Goal: Task Accomplishment & Management: Manage account settings

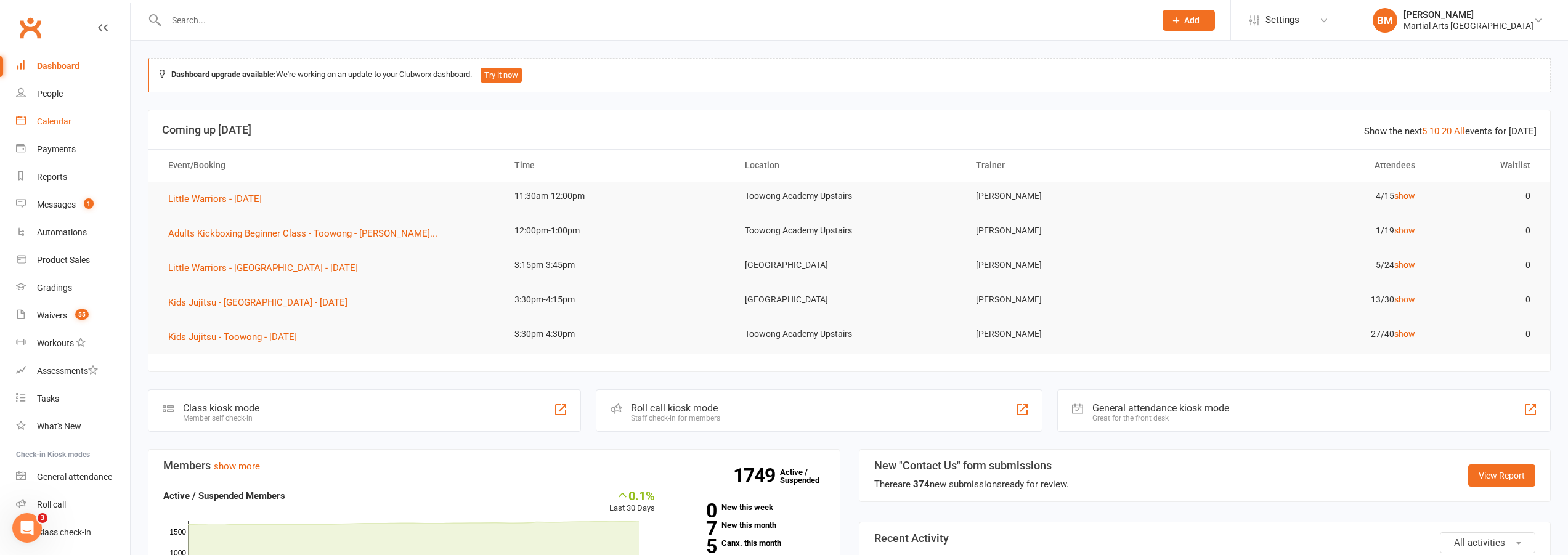
click at [45, 124] on div "Calendar" at bounding box center [54, 121] width 34 height 10
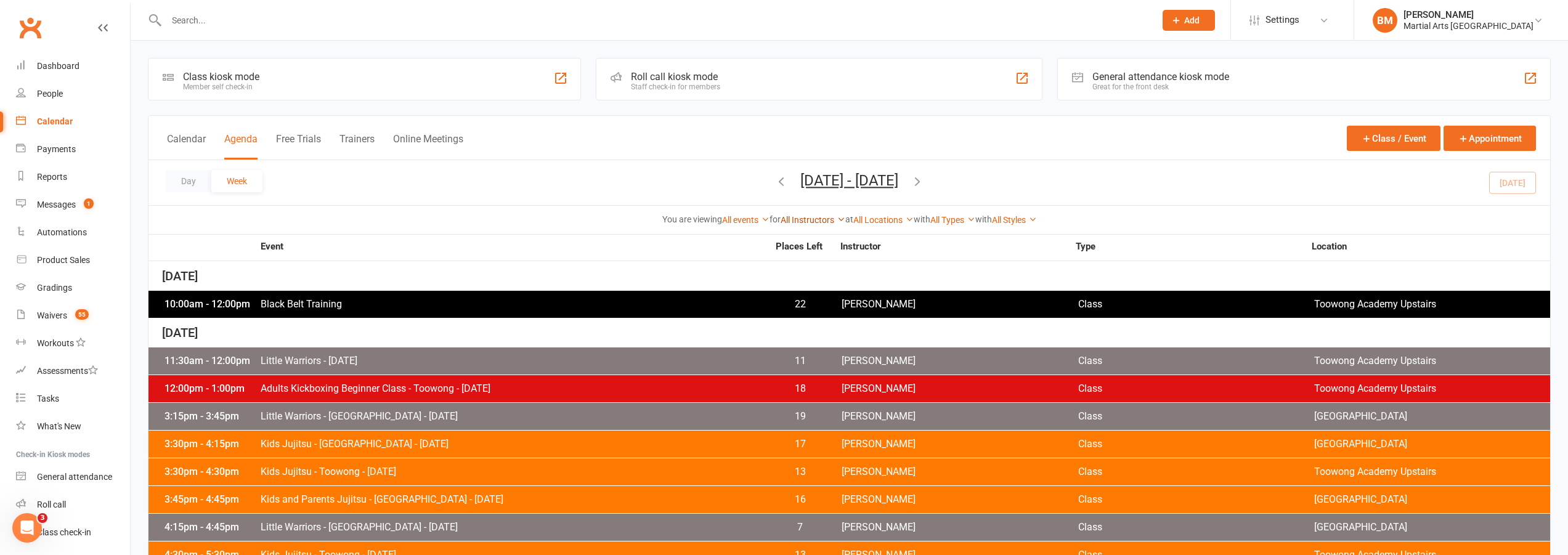
click at [819, 215] on link "All Instructors" at bounding box center [813, 220] width 65 height 10
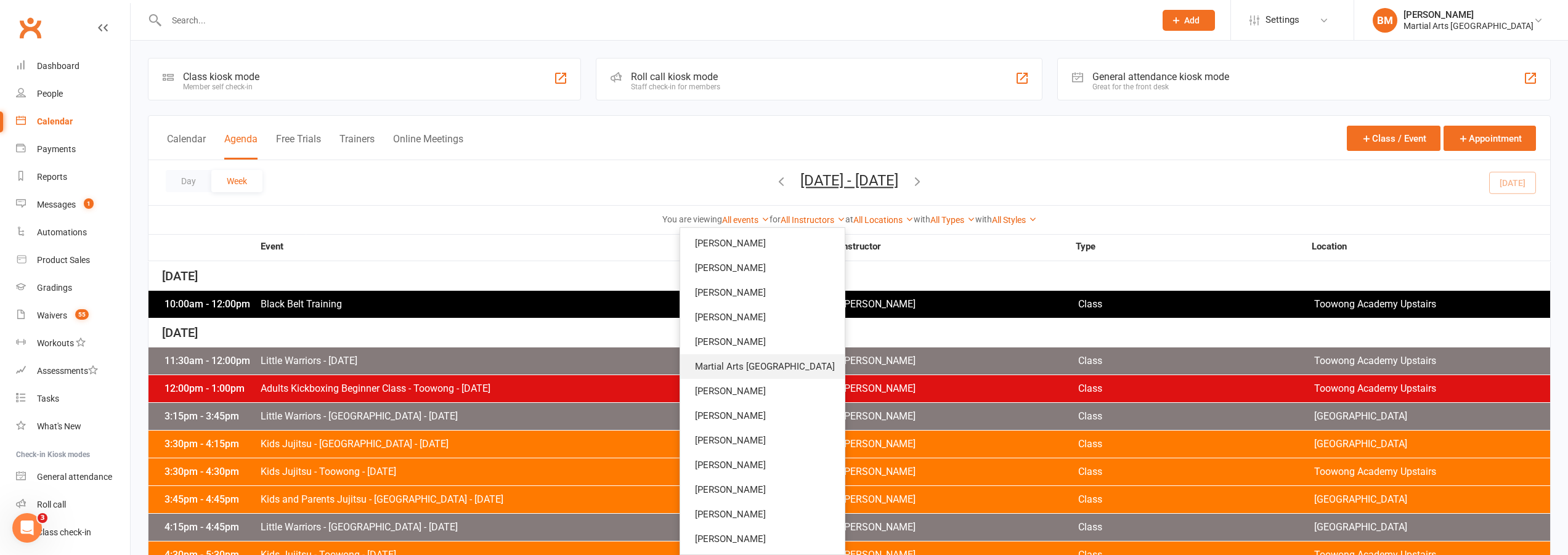
click at [791, 370] on link "Martial Arts [GEOGRAPHIC_DATA]" at bounding box center [762, 367] width 165 height 25
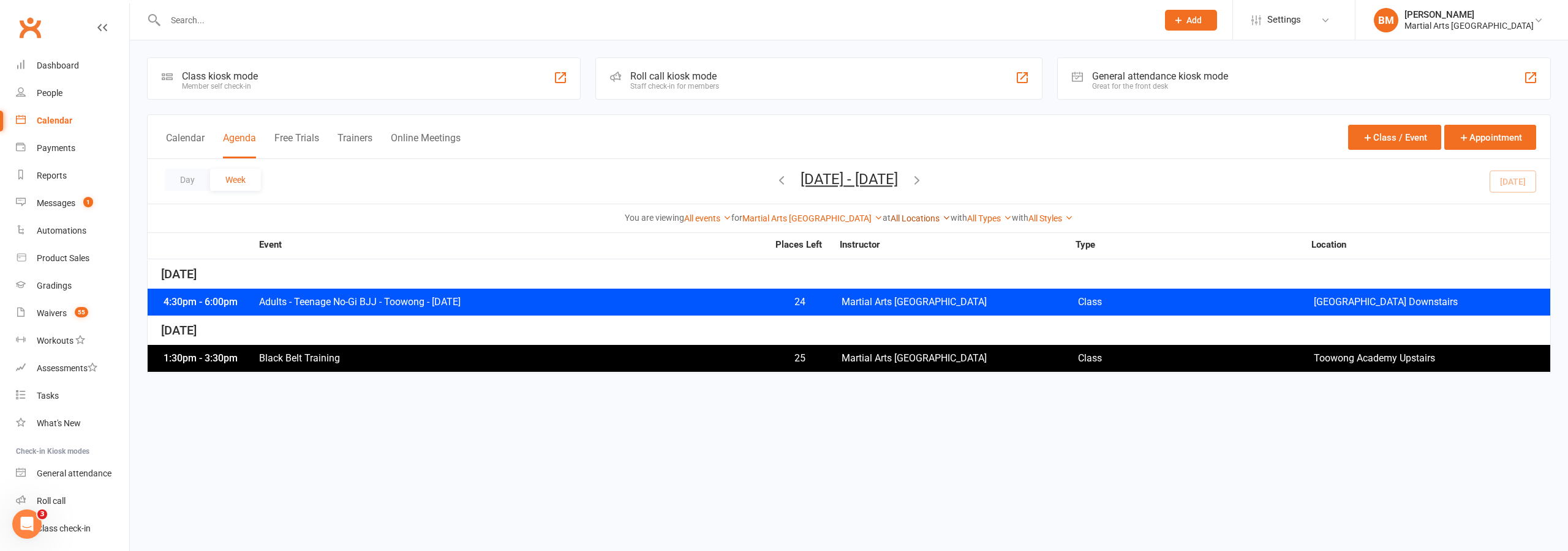
click at [890, 218] on link "All Locations" at bounding box center [920, 218] width 60 height 10
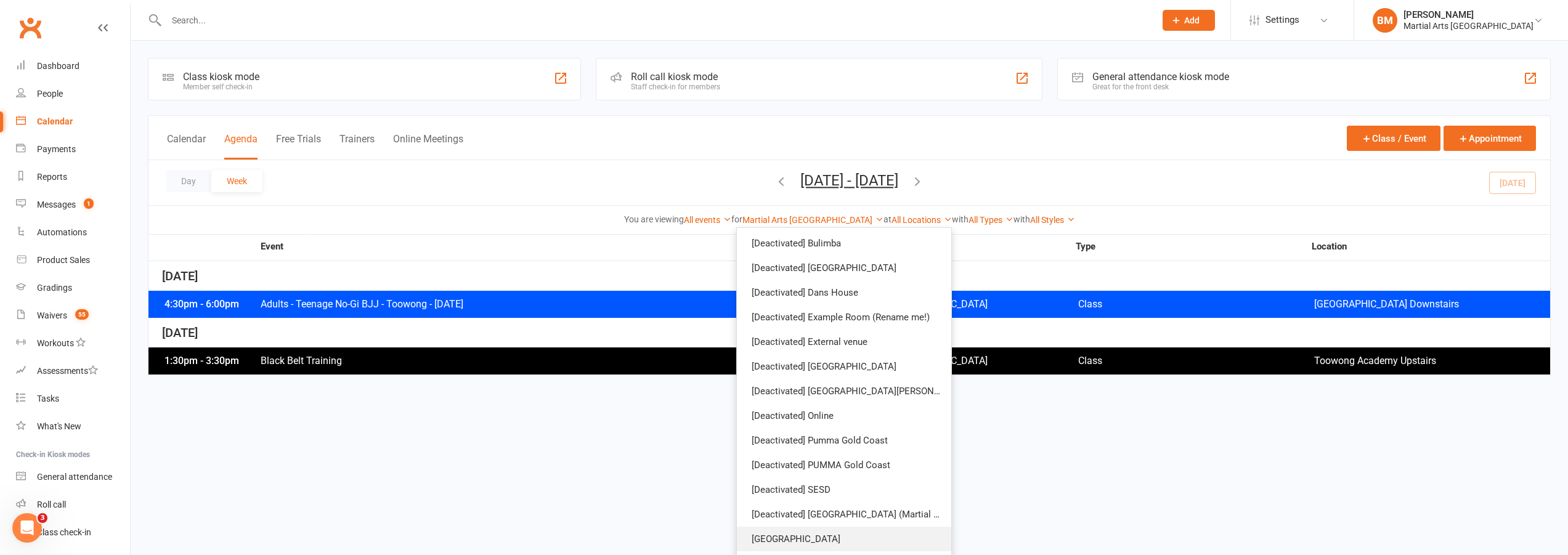
click at [785, 541] on link "Brookfield State School" at bounding box center [845, 539] width 215 height 25
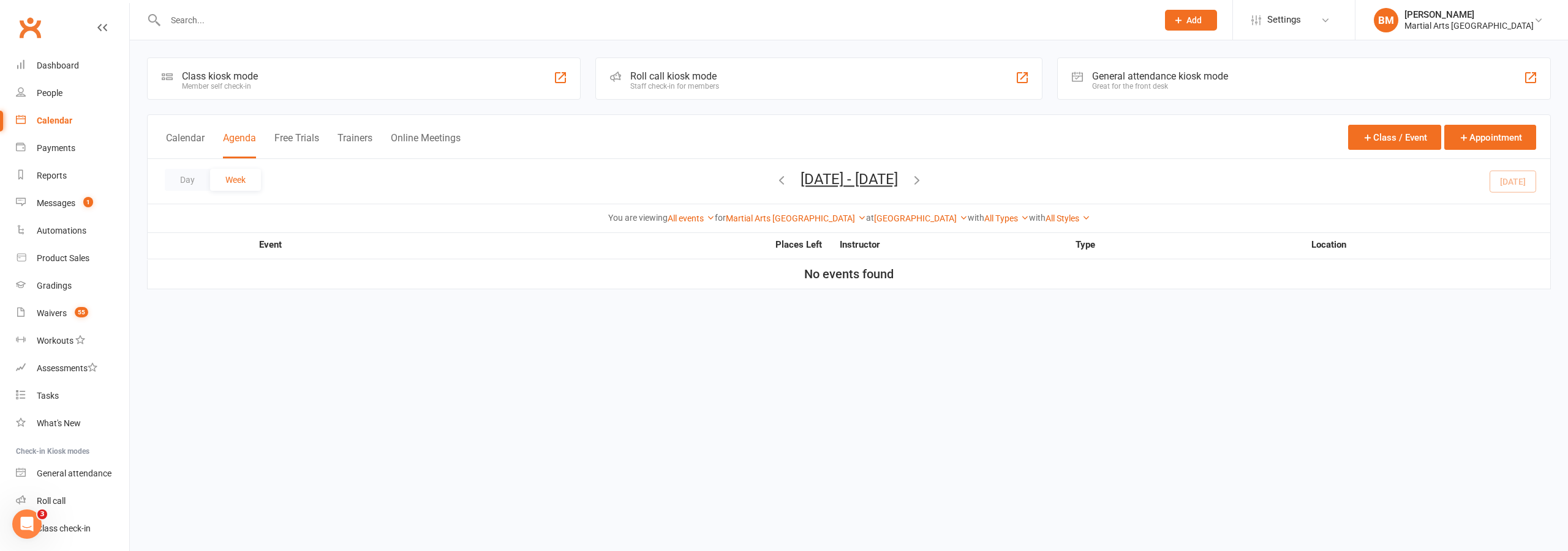
click at [924, 181] on icon "button" at bounding box center [917, 180] width 14 height 14
click at [924, 180] on icon "button" at bounding box center [917, 180] width 14 height 14
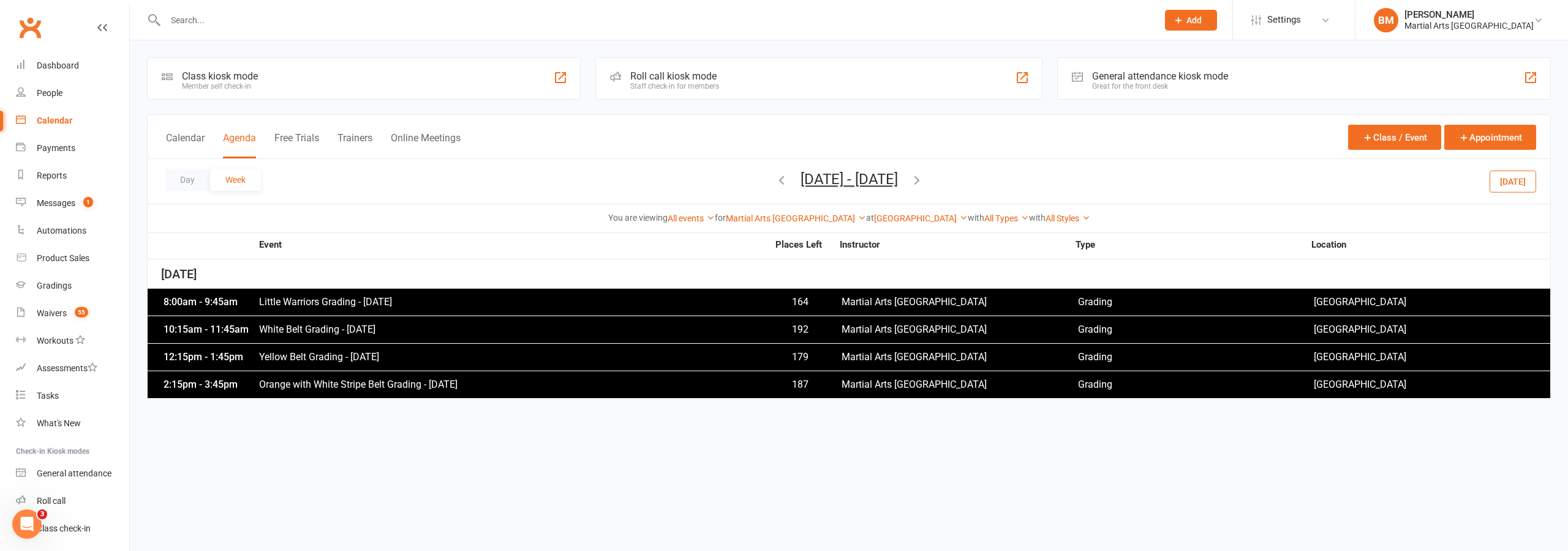
click at [924, 174] on icon "button" at bounding box center [917, 180] width 14 height 14
click at [1301, 13] on span "Settings" at bounding box center [1284, 20] width 33 height 27
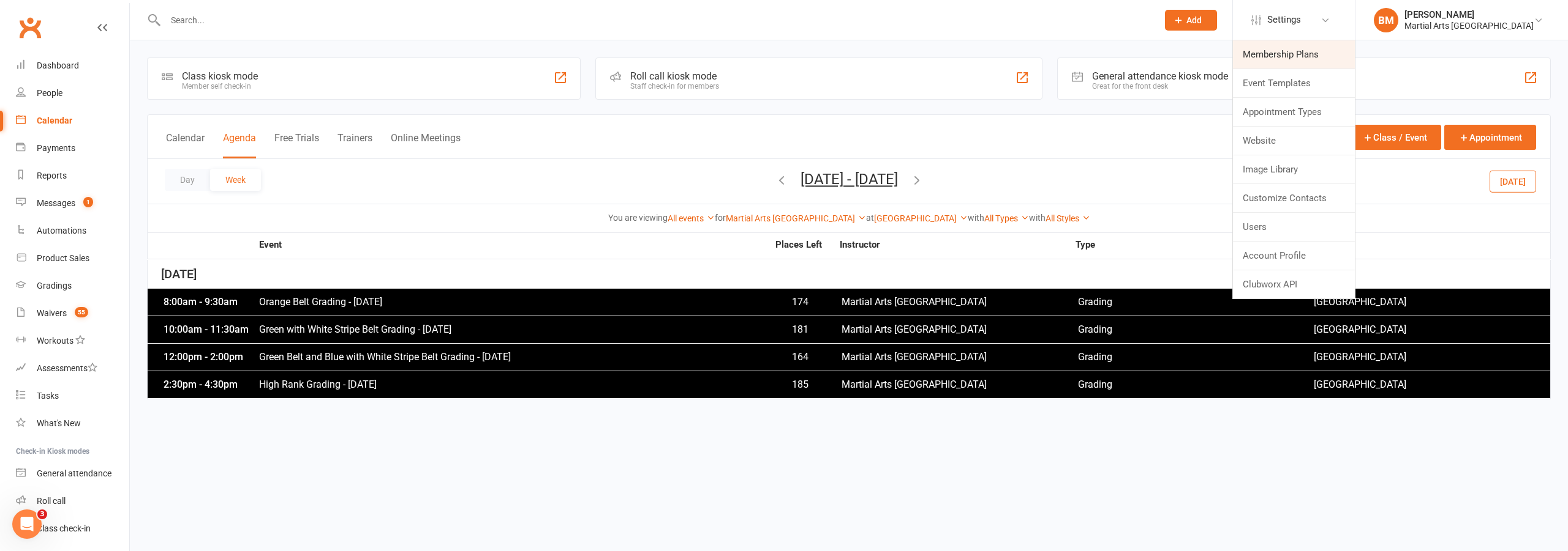
click at [1307, 44] on link "Membership Plans" at bounding box center [1294, 54] width 121 height 28
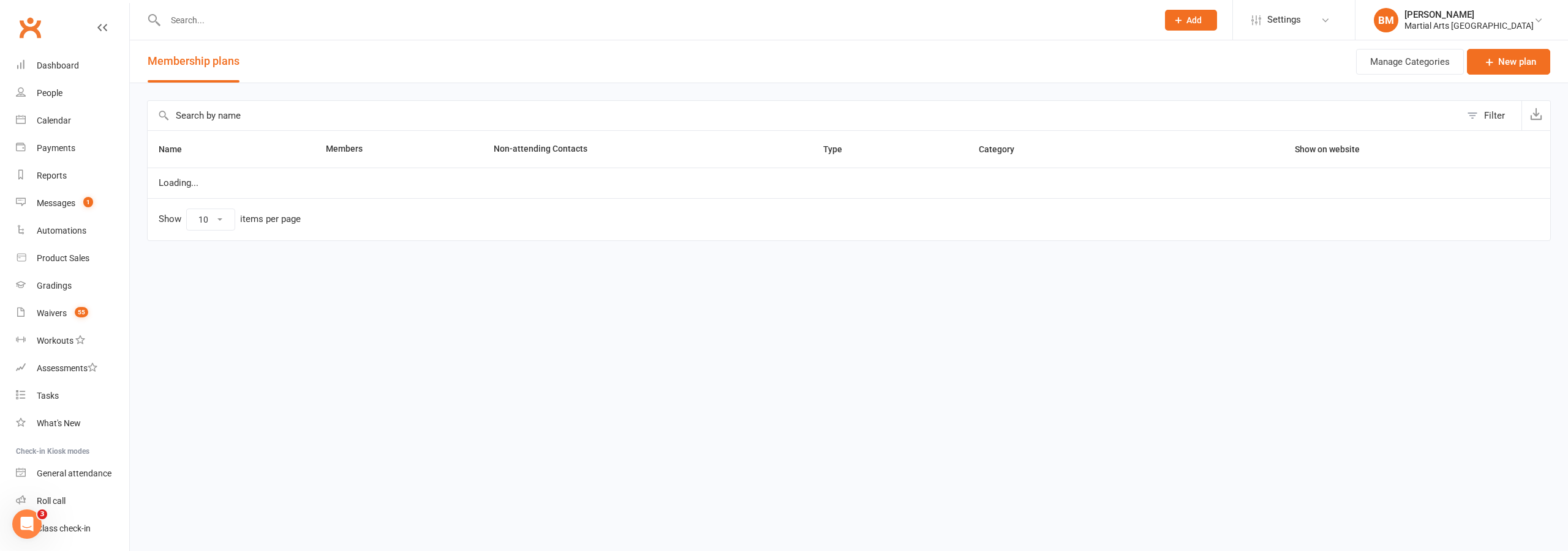
select select "100"
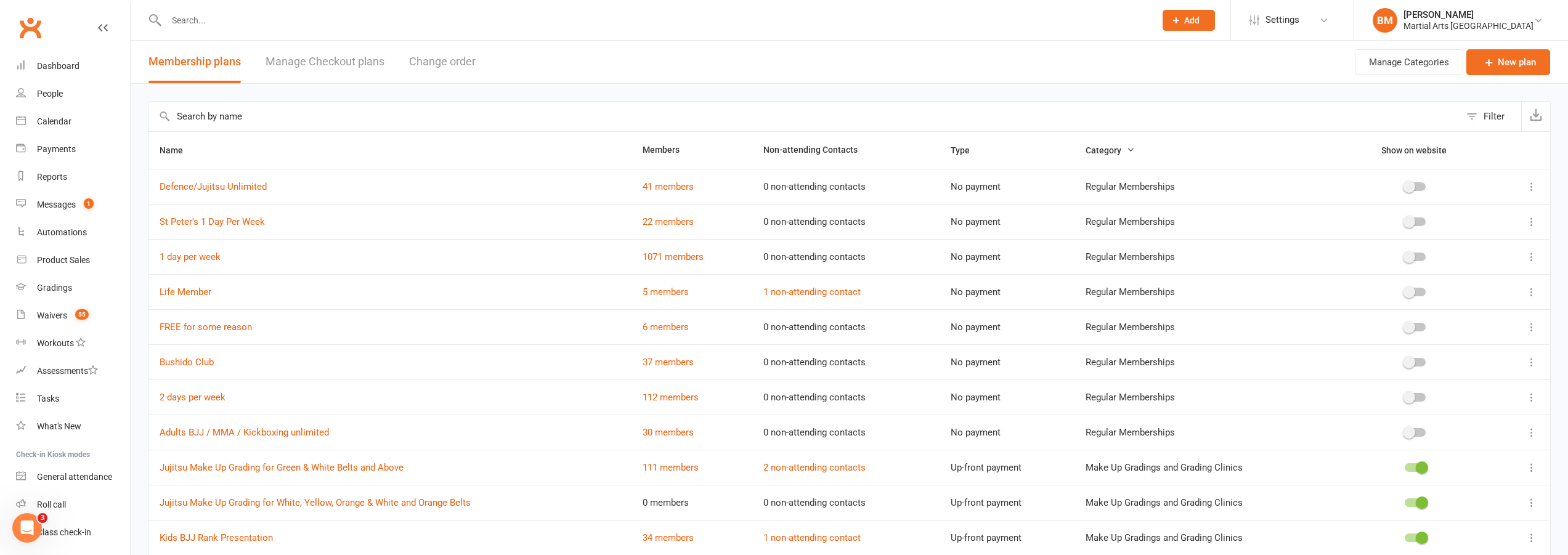
scroll to position [62, 0]
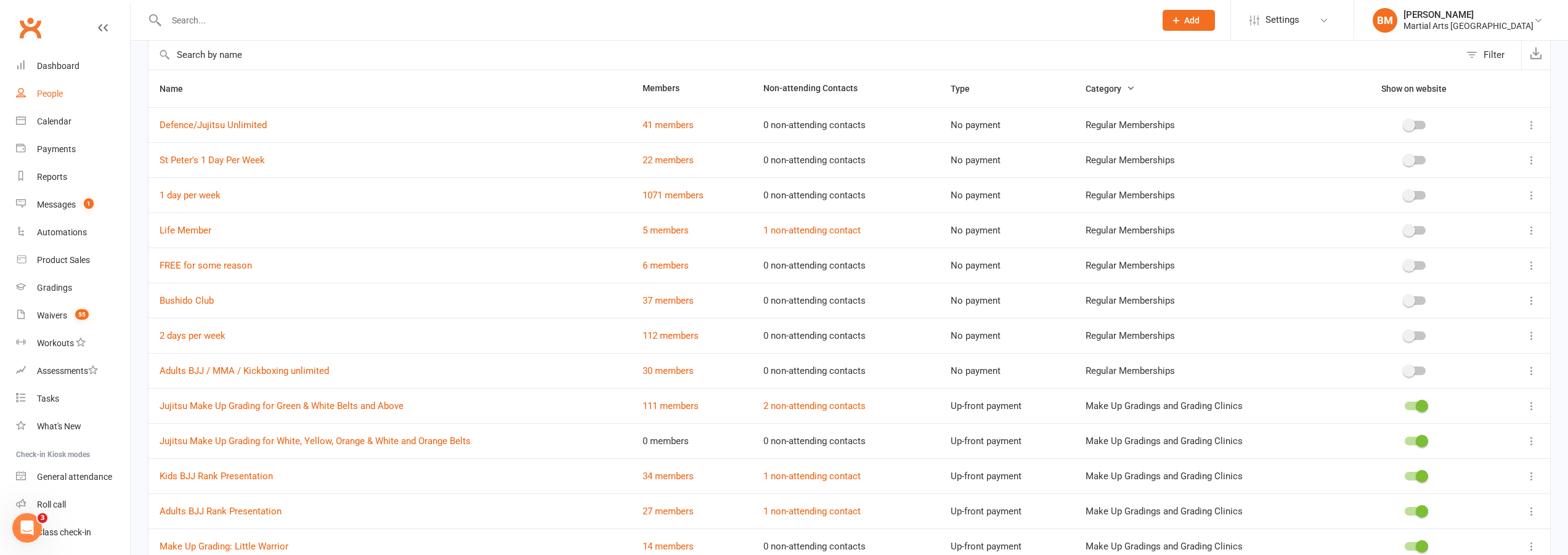
click at [40, 92] on div "People" at bounding box center [50, 94] width 26 height 10
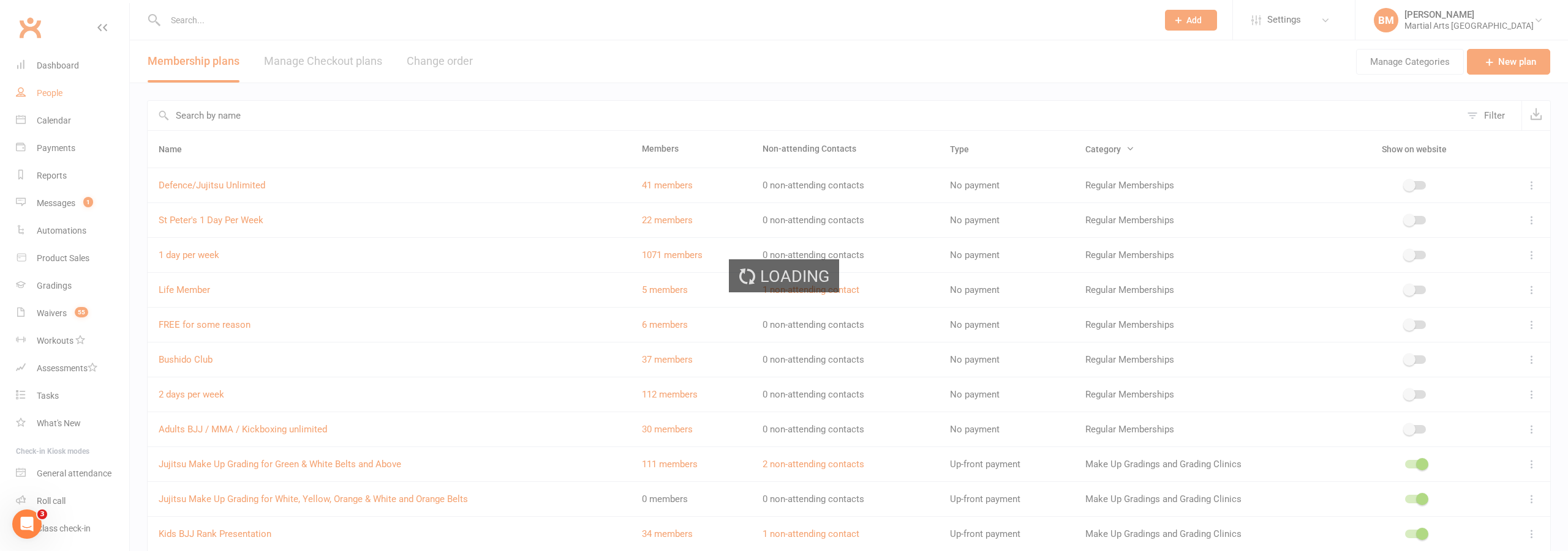
select select "100"
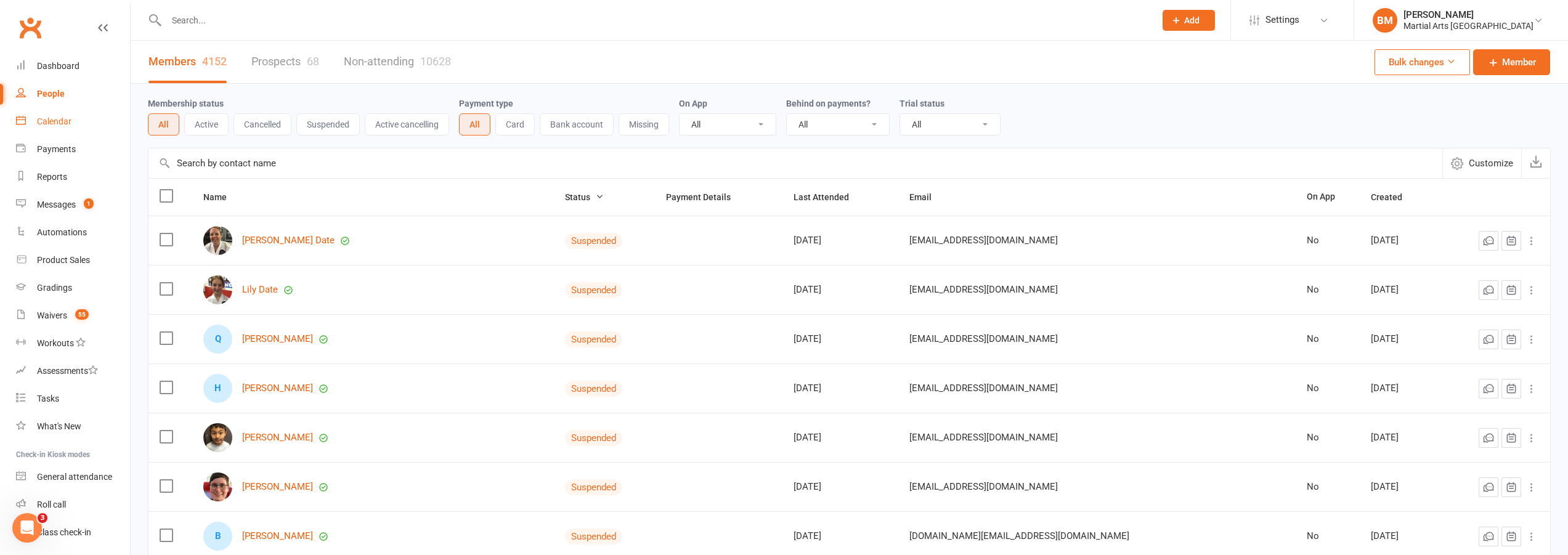
click at [52, 121] on div "Calendar" at bounding box center [54, 121] width 34 height 10
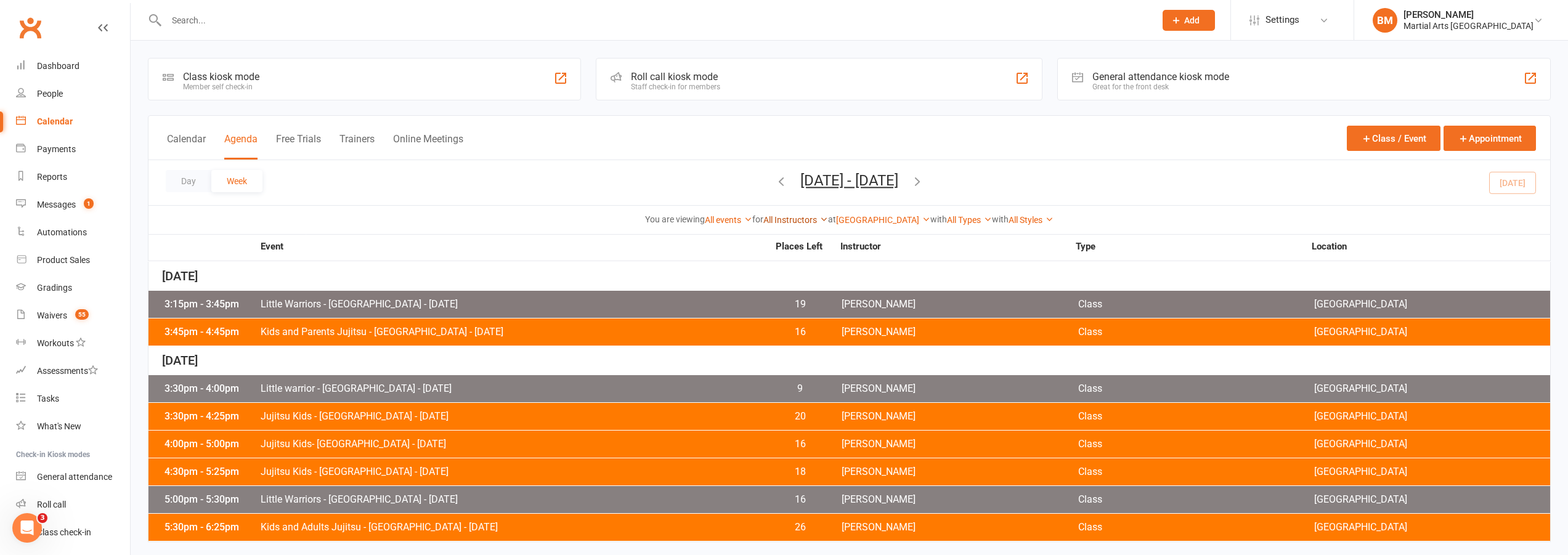
click at [780, 222] on link "All Instructors" at bounding box center [796, 220] width 65 height 10
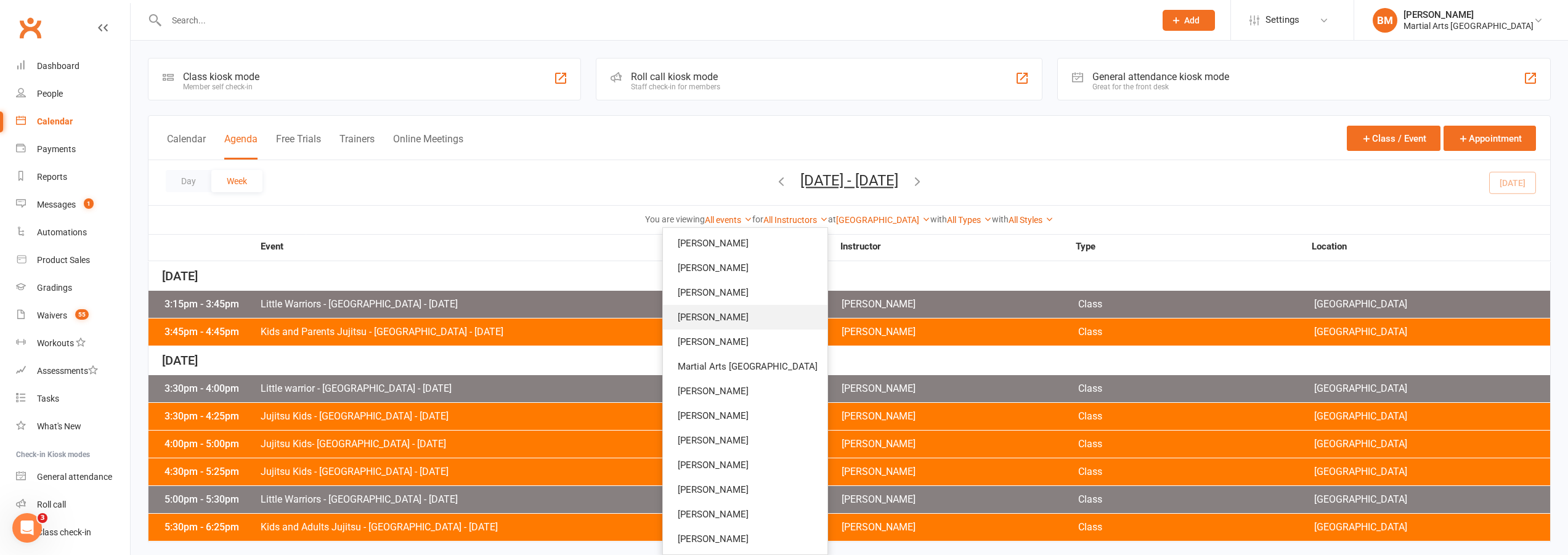
click at [772, 314] on link "[PERSON_NAME]" at bounding box center [745, 316] width 165 height 25
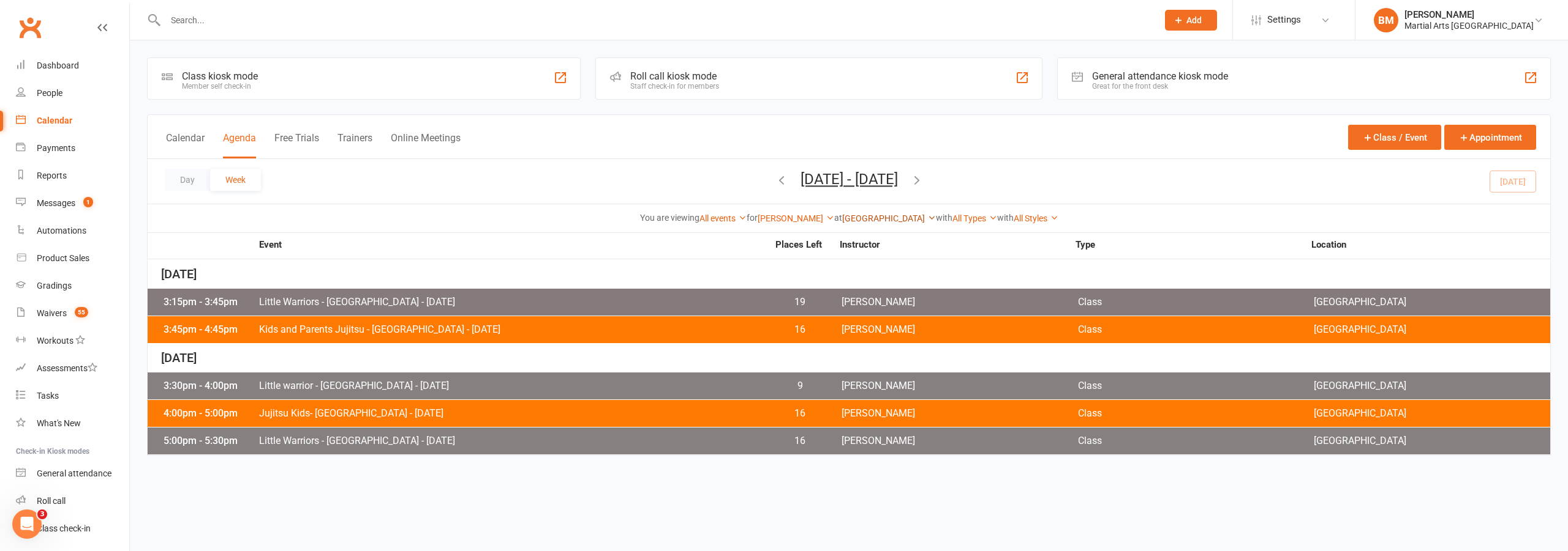
click at [867, 219] on link "Brookfield State School" at bounding box center [889, 218] width 94 height 10
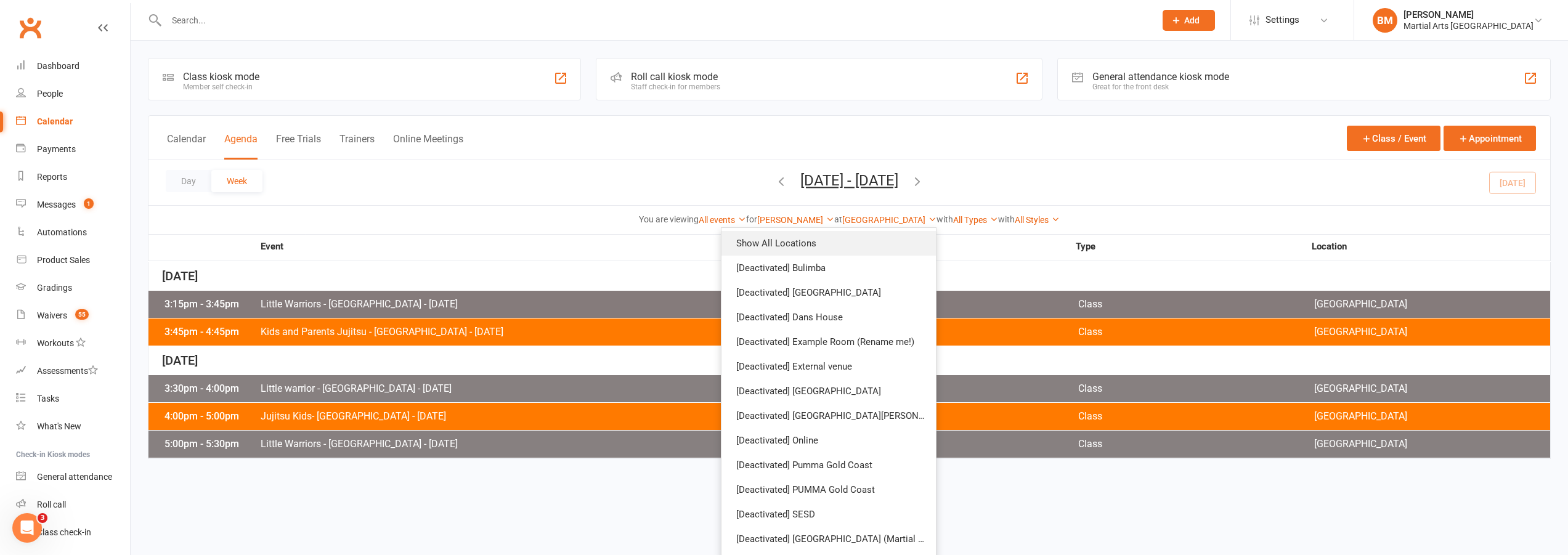
click at [866, 241] on link "Show All Locations" at bounding box center [829, 243] width 215 height 25
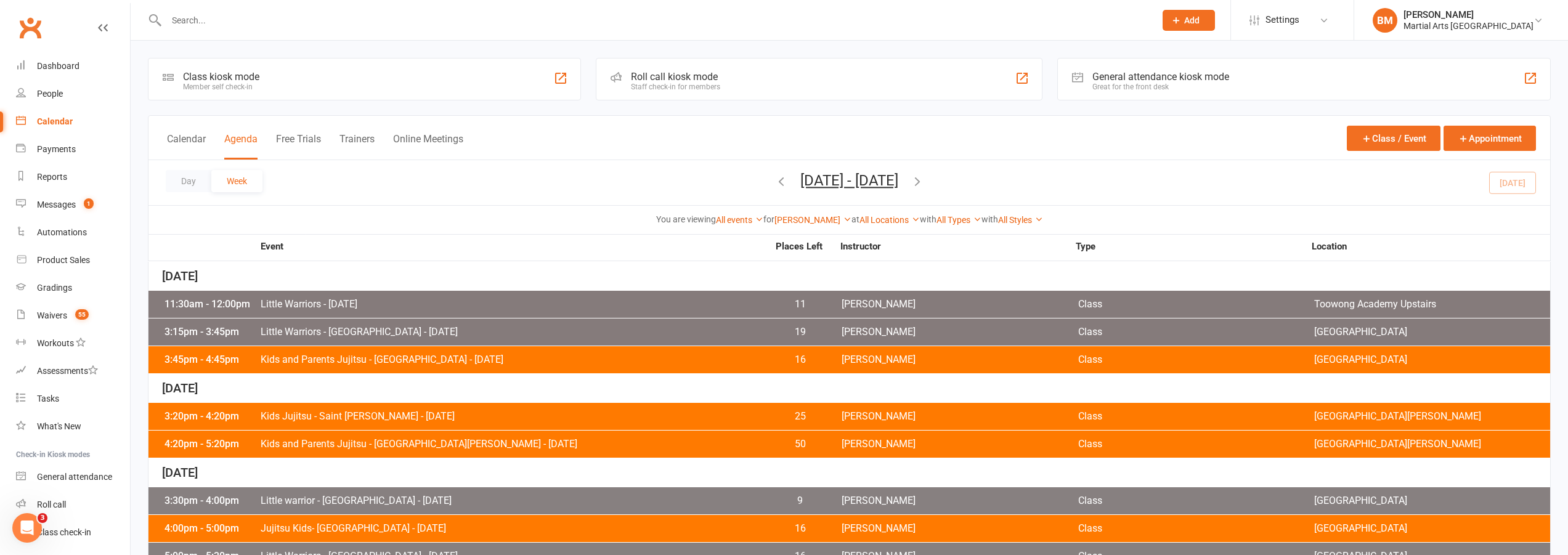
click at [328, 300] on span "Little Warriors - Monday" at bounding box center [513, 305] width 508 height 10
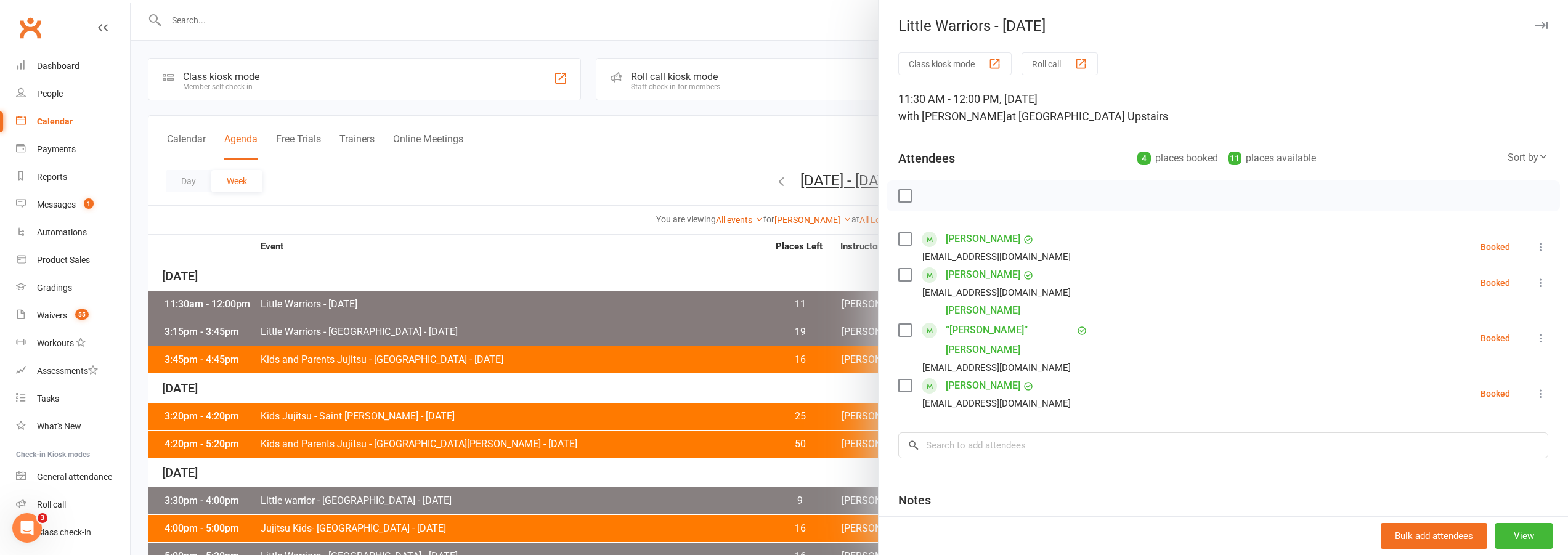
click at [419, 170] on div at bounding box center [850, 277] width 1438 height 555
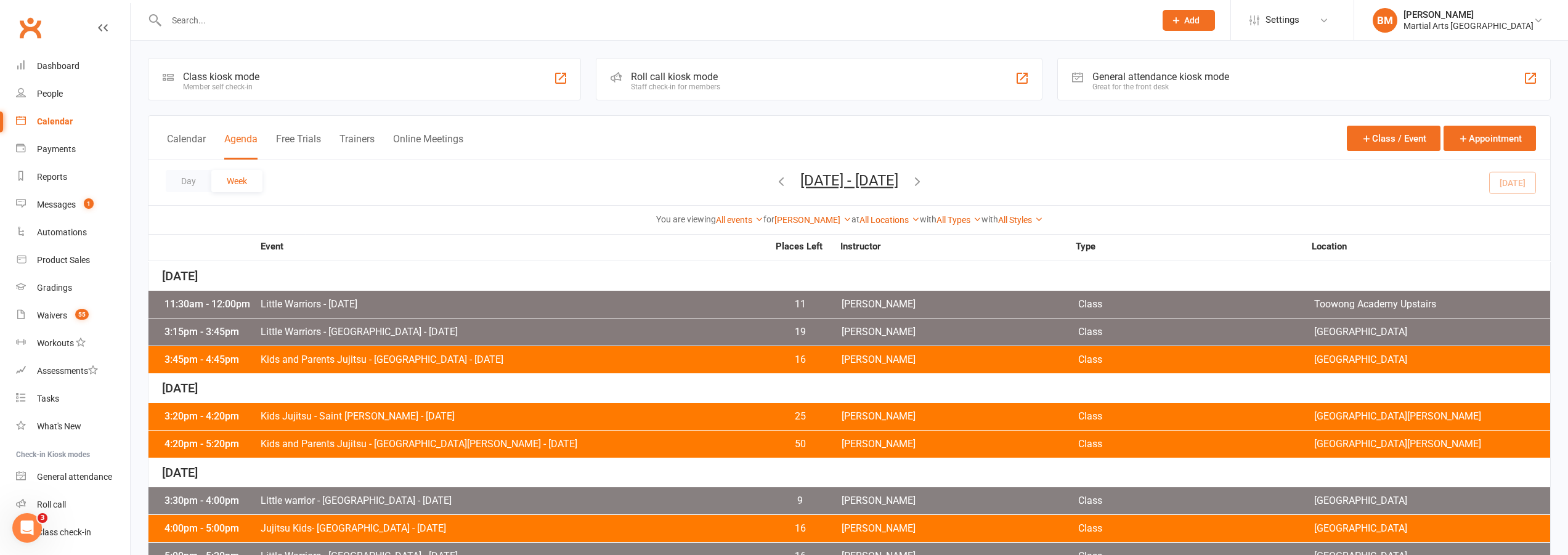
click at [775, 180] on icon "button" at bounding box center [782, 181] width 14 height 14
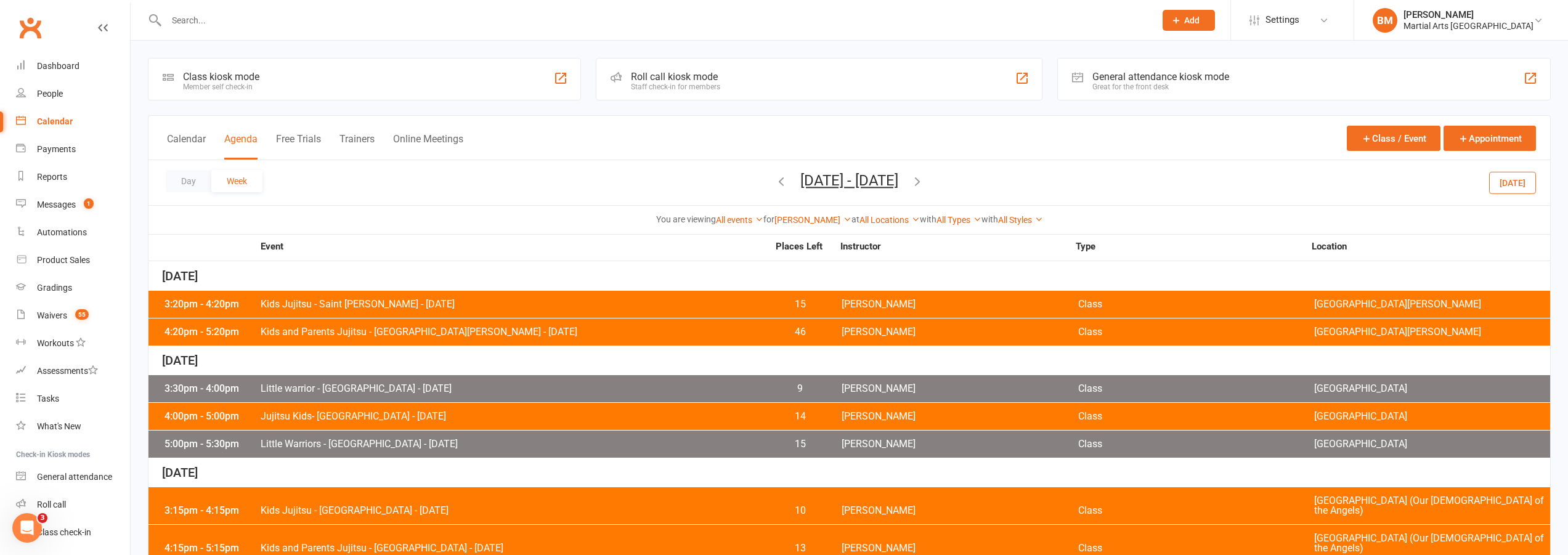
click at [306, 295] on div "3:20pm - 4:20pm Kids Jujitsu - Saint Williams - Tuesday 15 Brandon McNamara Cla…" at bounding box center [850, 305] width 1401 height 28
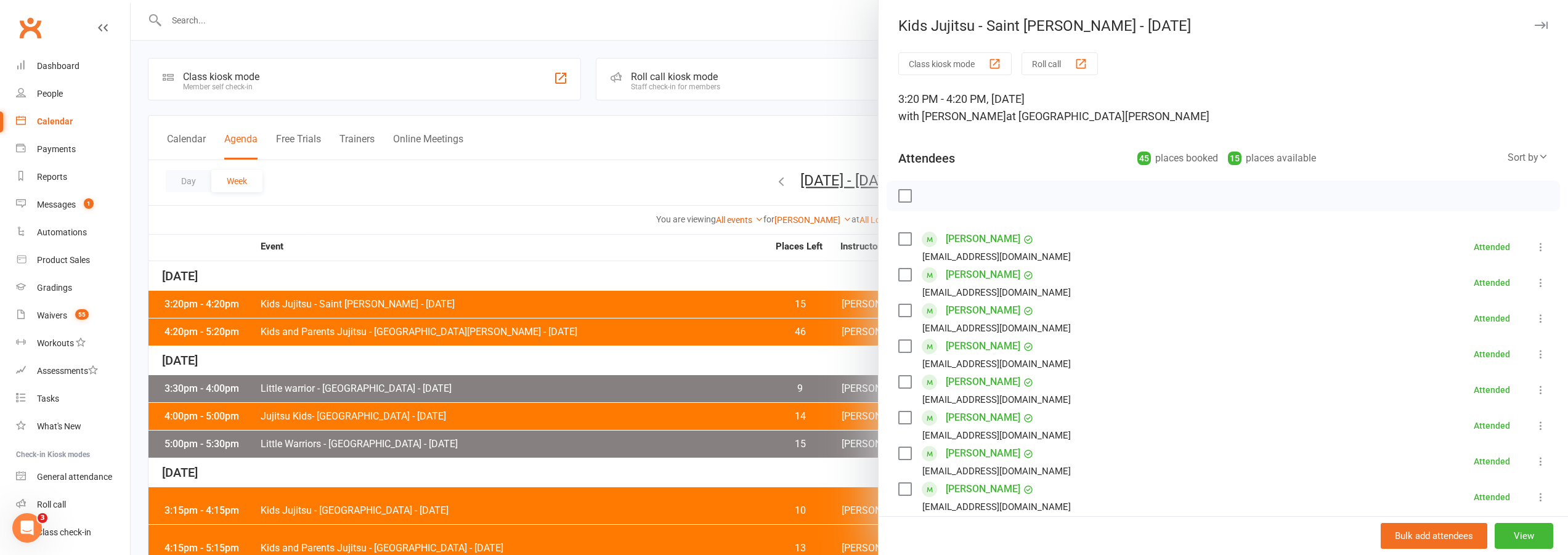
click at [572, 194] on div at bounding box center [850, 277] width 1438 height 555
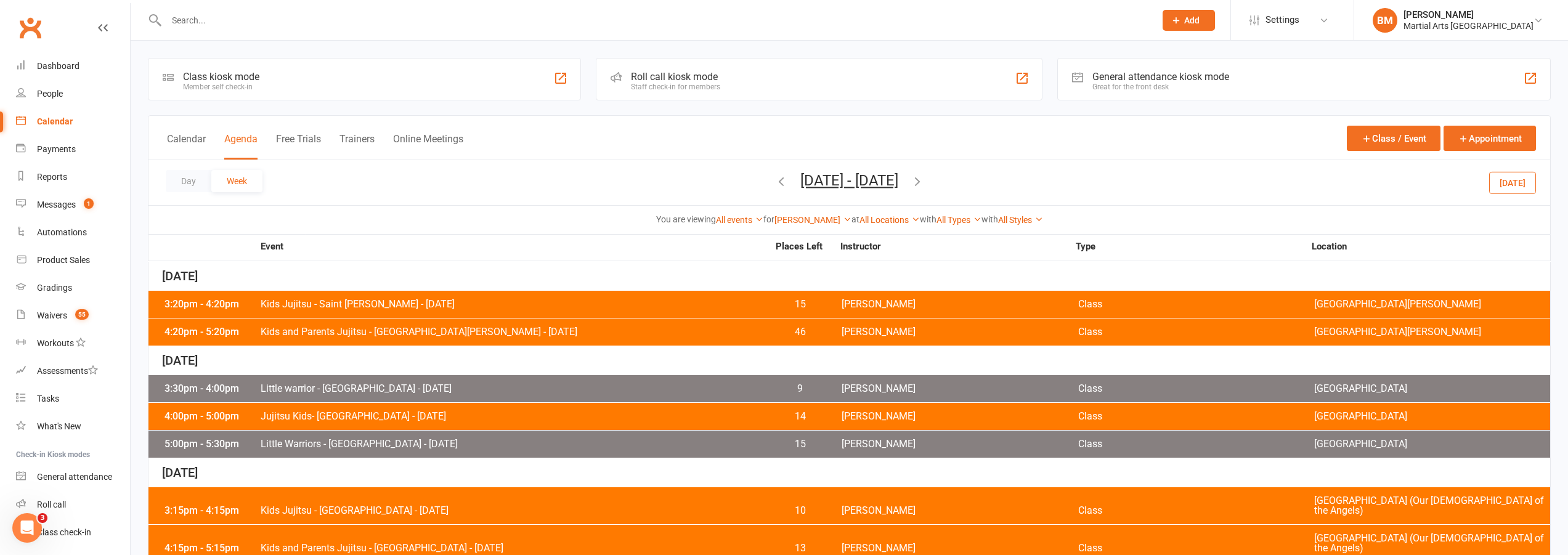
click at [441, 325] on div "4:20pm - 5:20pm Kids and Parents Jujitsu - St Williams - Tuesday 46 Brandon McN…" at bounding box center [850, 332] width 1401 height 28
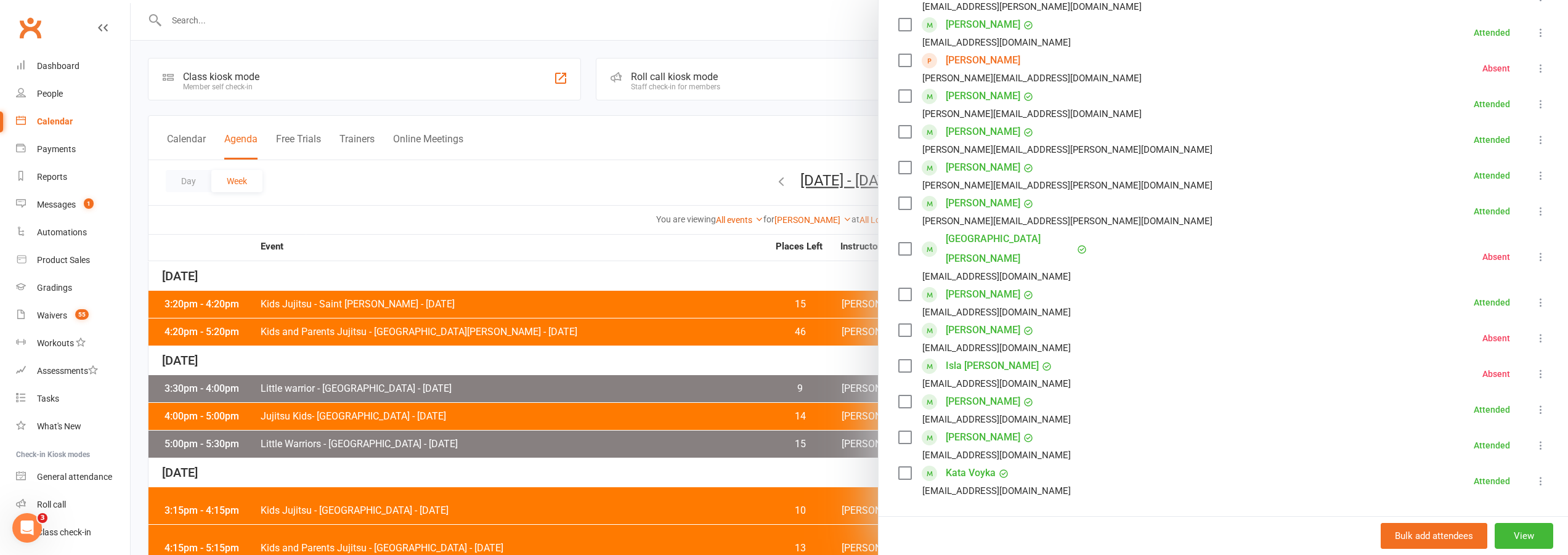
scroll to position [309, 0]
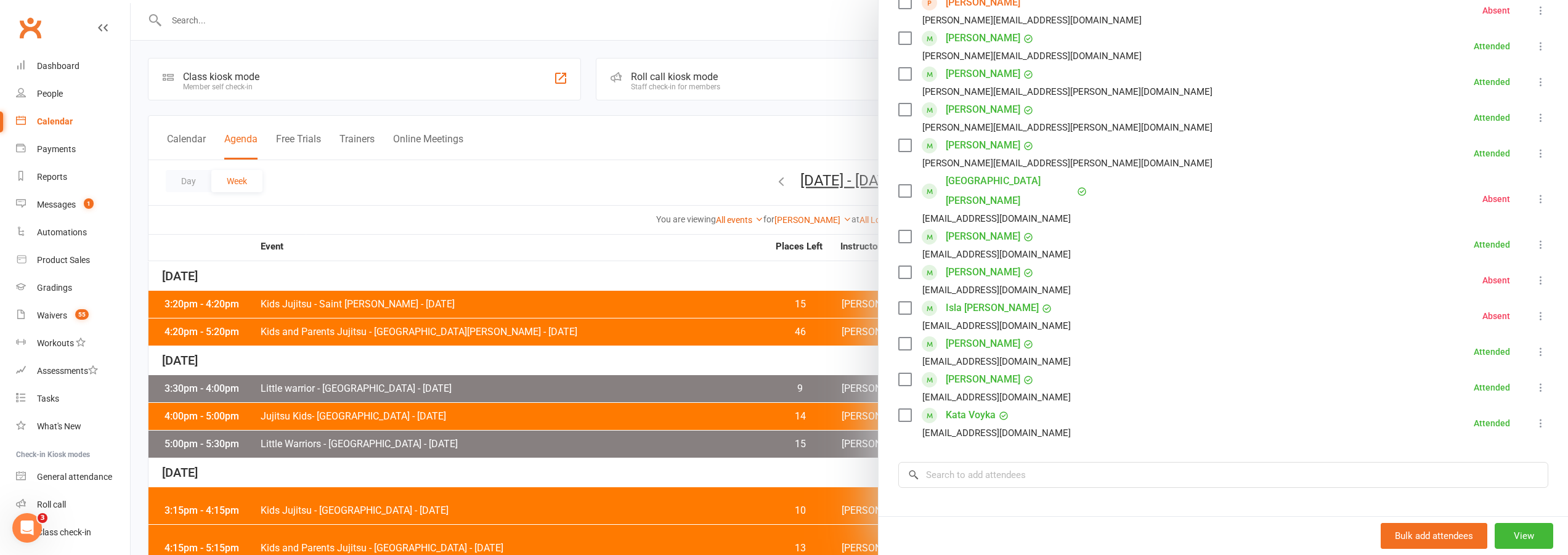
click at [509, 320] on div at bounding box center [850, 277] width 1438 height 555
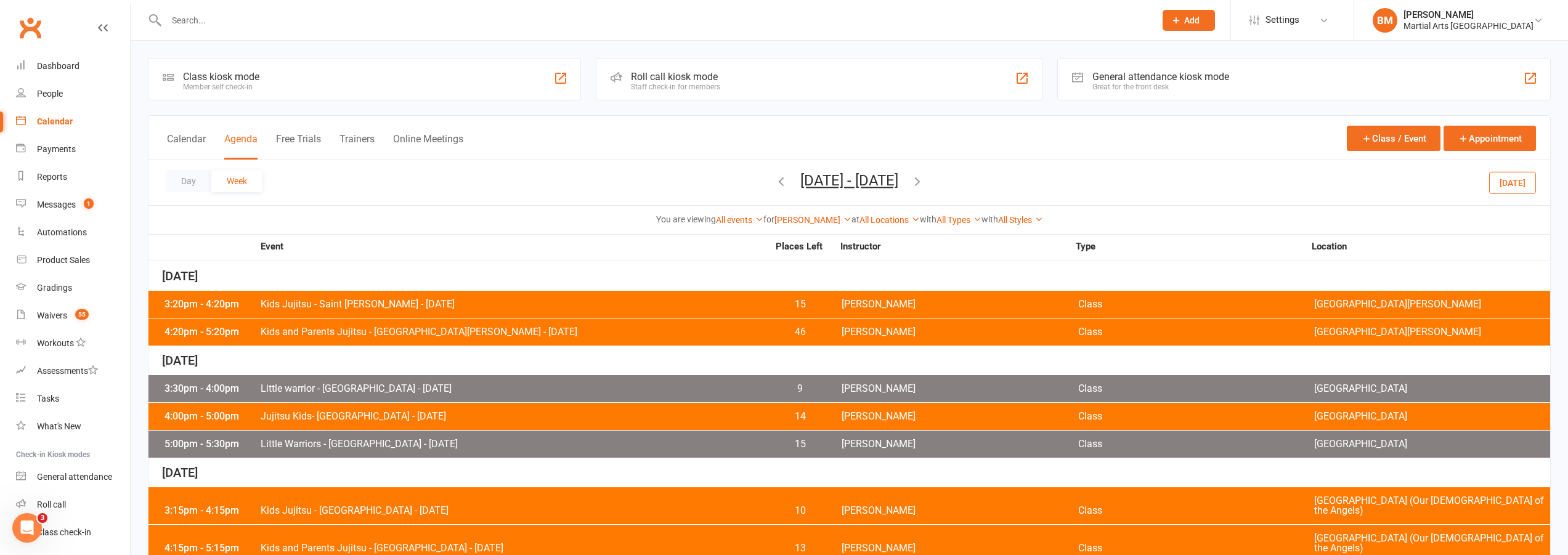
click at [405, 392] on span "Little warrior - Brookfield State School - Wednesday" at bounding box center [513, 389] width 508 height 10
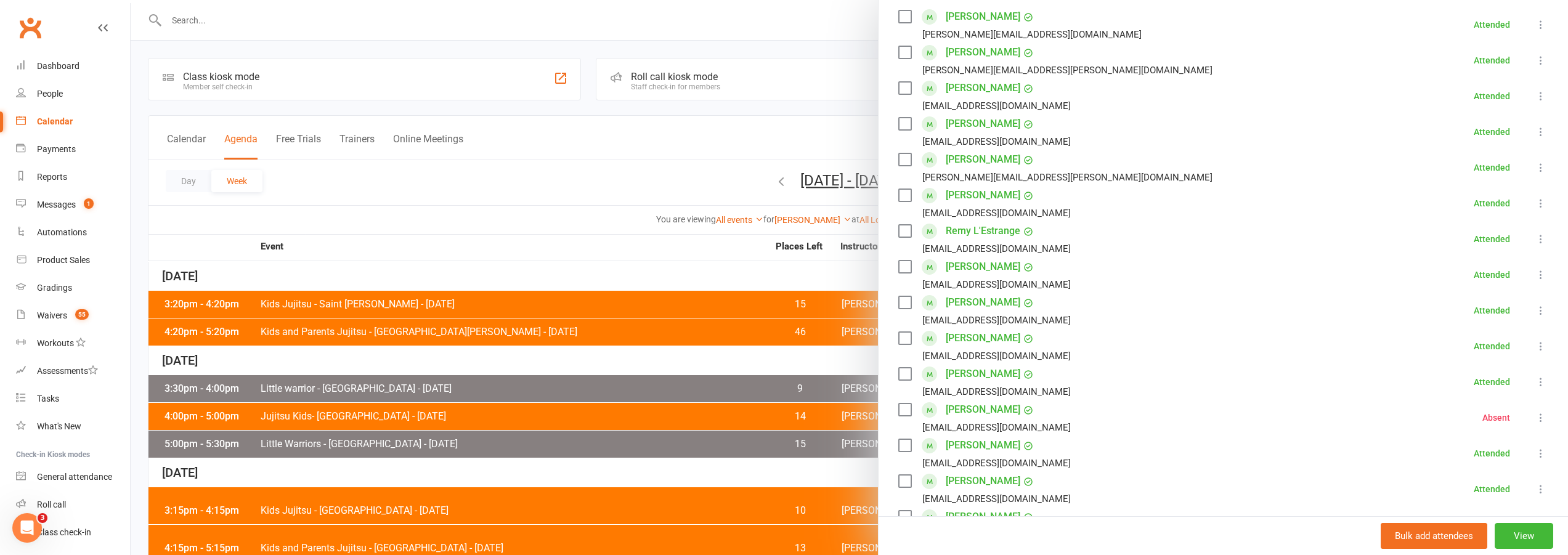
scroll to position [370, 0]
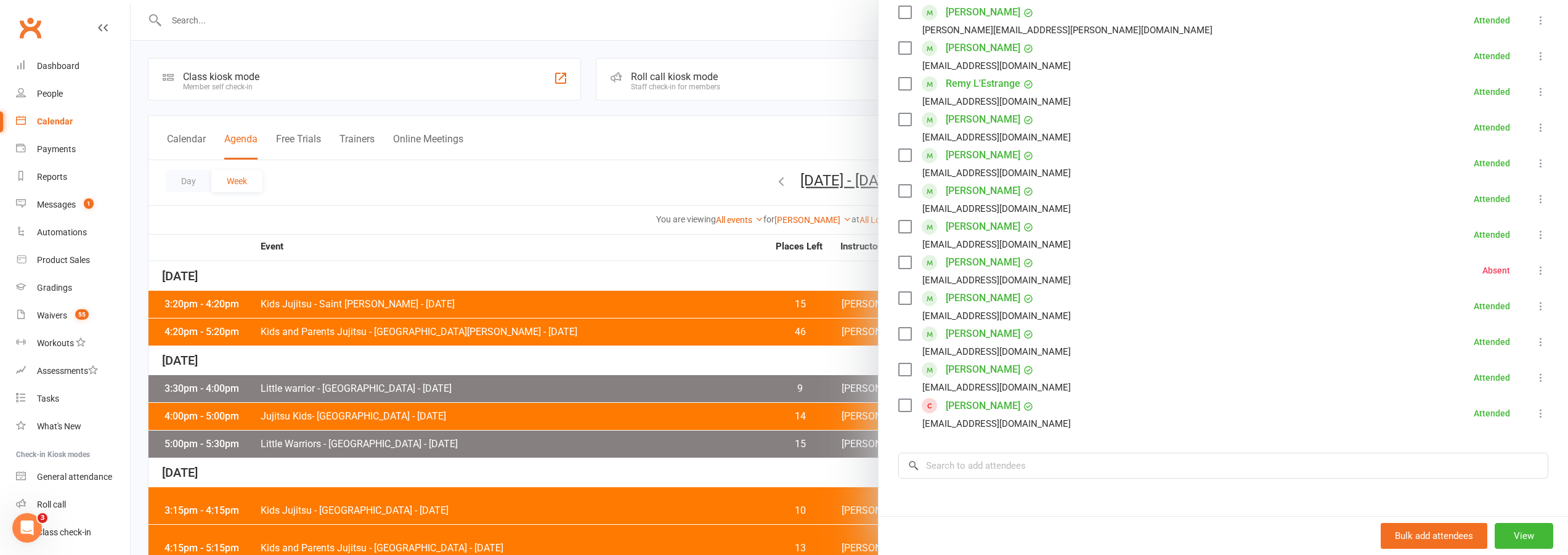
click at [627, 368] on div at bounding box center [850, 277] width 1438 height 555
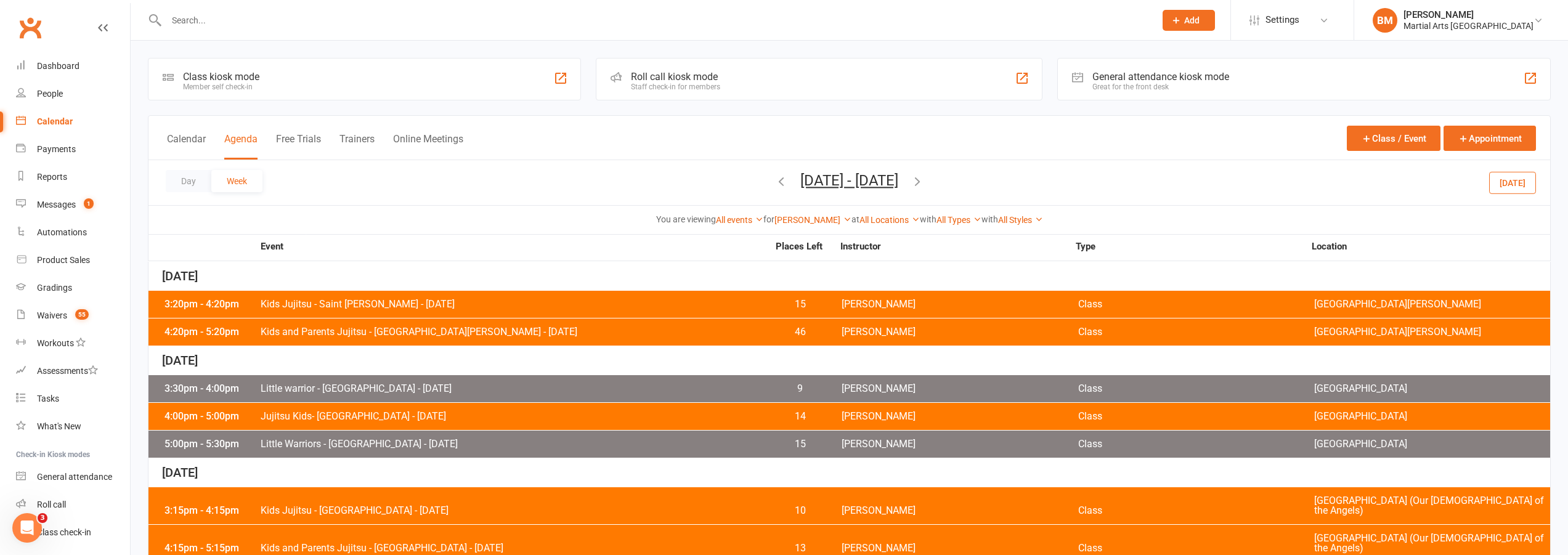
click at [478, 451] on div "5:00pm - 5:30pm Little Warriors - Brookfield State School - Wednesday 15 Brando…" at bounding box center [850, 445] width 1401 height 28
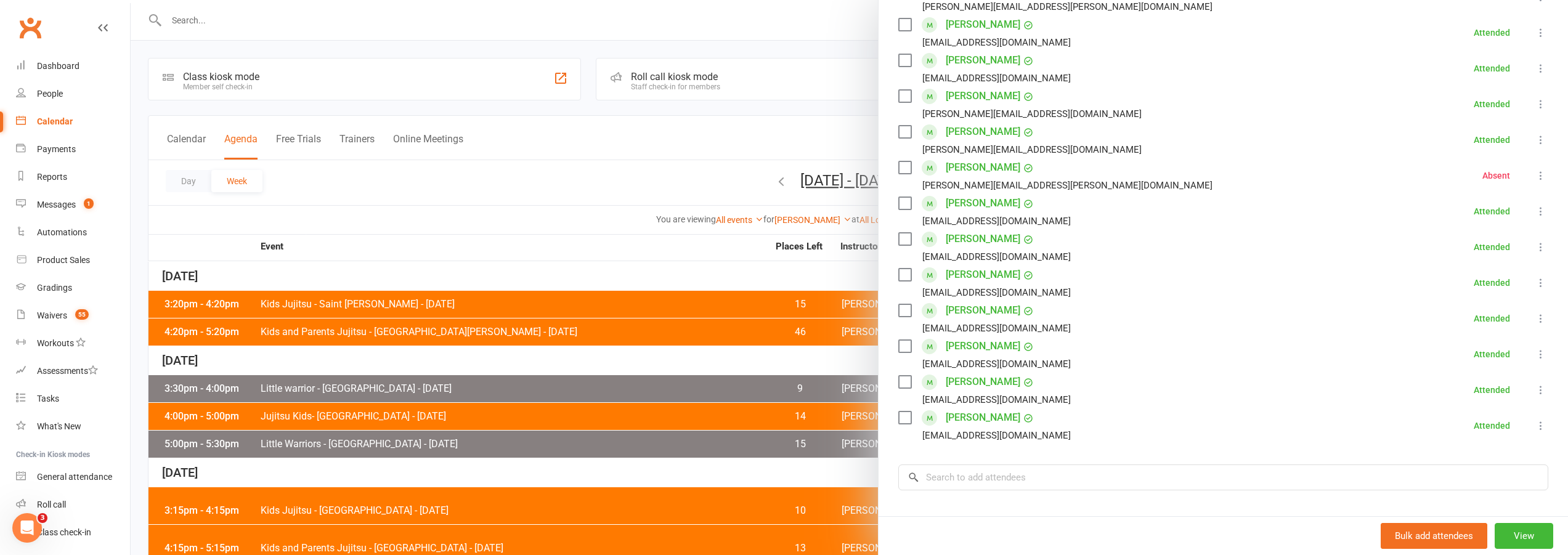
scroll to position [432, 0]
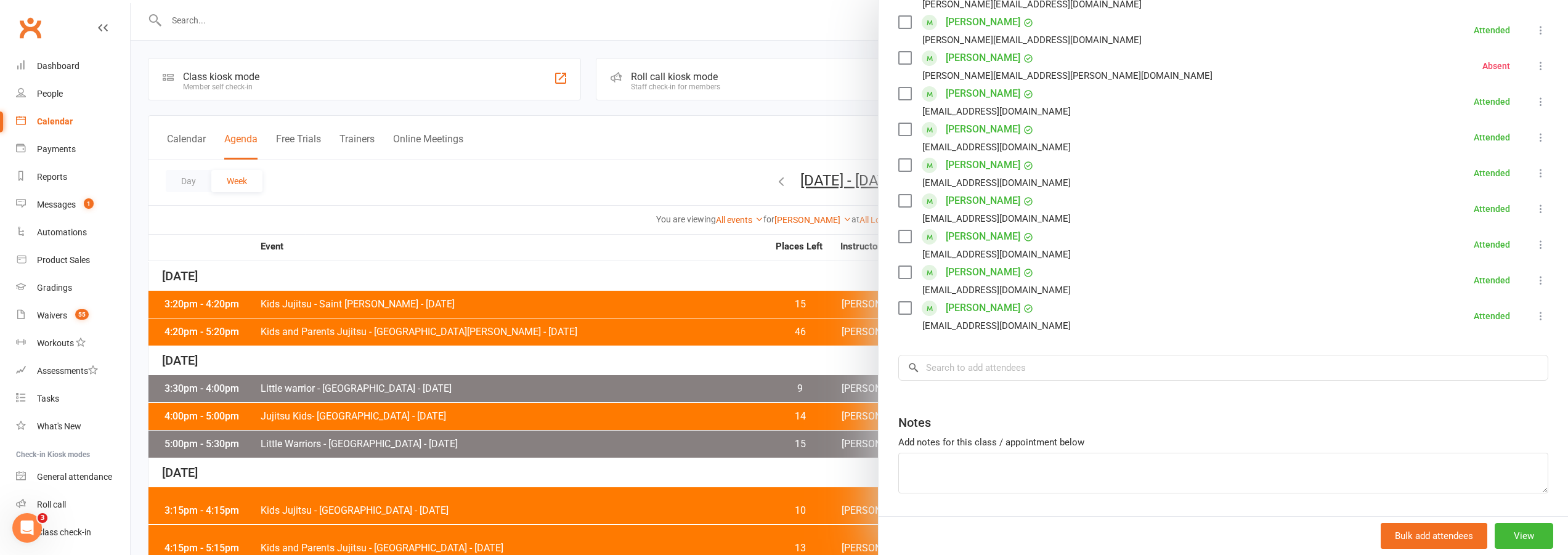
drag, startPoint x: 452, startPoint y: 412, endPoint x: 448, endPoint y: 399, distance: 13.6
click at [453, 412] on div at bounding box center [850, 277] width 1438 height 555
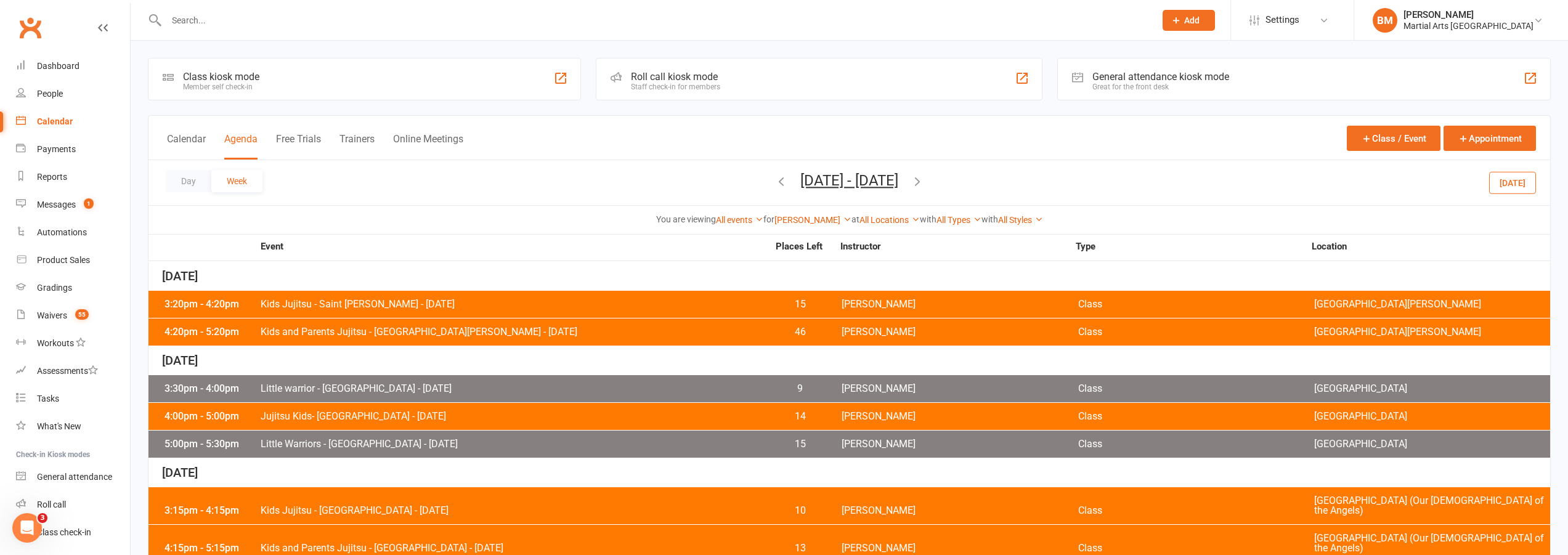
click at [444, 418] on span "Jujitsu Kids- Brookfield State School - Wednesday" at bounding box center [513, 417] width 508 height 10
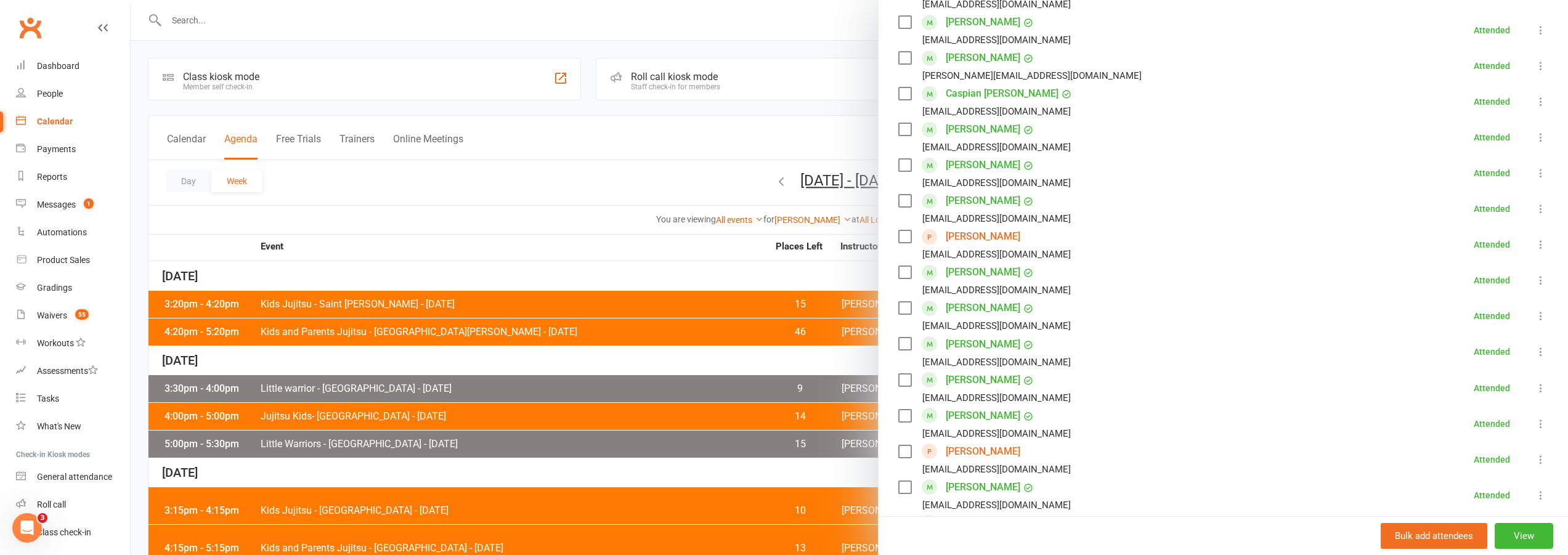
click at [481, 261] on div at bounding box center [850, 277] width 1438 height 555
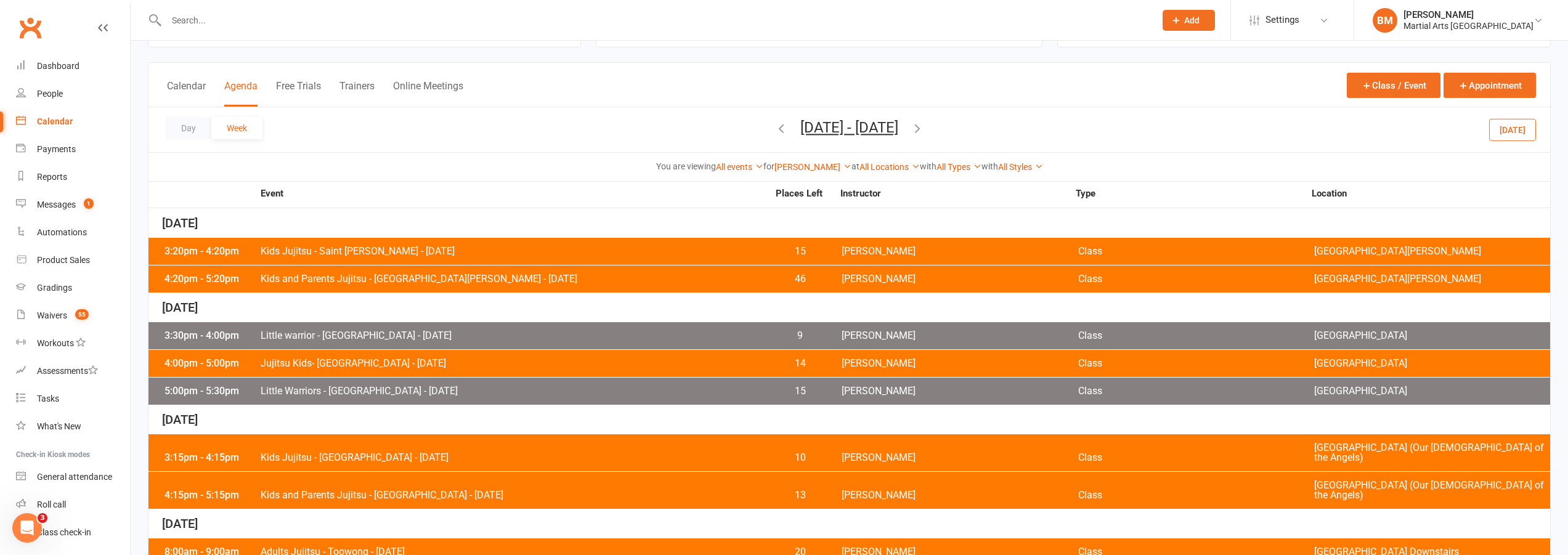
scroll to position [146, 0]
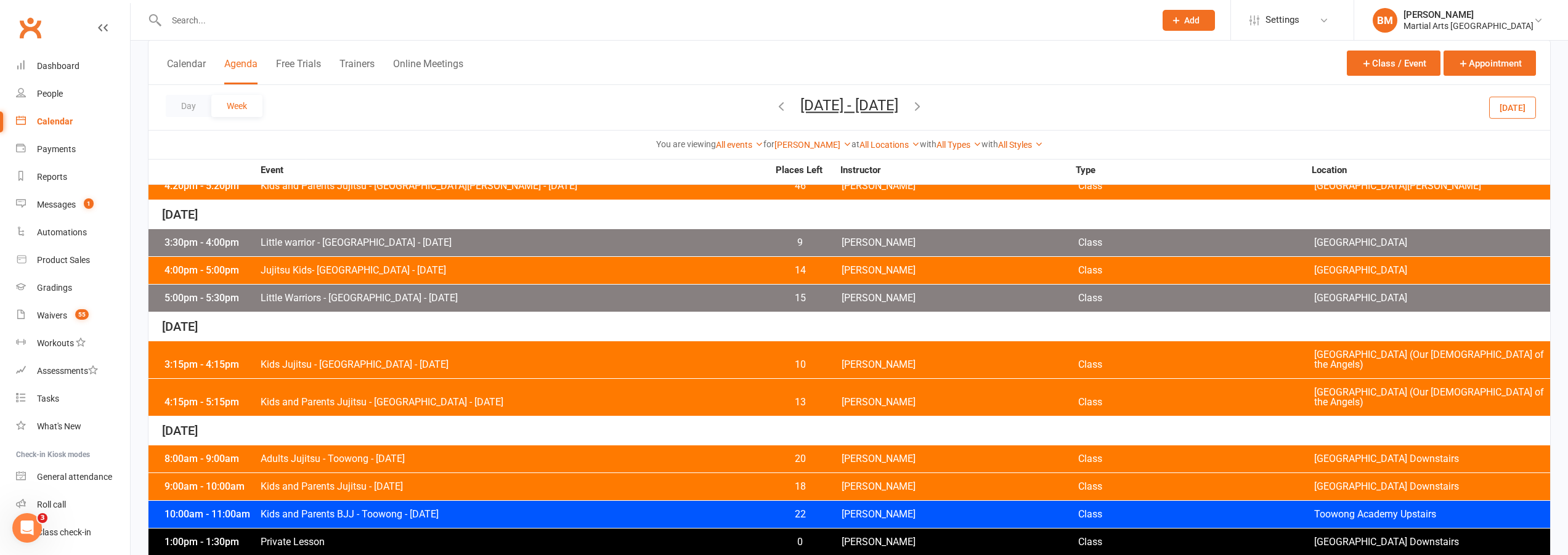
click at [390, 380] on div "4:15pm - 5:15pm Kids and Parents Jujitsu - Wavell Heights - Thursday 13 Brandon…" at bounding box center [850, 398] width 1401 height 37
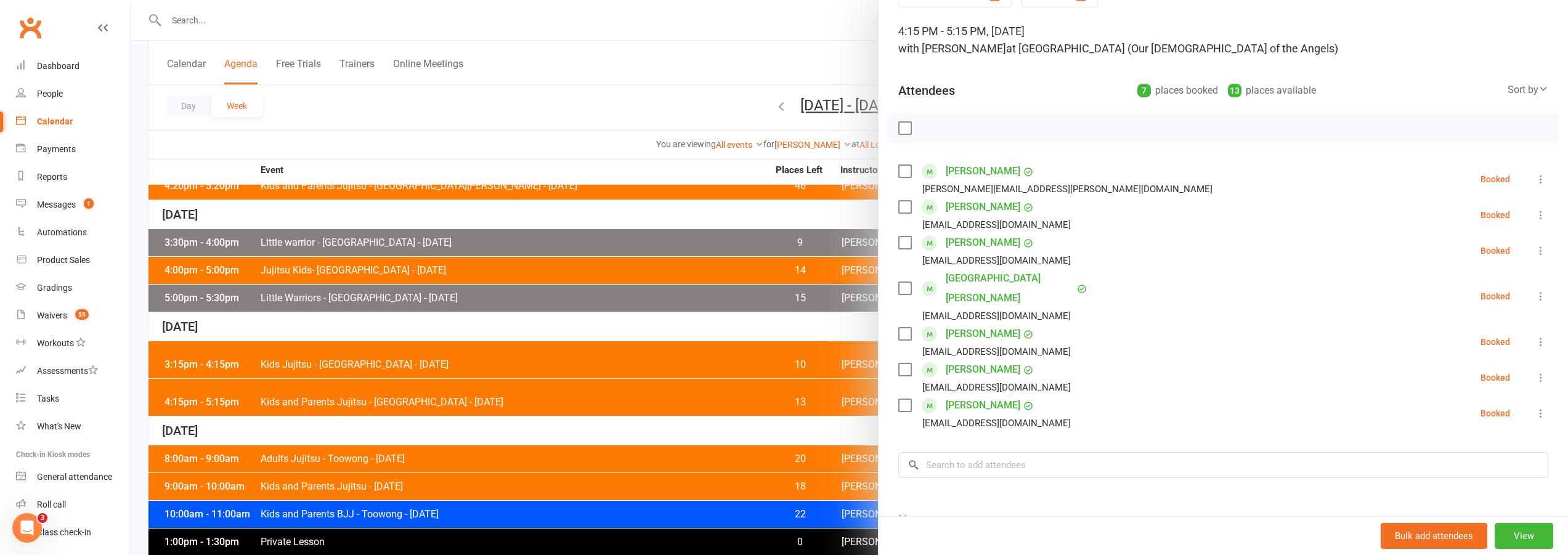
scroll to position [0, 0]
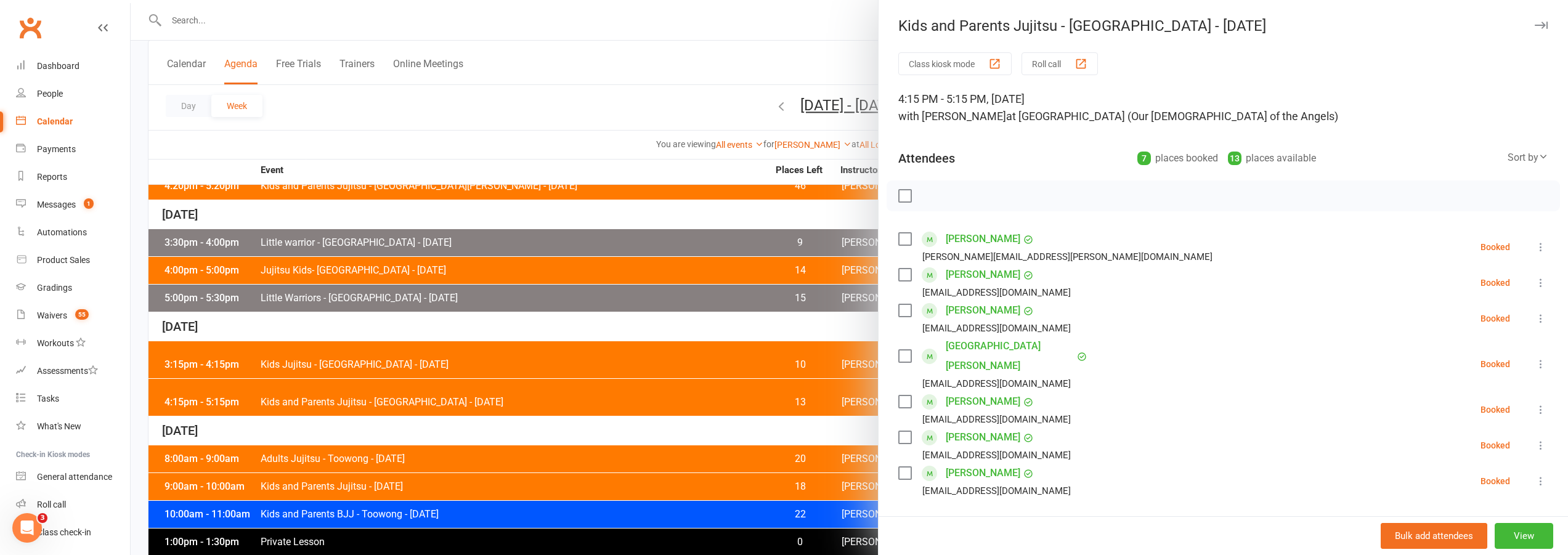
click at [899, 235] on label at bounding box center [905, 239] width 13 height 13
click at [899, 307] on label at bounding box center [905, 311] width 13 height 13
click at [899, 318] on div "Thomas McCormack nmmccormack@internode.on.net" at bounding box center [988, 318] width 177 height 35
click at [899, 309] on label at bounding box center [905, 311] width 13 height 13
click at [900, 392] on div "Jayden O'Neill peteannaliza@gmail.com" at bounding box center [988, 410] width 177 height 35
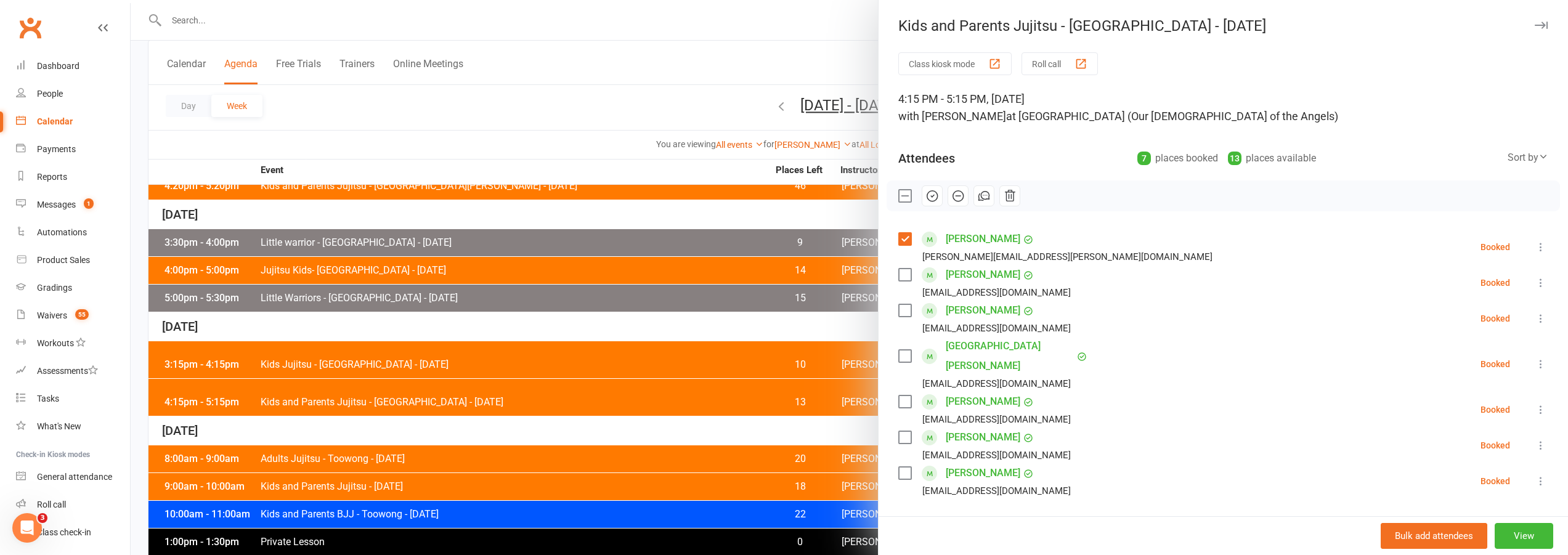
click at [900, 395] on label at bounding box center [905, 401] width 13 height 13
click at [904, 432] on label at bounding box center [905, 438] width 13 height 13
click at [925, 191] on icon "button" at bounding box center [932, 196] width 14 height 14
click at [899, 192] on label at bounding box center [905, 196] width 13 height 13
click at [899, 270] on label at bounding box center [905, 275] width 13 height 13
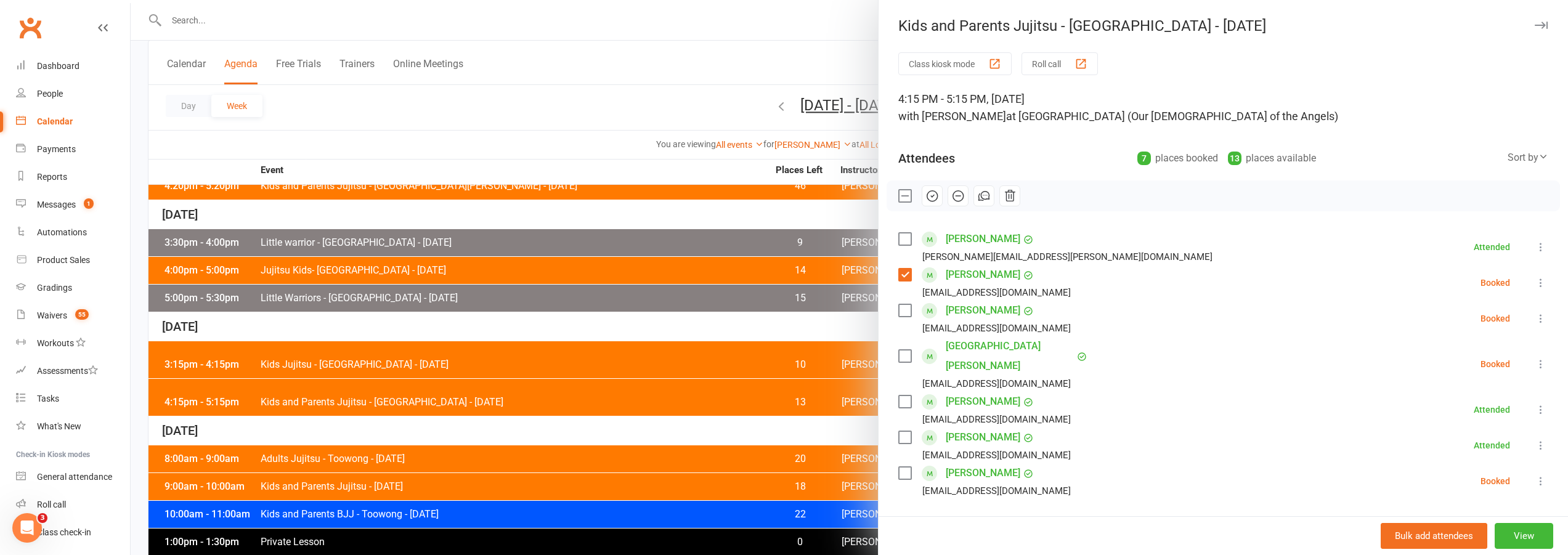
click at [903, 310] on label at bounding box center [905, 311] width 13 height 13
click at [899, 467] on label at bounding box center [905, 473] width 13 height 13
click at [951, 200] on icon "button" at bounding box center [958, 196] width 14 height 14
click at [901, 196] on label at bounding box center [905, 196] width 13 height 13
click at [904, 467] on label at bounding box center [905, 473] width 13 height 13
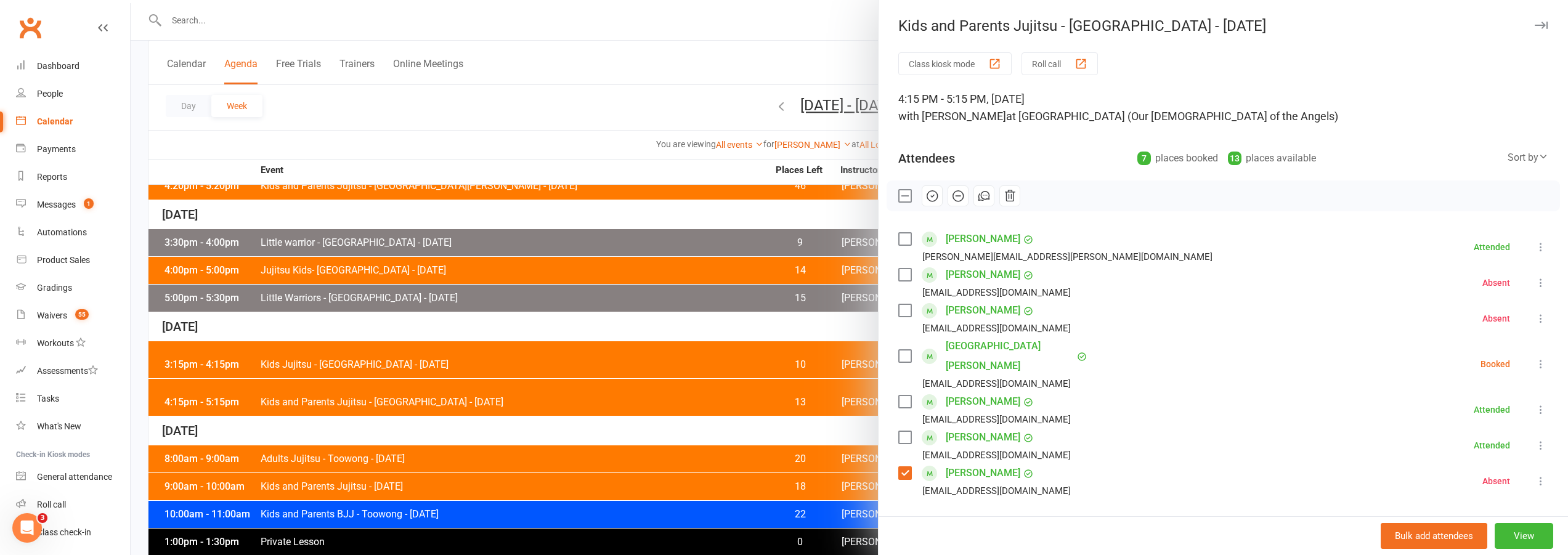
click at [921, 196] on button "button" at bounding box center [931, 195] width 21 height 21
click at [986, 493] on div "Class kiosk mode Roll call 4:15 PM - 5:15 PM, Thursday, October, 9, 2025 with B…" at bounding box center [1224, 386] width 690 height 668
click at [899, 467] on label at bounding box center [905, 473] width 13 height 13
click at [944, 520] on input "search" at bounding box center [1224, 533] width 650 height 26
type input "m"
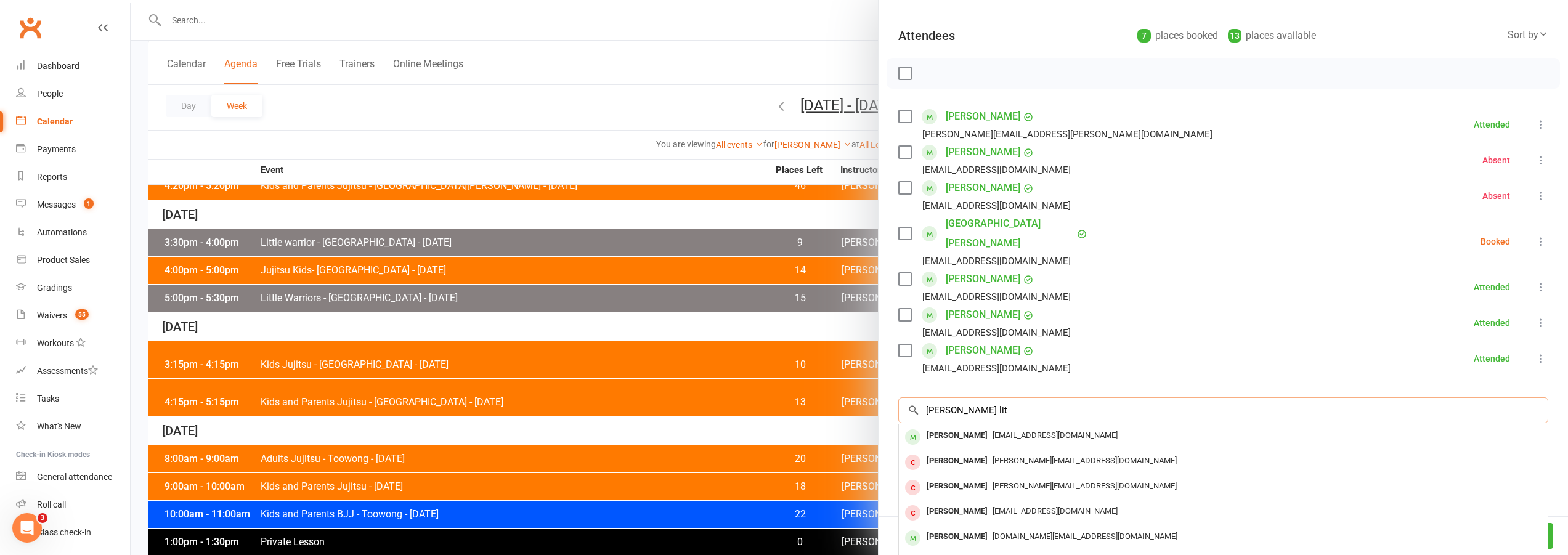
scroll to position [184, 0]
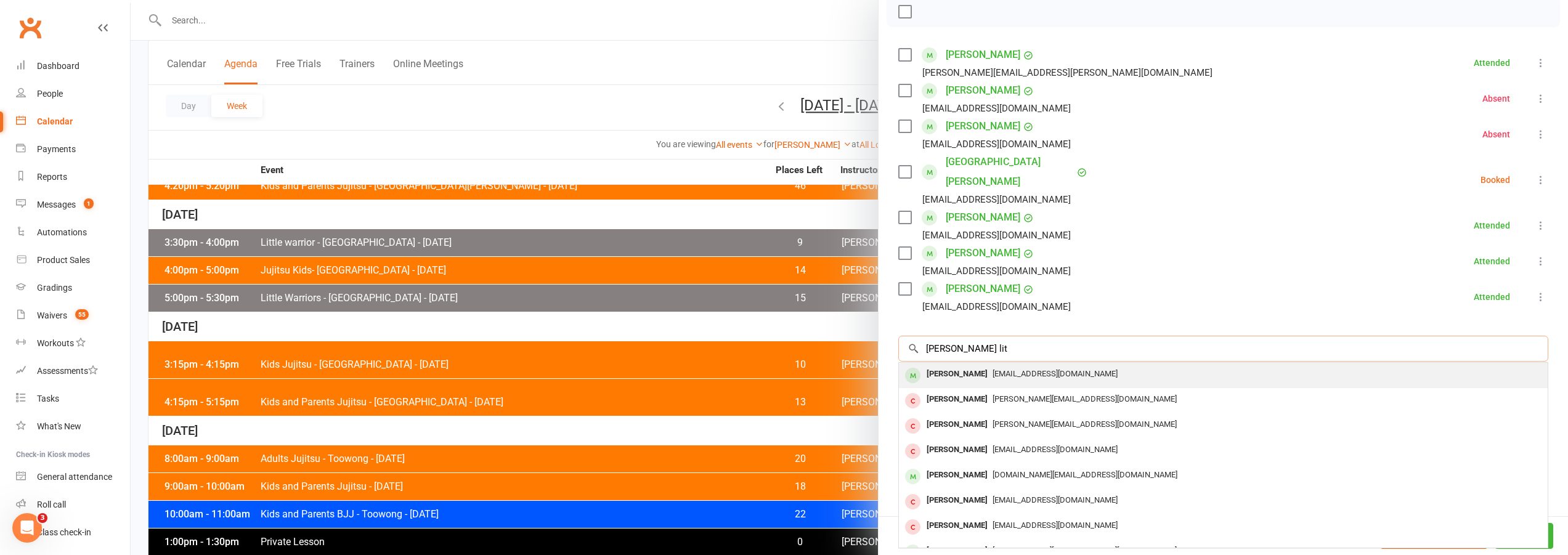
type input "noah lit"
click at [988, 366] on div "jankebaby@yahoo.com" at bounding box center [1223, 375] width 639 height 18
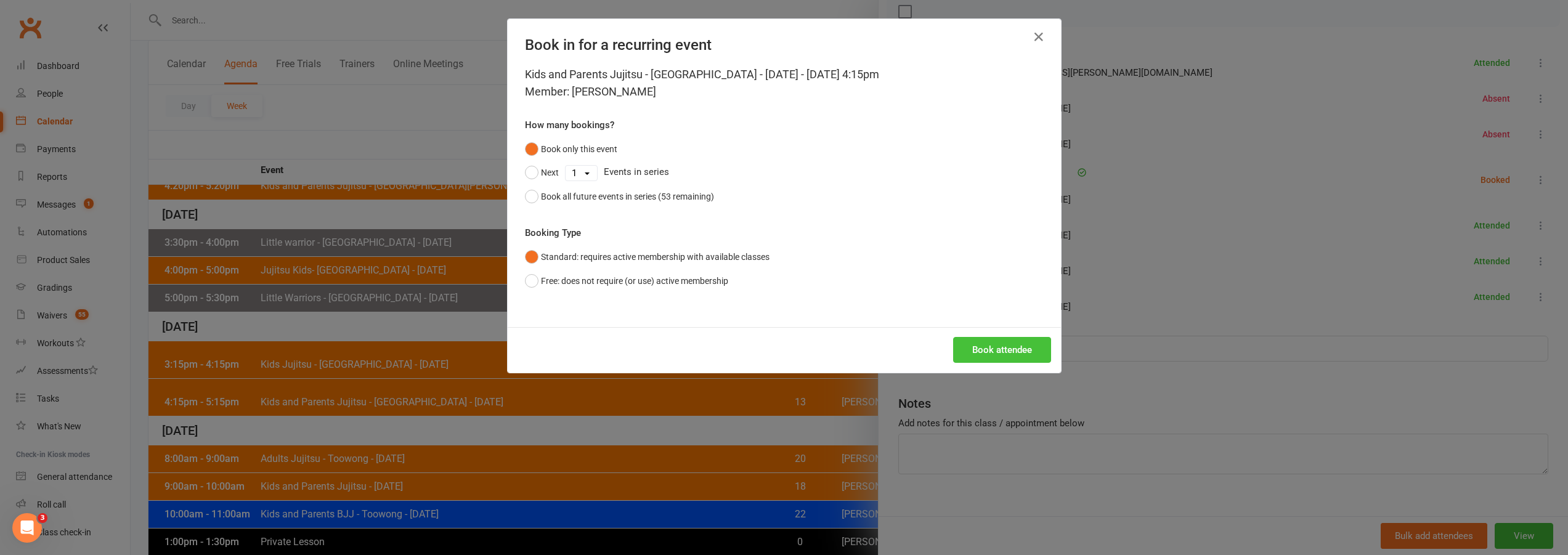
click at [963, 350] on button "Book attendee" at bounding box center [1001, 350] width 98 height 26
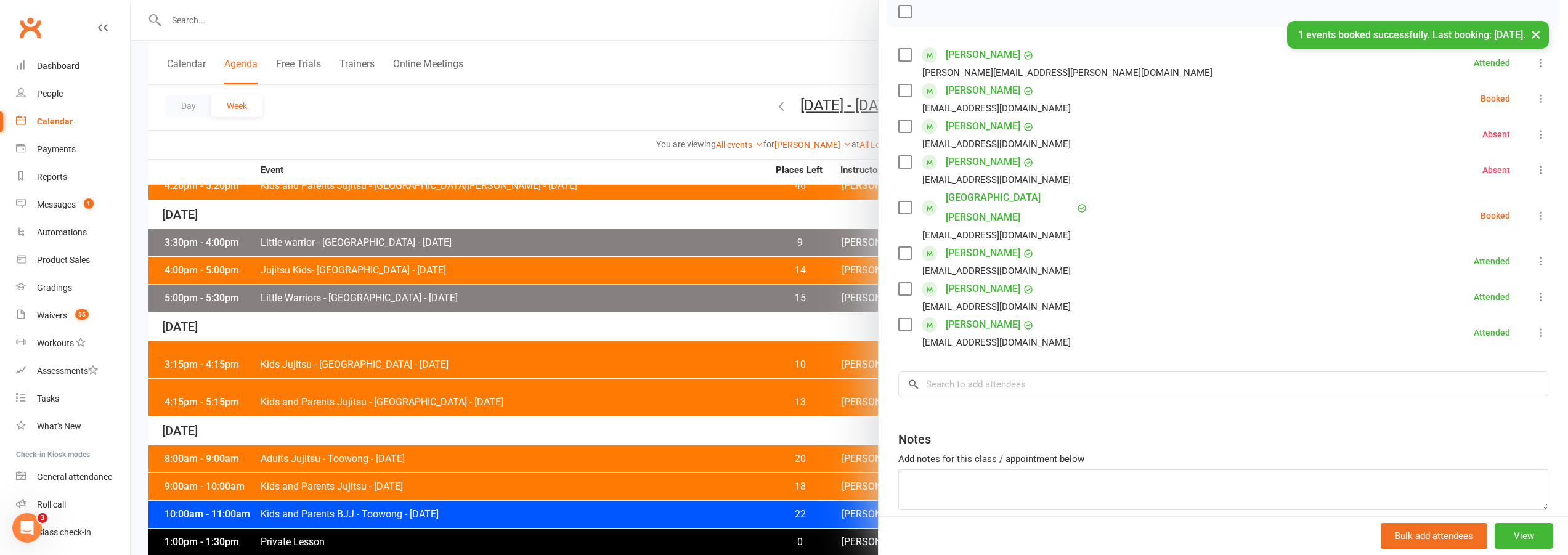
click at [901, 201] on label at bounding box center [905, 207] width 13 height 13
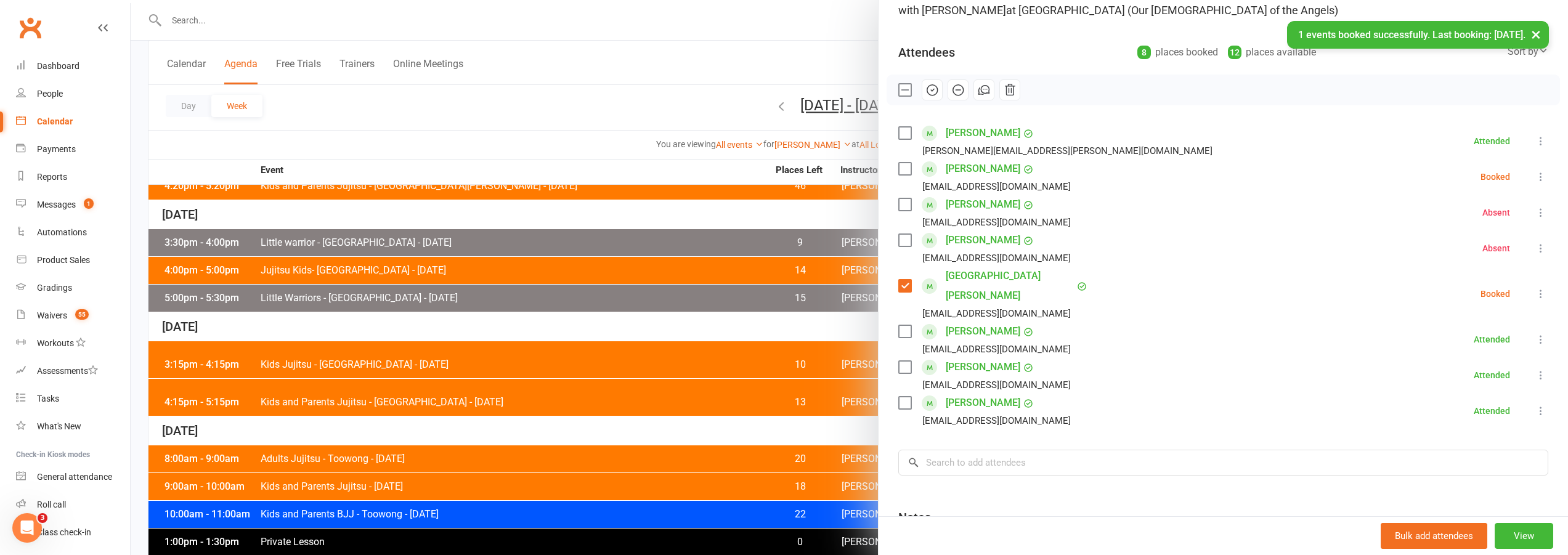
scroll to position [0, 0]
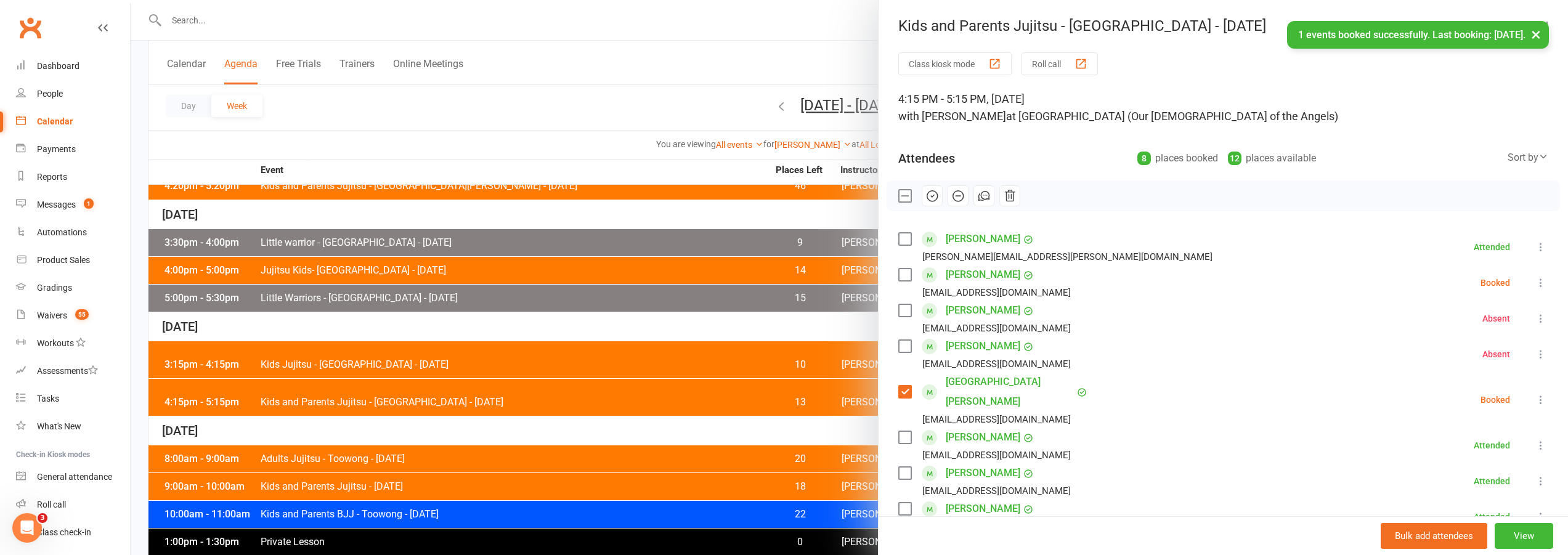
click at [925, 200] on icon "button" at bounding box center [932, 196] width 14 height 14
click at [899, 197] on label at bounding box center [905, 196] width 13 height 13
click at [616, 325] on div at bounding box center [850, 277] width 1438 height 555
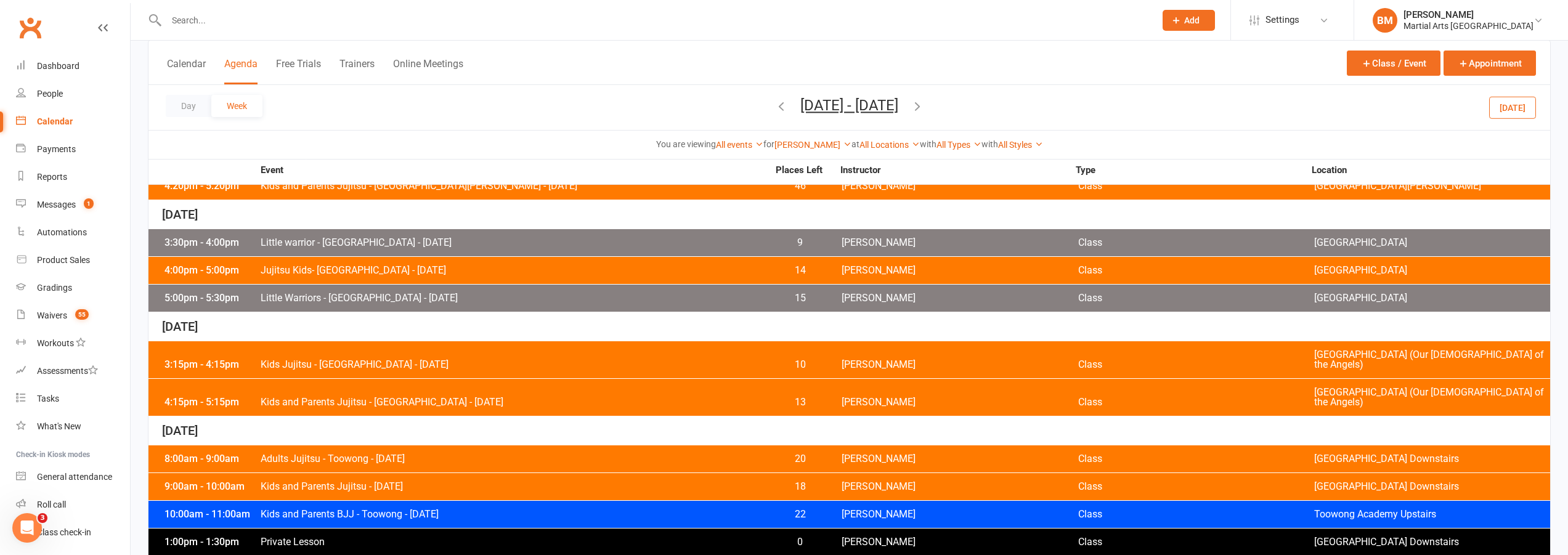
click at [502, 360] on span "Kids Jujitsu - Wavell Heights - Thursday" at bounding box center [513, 365] width 508 height 10
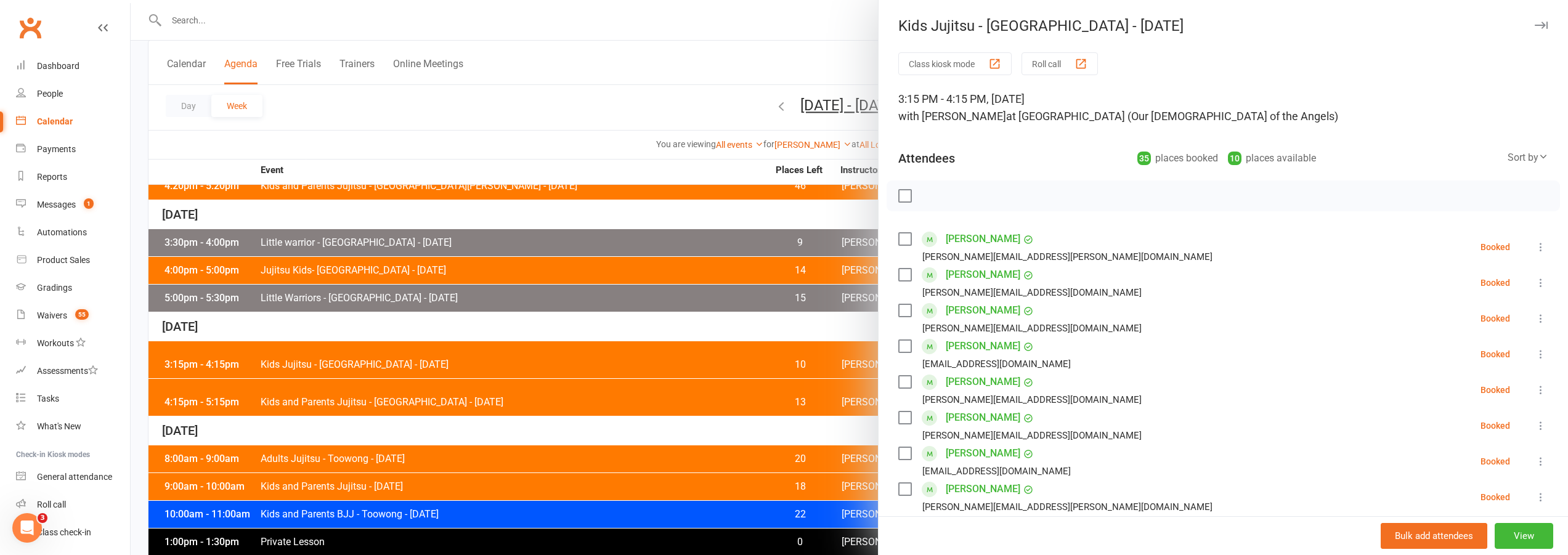
click at [904, 199] on label at bounding box center [905, 196] width 13 height 13
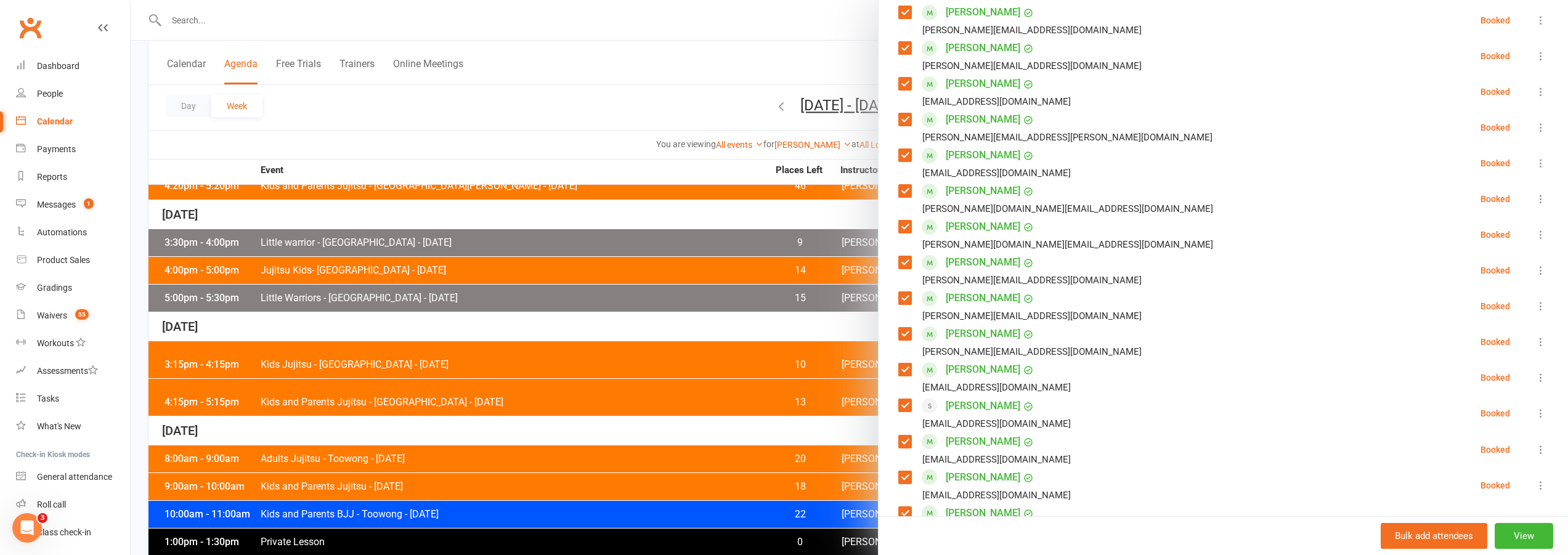
scroll to position [432, 0]
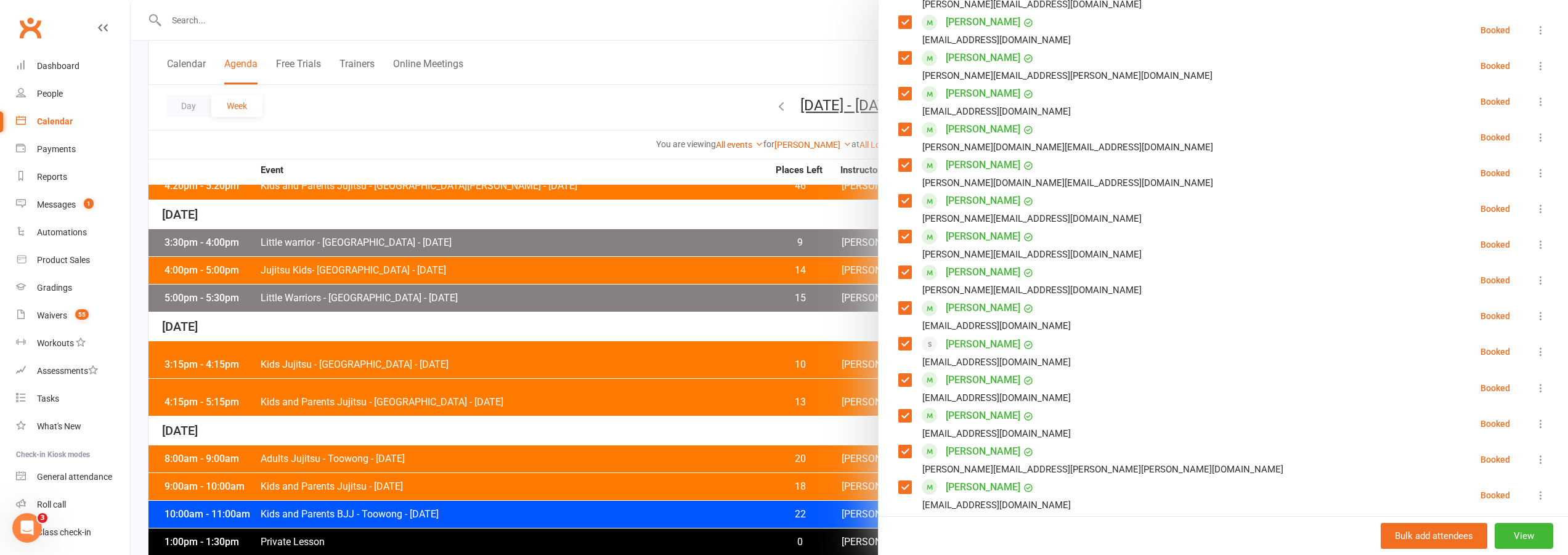
click at [899, 343] on label at bounding box center [905, 344] width 13 height 13
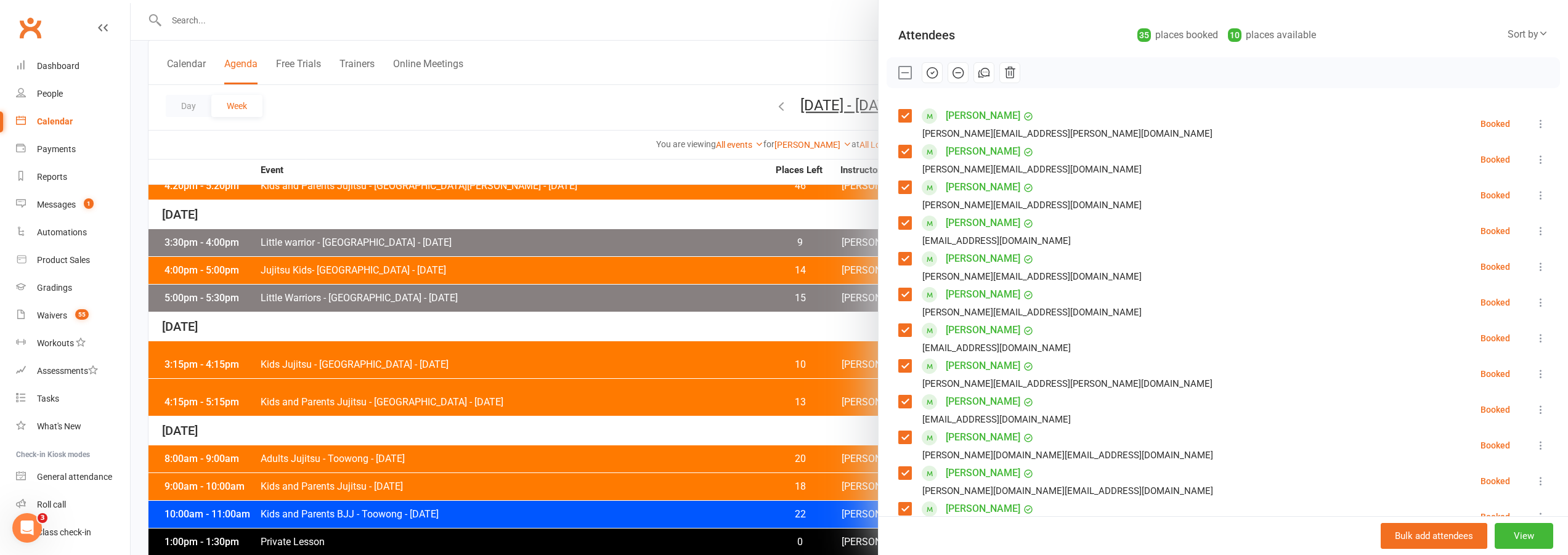
scroll to position [0, 0]
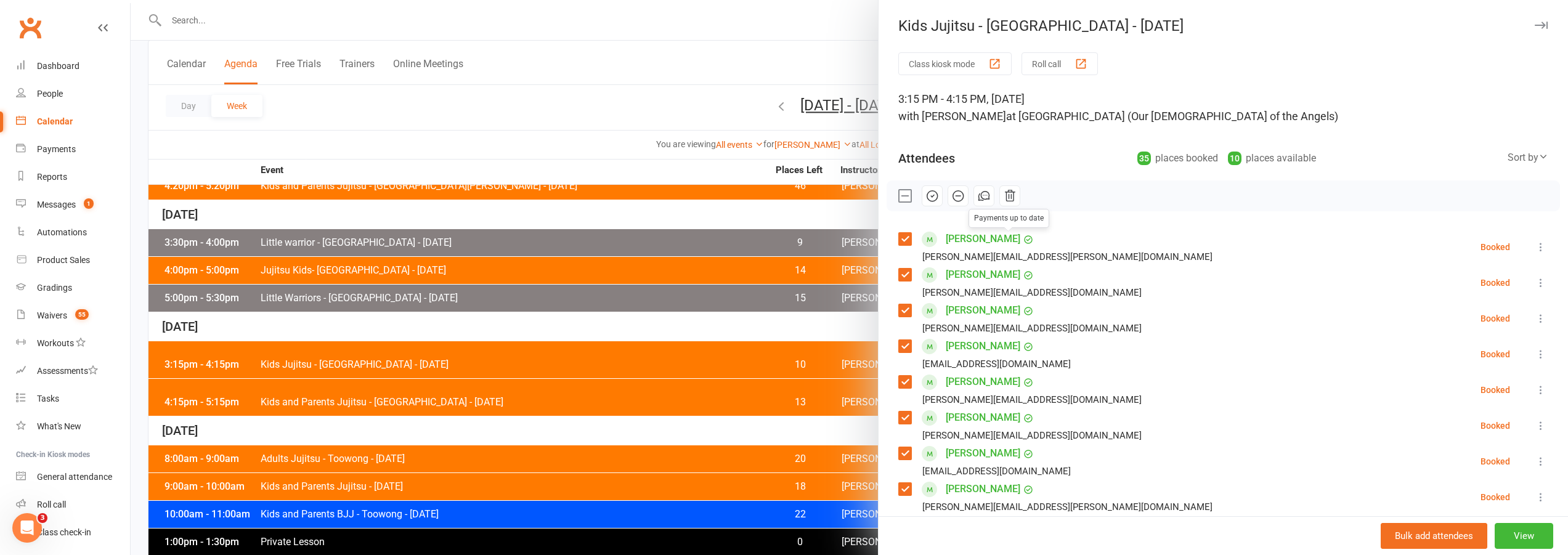
click at [925, 199] on icon "button" at bounding box center [932, 196] width 14 height 14
click at [899, 195] on label at bounding box center [905, 196] width 13 height 13
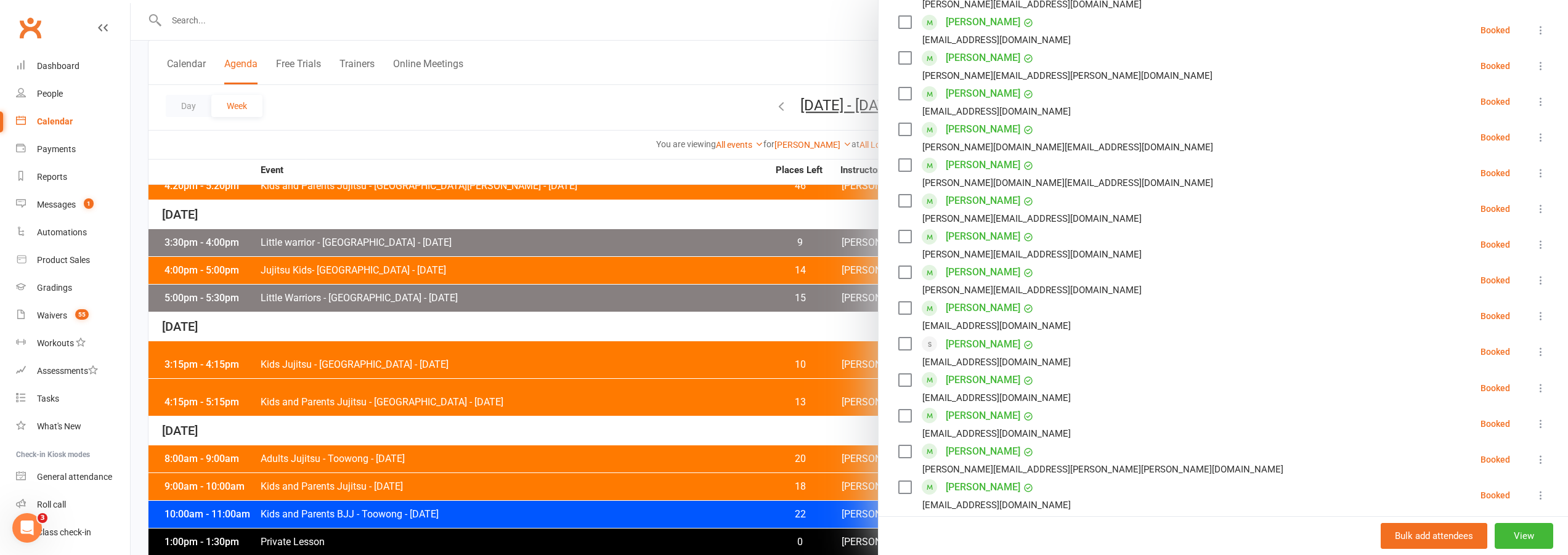
scroll to position [555, 0]
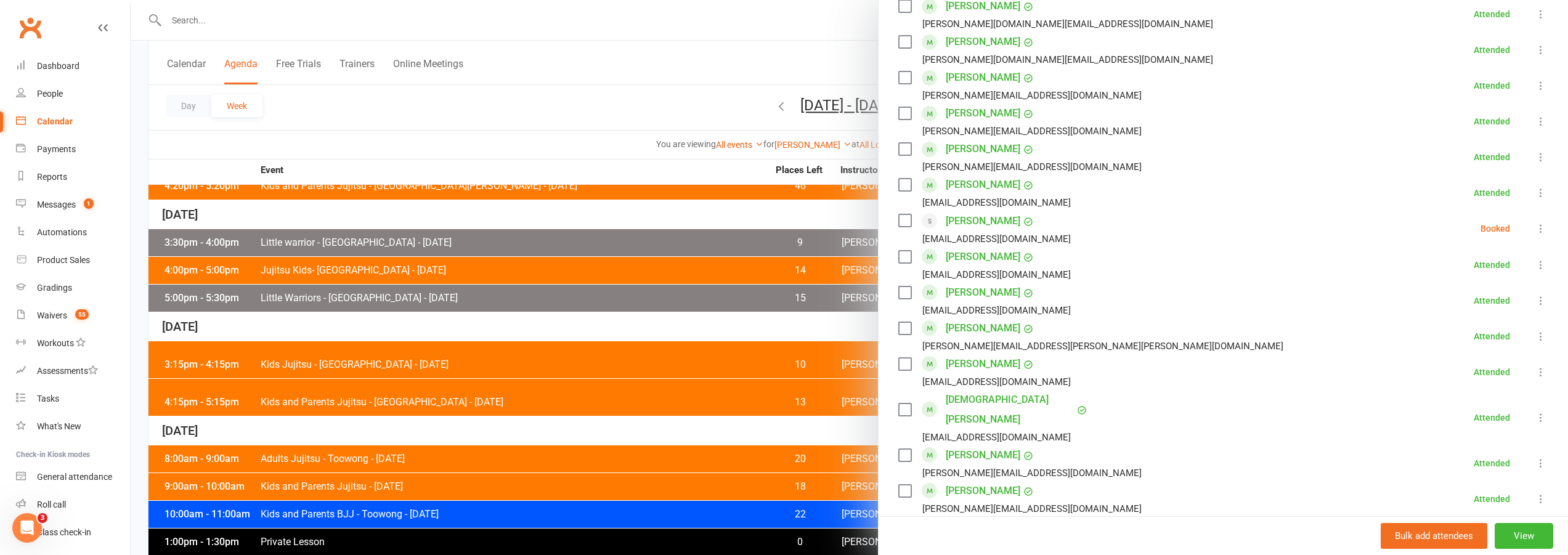
click at [899, 221] on label at bounding box center [905, 221] width 13 height 13
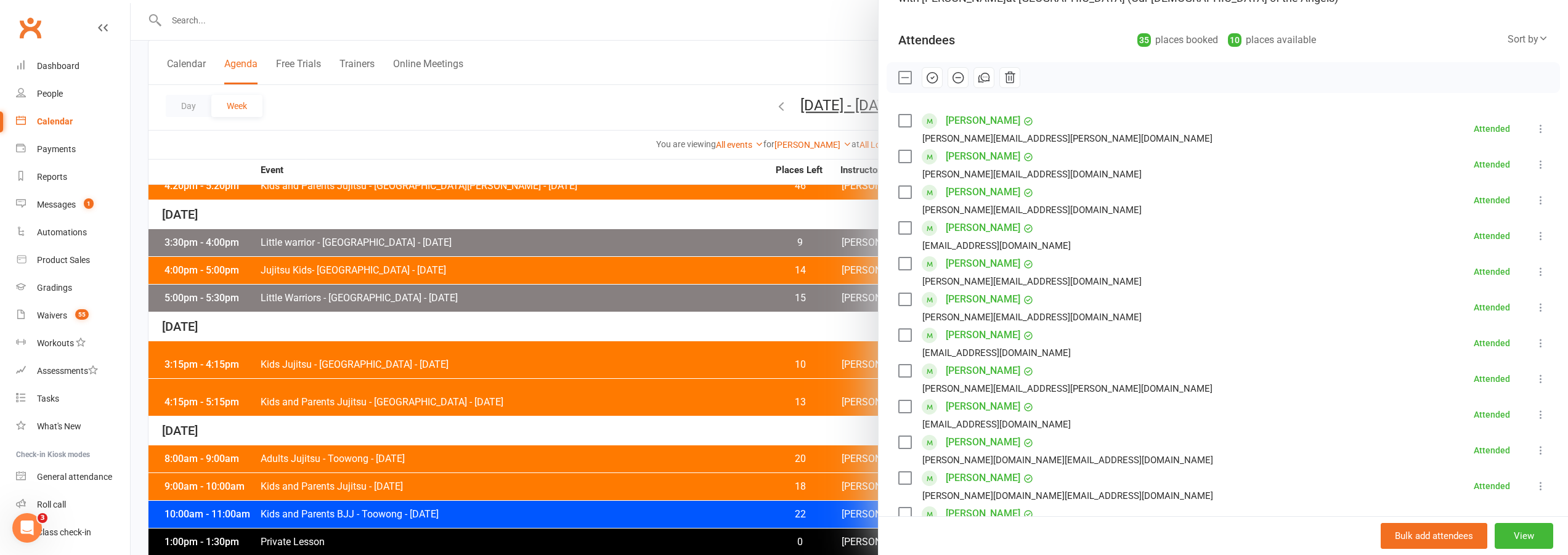
scroll to position [0, 0]
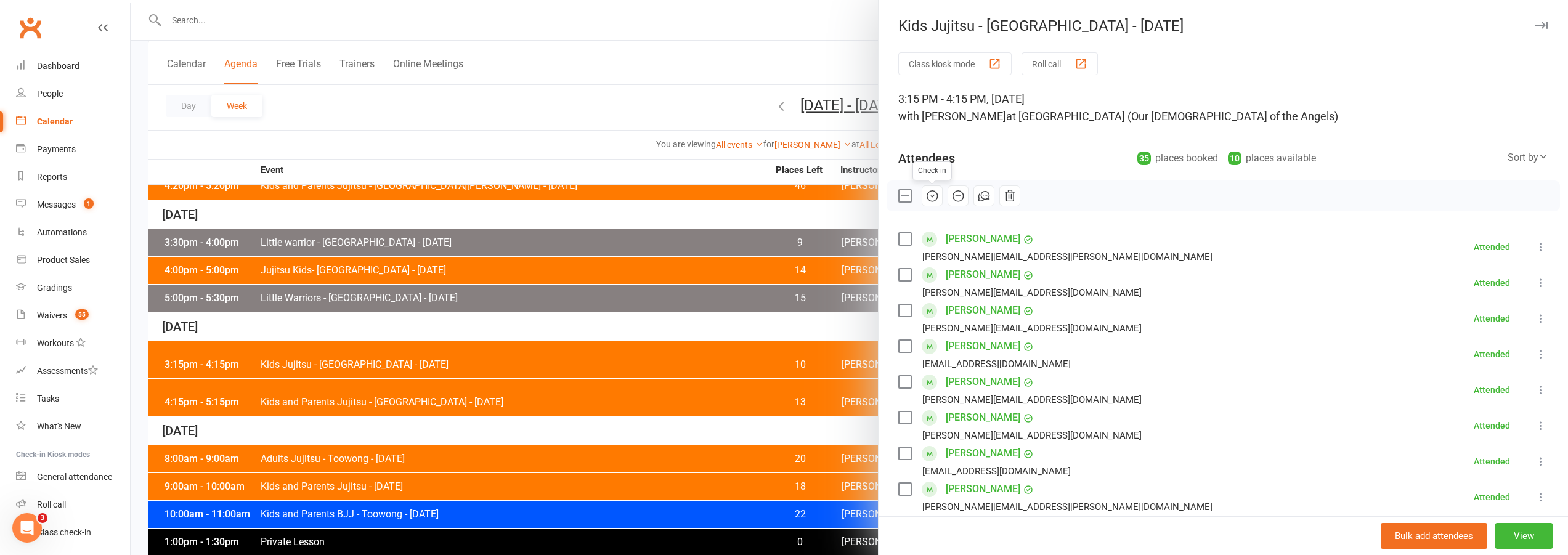
click at [951, 198] on icon "button" at bounding box center [958, 196] width 14 height 14
click at [902, 202] on label at bounding box center [905, 196] width 13 height 13
click at [730, 209] on div at bounding box center [850, 277] width 1438 height 555
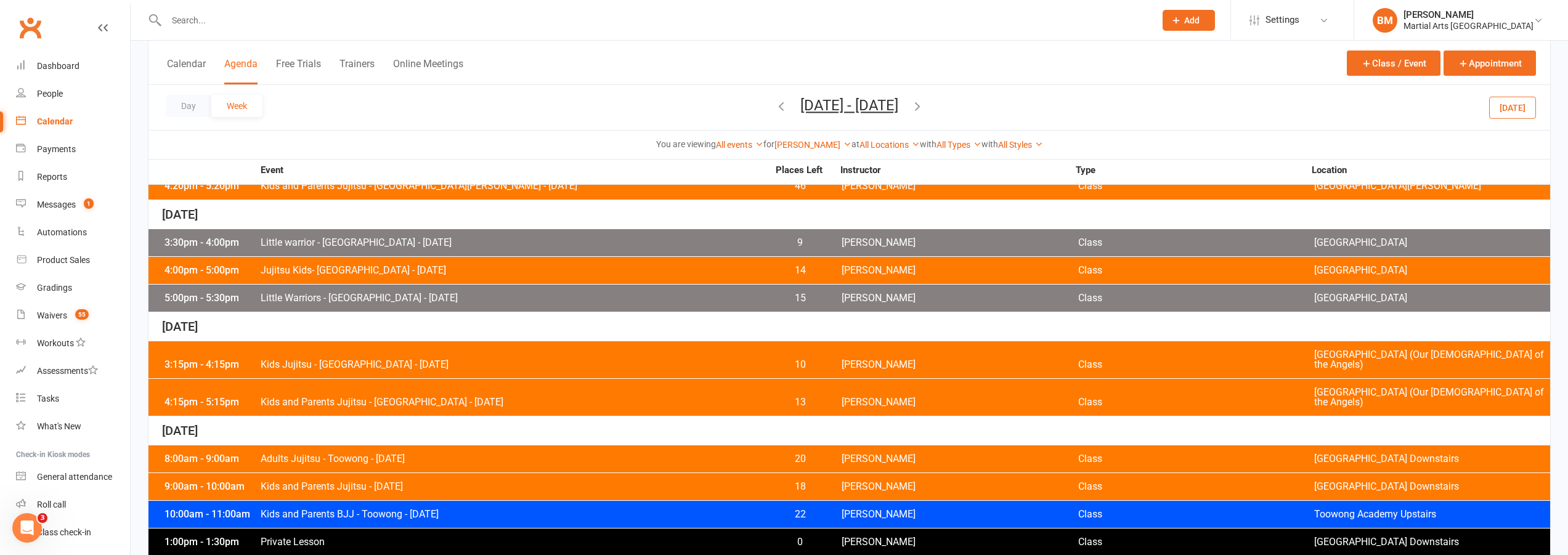
click at [392, 446] on div "8:00am - 9:00am Adults Jujitsu - Toowong - Saturday 20 Brandon McNamara Class T…" at bounding box center [850, 459] width 1401 height 28
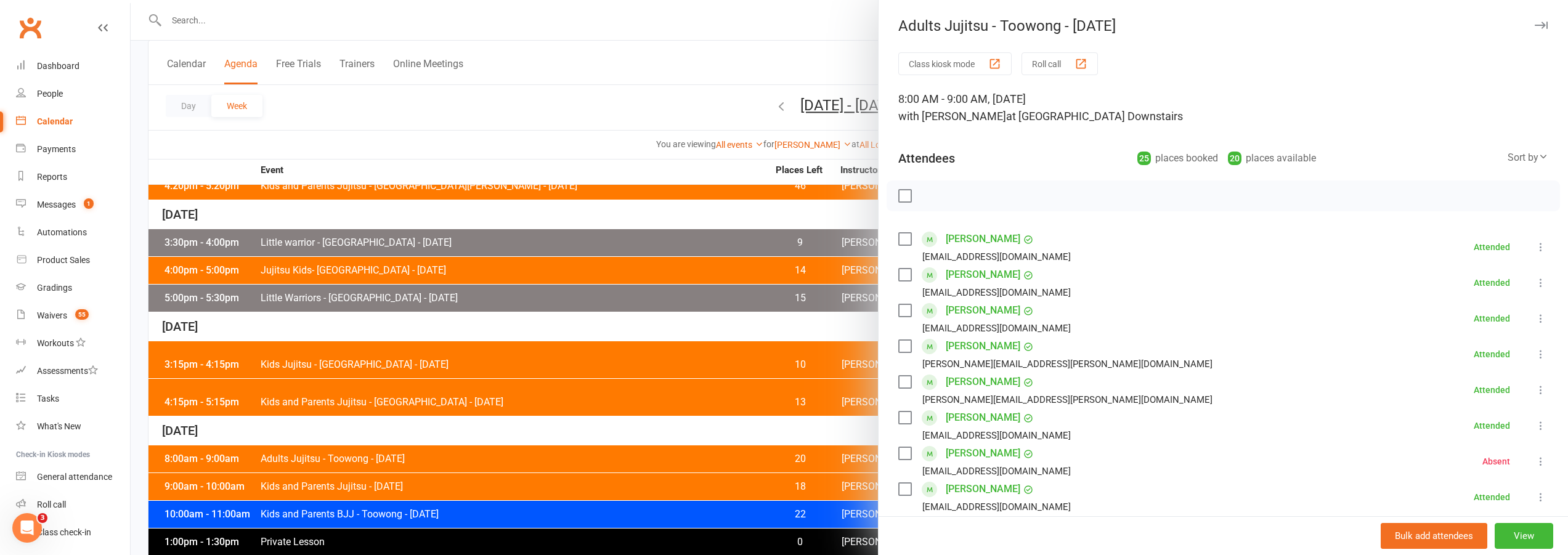
click at [453, 400] on div at bounding box center [850, 277] width 1438 height 555
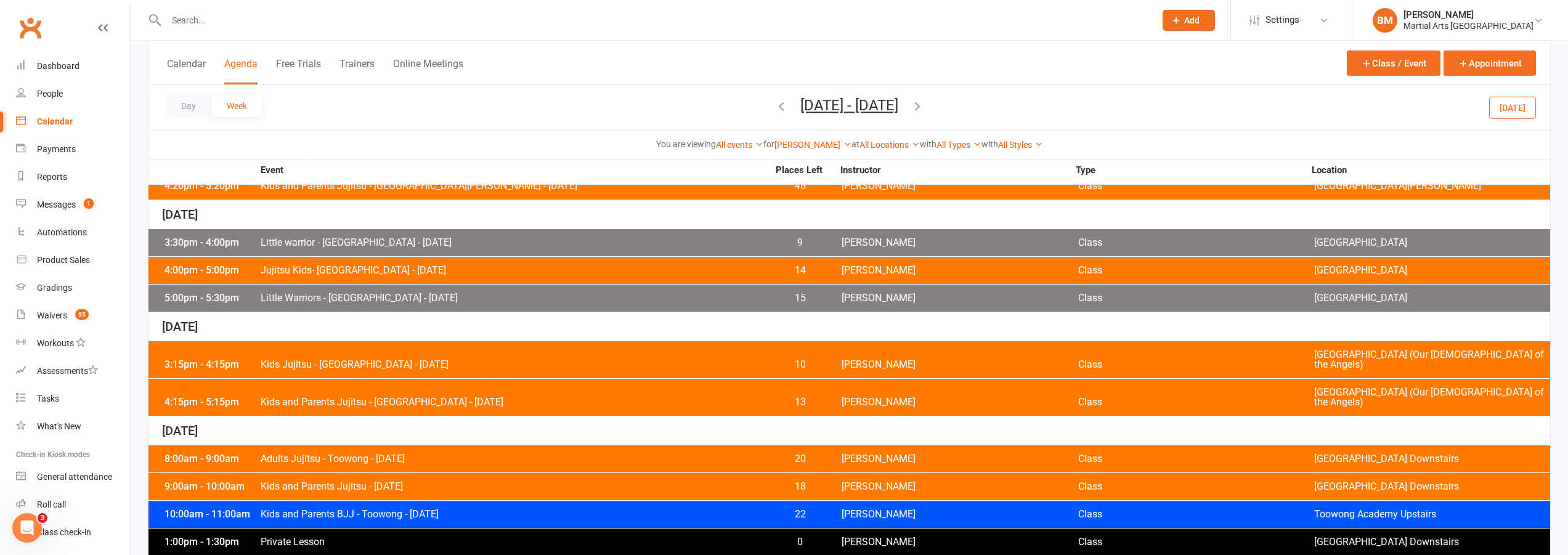
click at [367, 501] on div "10:00am - 11:00am Kids and Parents BJJ - Toowong - Saturday 22 Brandon McNamara…" at bounding box center [850, 515] width 1401 height 28
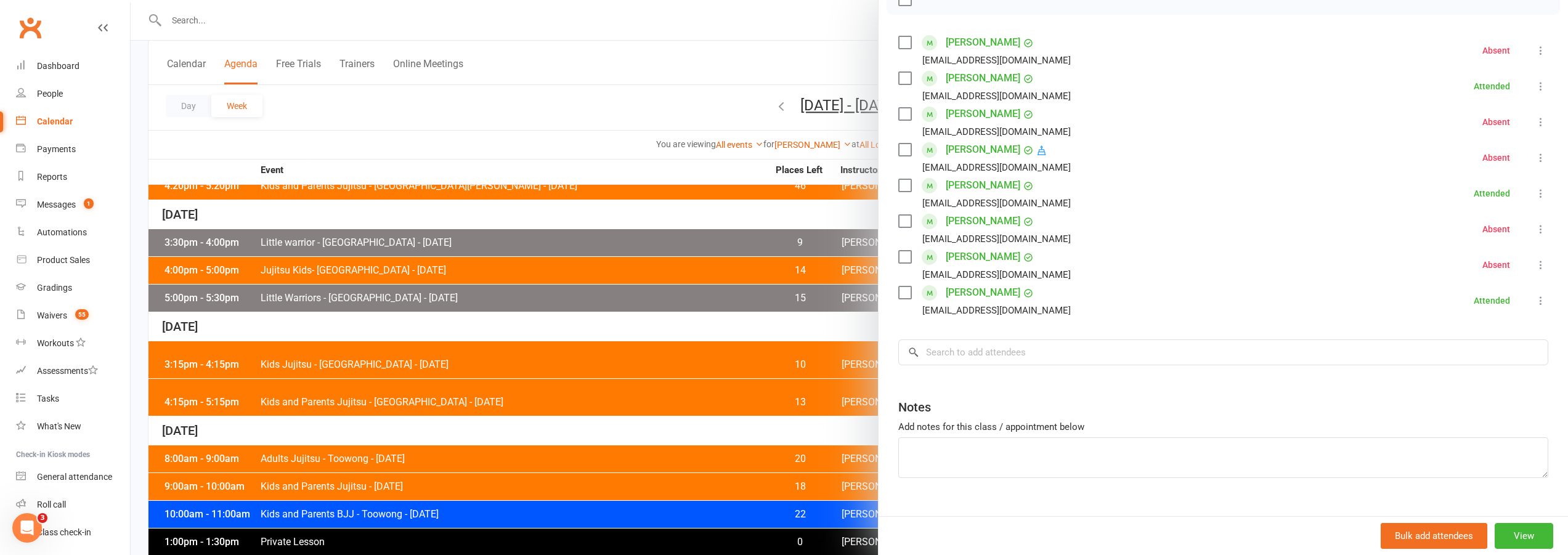
scroll to position [178, 0]
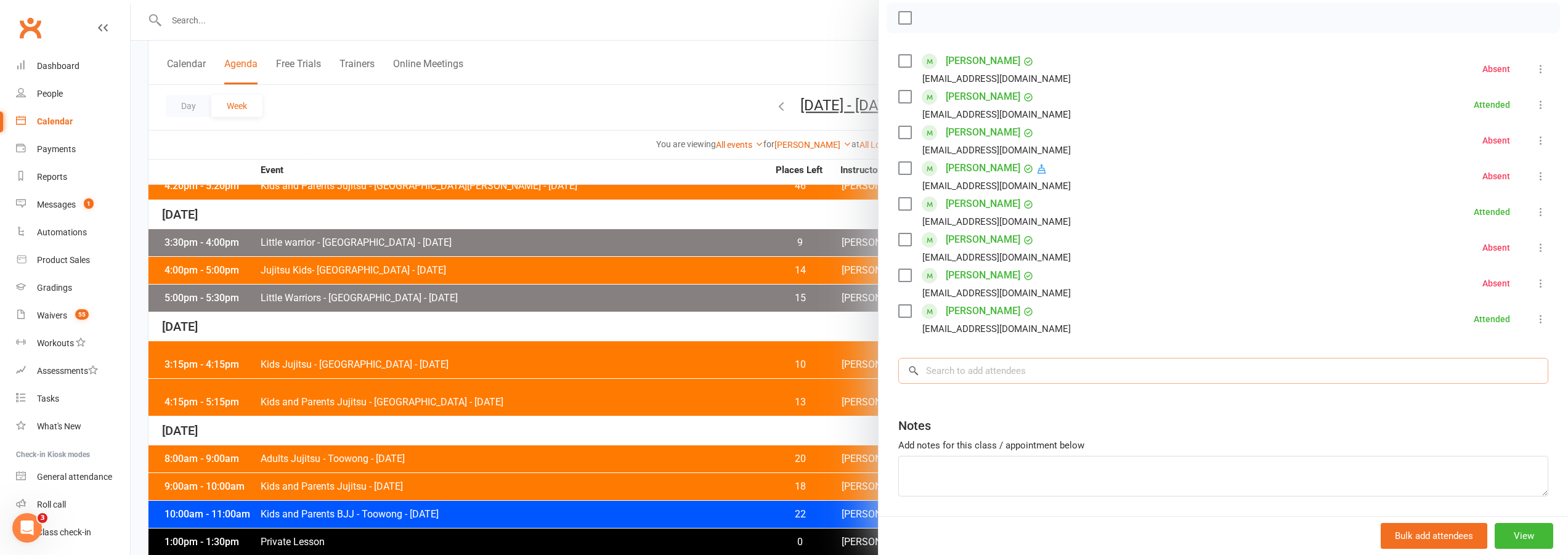
click at [975, 384] on input "search" at bounding box center [1224, 371] width 650 height 26
click at [907, 139] on label at bounding box center [905, 132] width 13 height 13
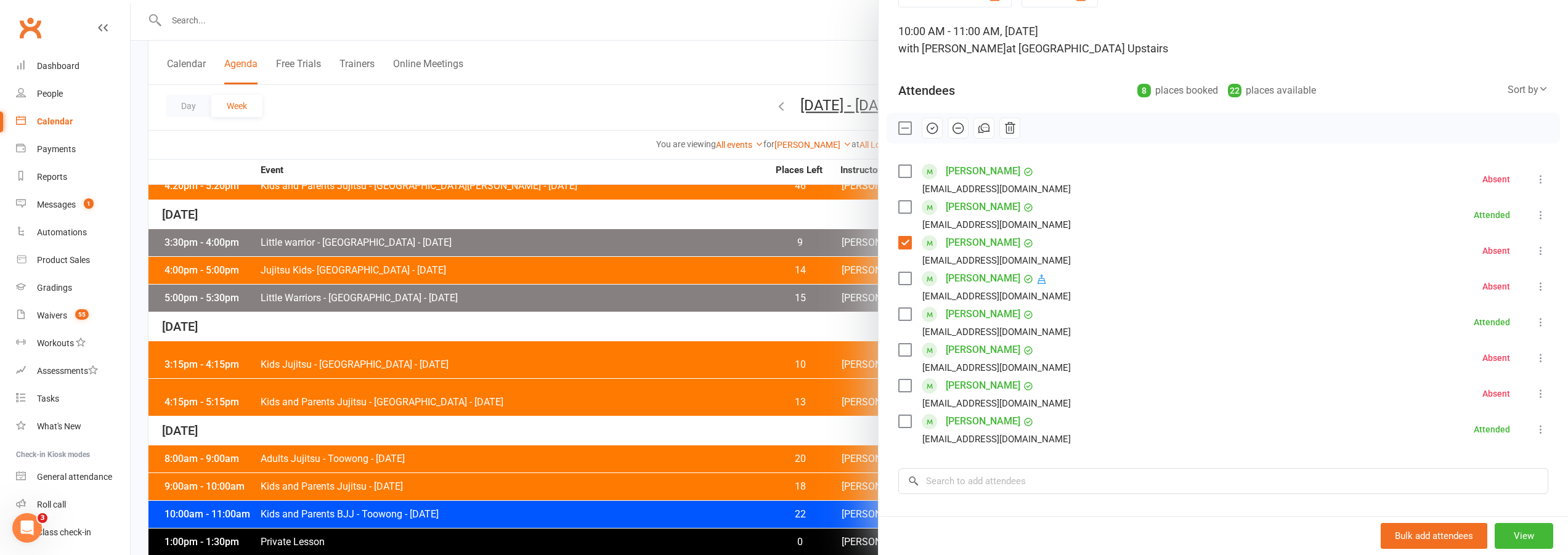
scroll to position [55, 0]
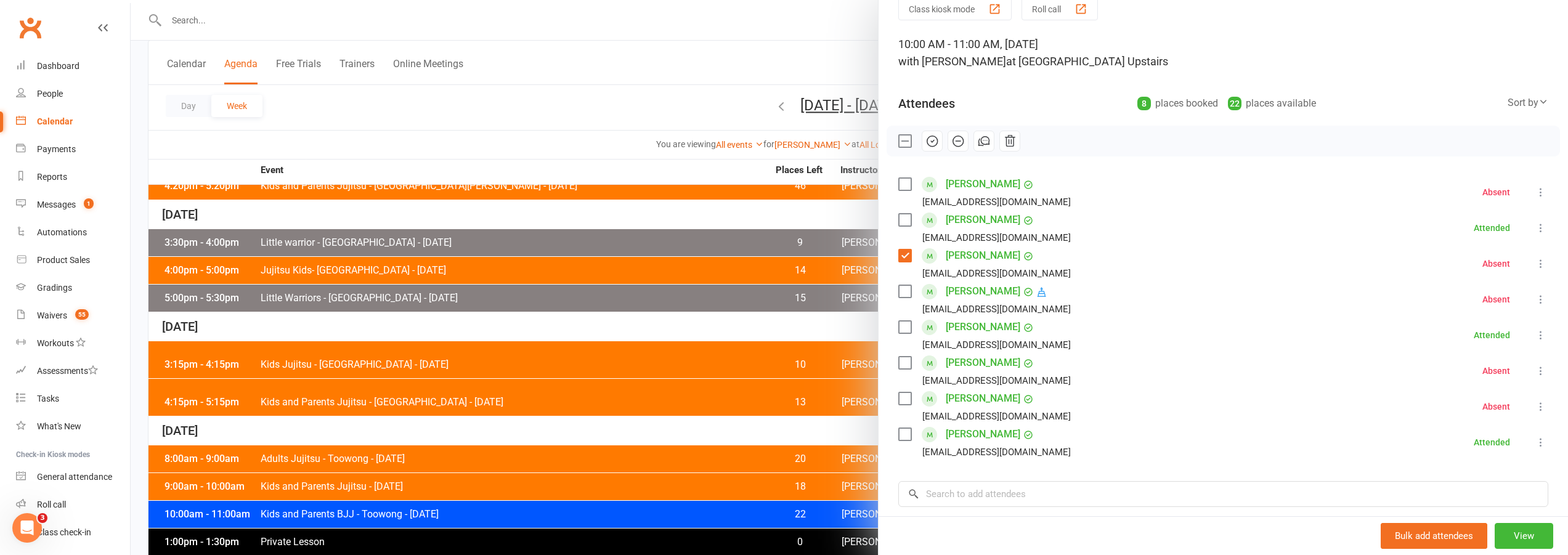
click at [931, 146] on icon "button" at bounding box center [932, 141] width 11 height 11
click at [578, 508] on div at bounding box center [850, 277] width 1438 height 555
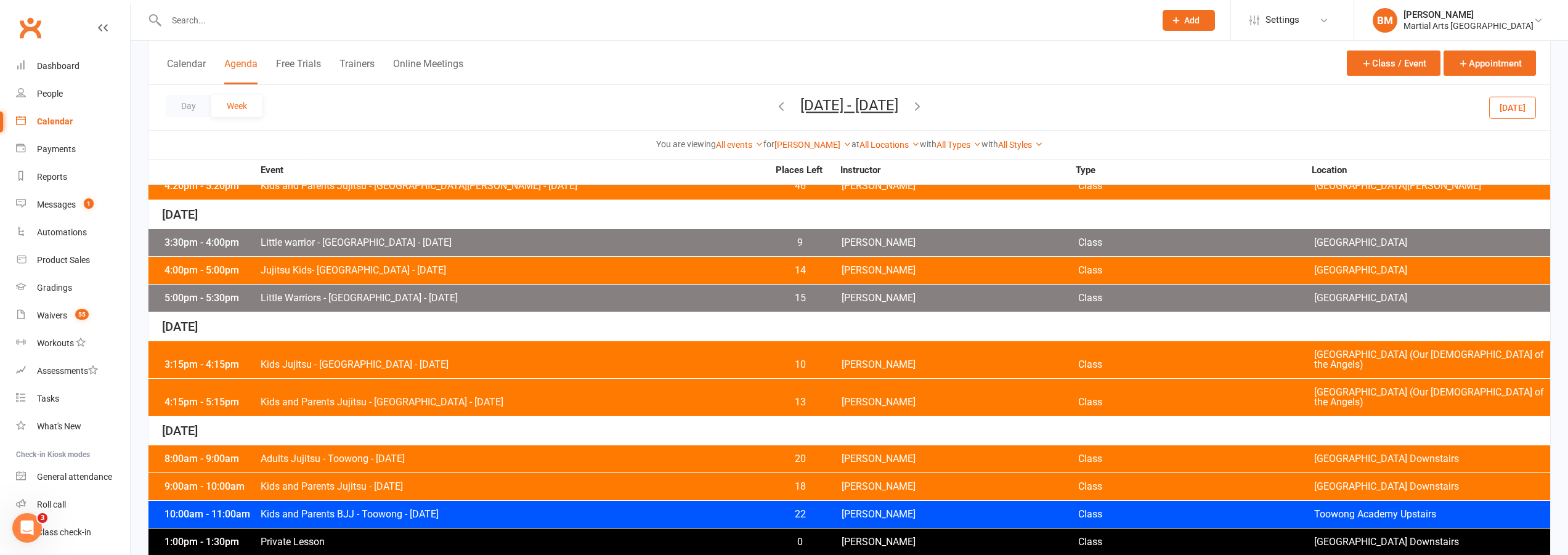
click at [350, 446] on div "8:00am - 9:00am Adults Jujitsu - Toowong - Saturday 20 Brandon McNamara Class T…" at bounding box center [850, 459] width 1401 height 28
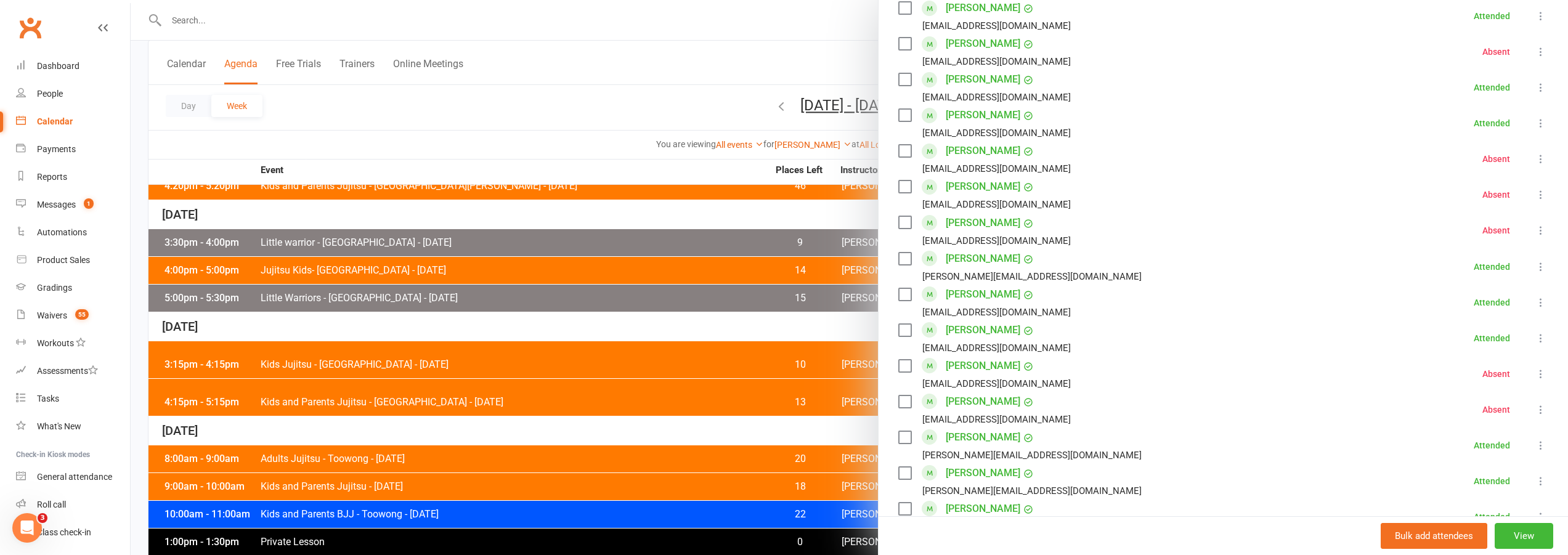
scroll to position [555, 0]
click at [899, 360] on label at bounding box center [905, 364] width 13 height 13
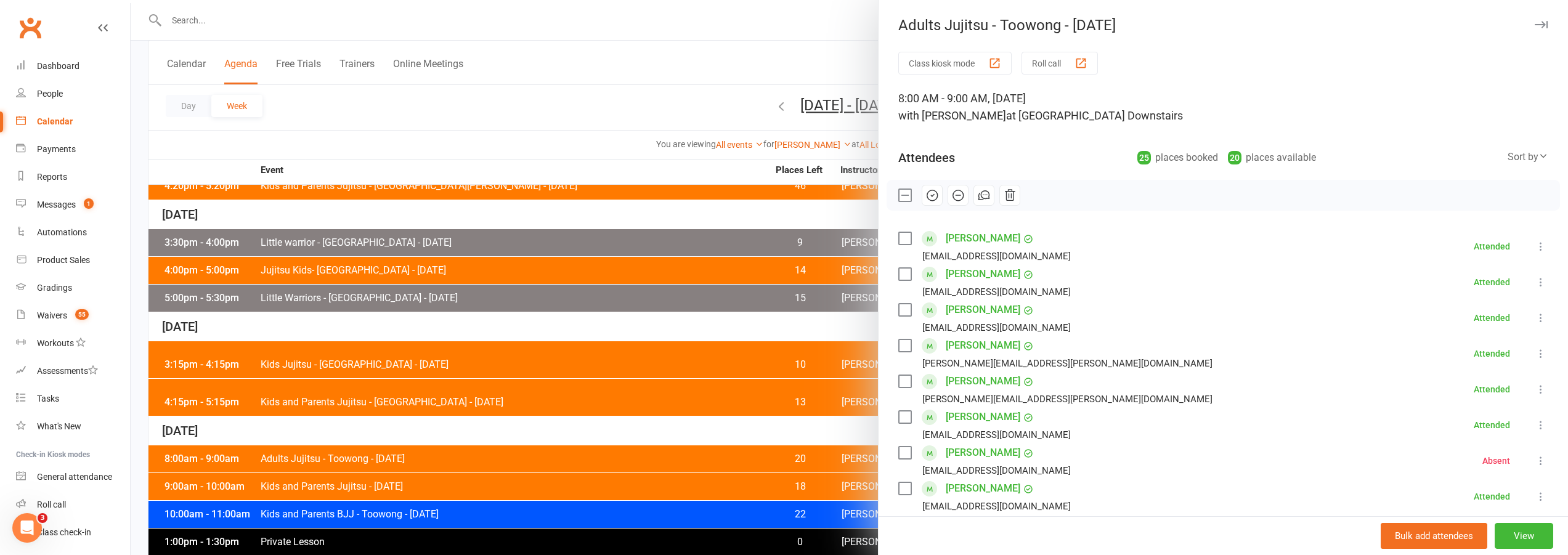
scroll to position [0, 0]
click at [932, 195] on icon "button" at bounding box center [933, 196] width 2 height 2
click at [543, 132] on div at bounding box center [850, 277] width 1438 height 555
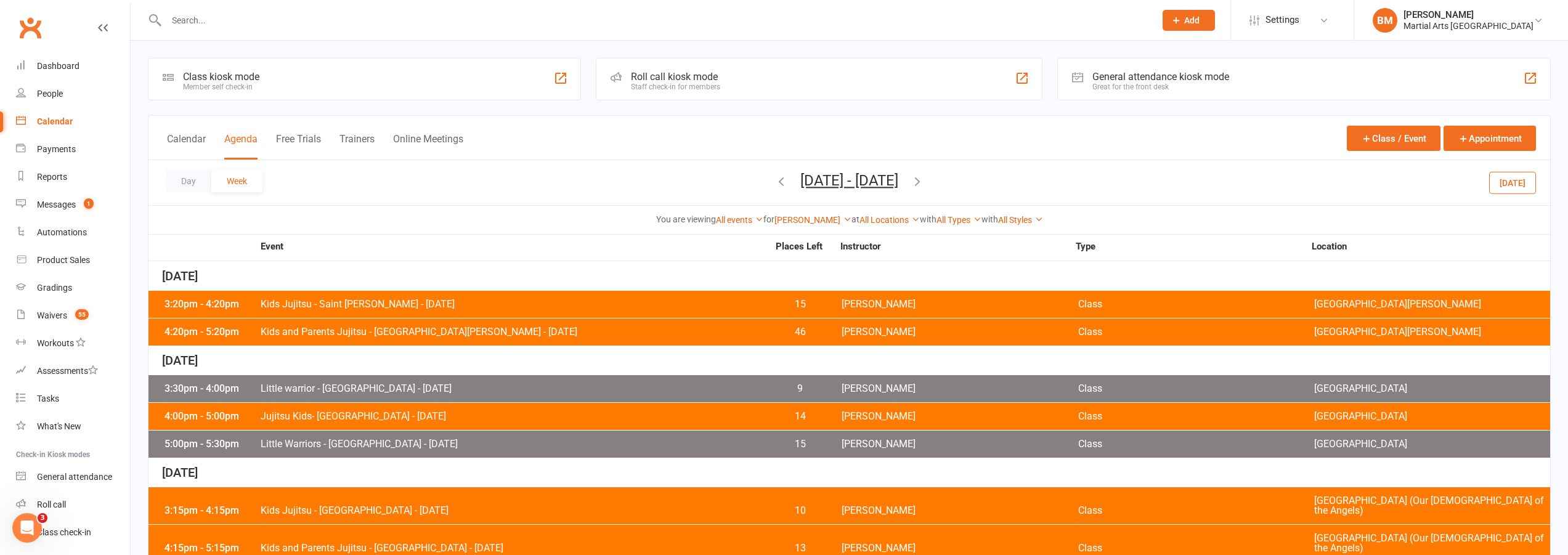
click at [173, 26] on input "text" at bounding box center [654, 21] width 985 height 18
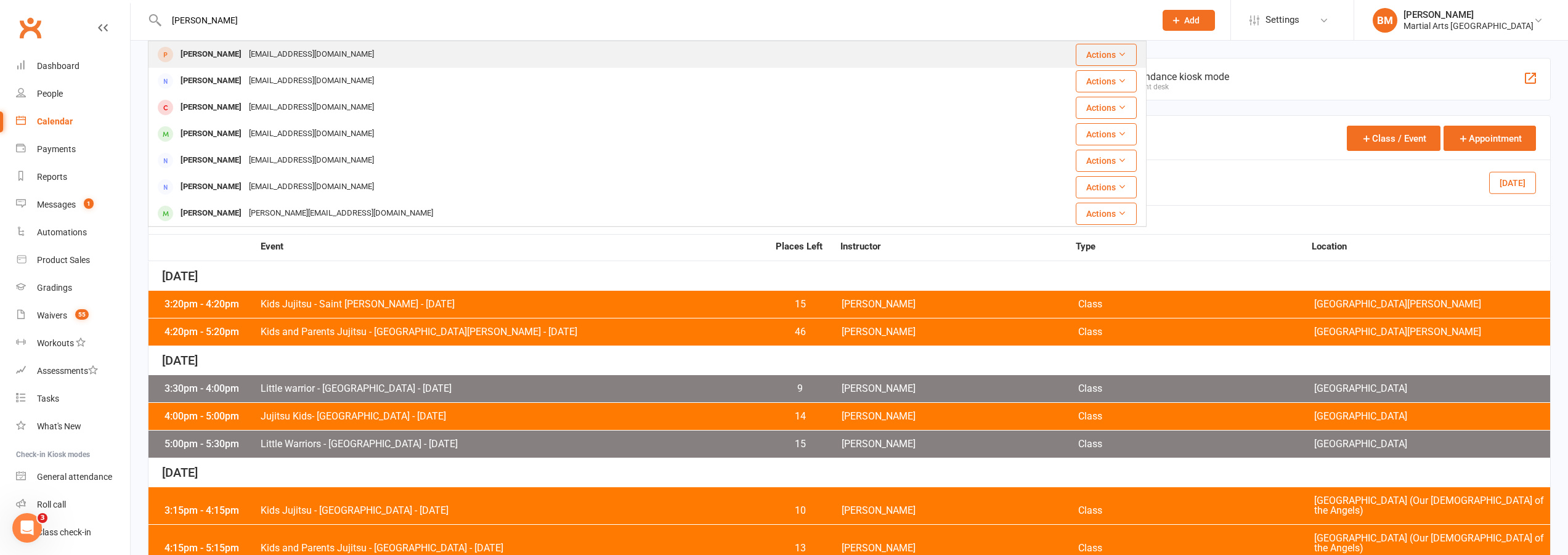
type input "oliver bourke"
click at [225, 53] on div "Oliver Bourke" at bounding box center [210, 54] width 68 height 18
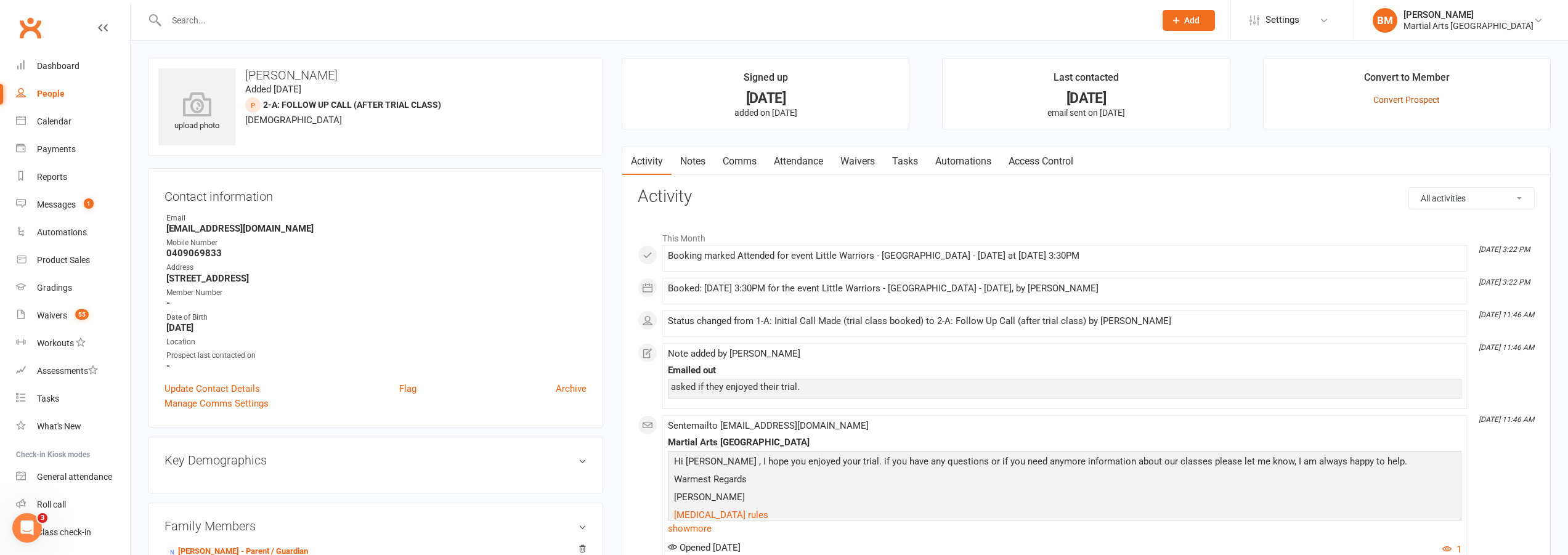
click at [1408, 99] on link "Convert Prospect" at bounding box center [1407, 100] width 67 height 10
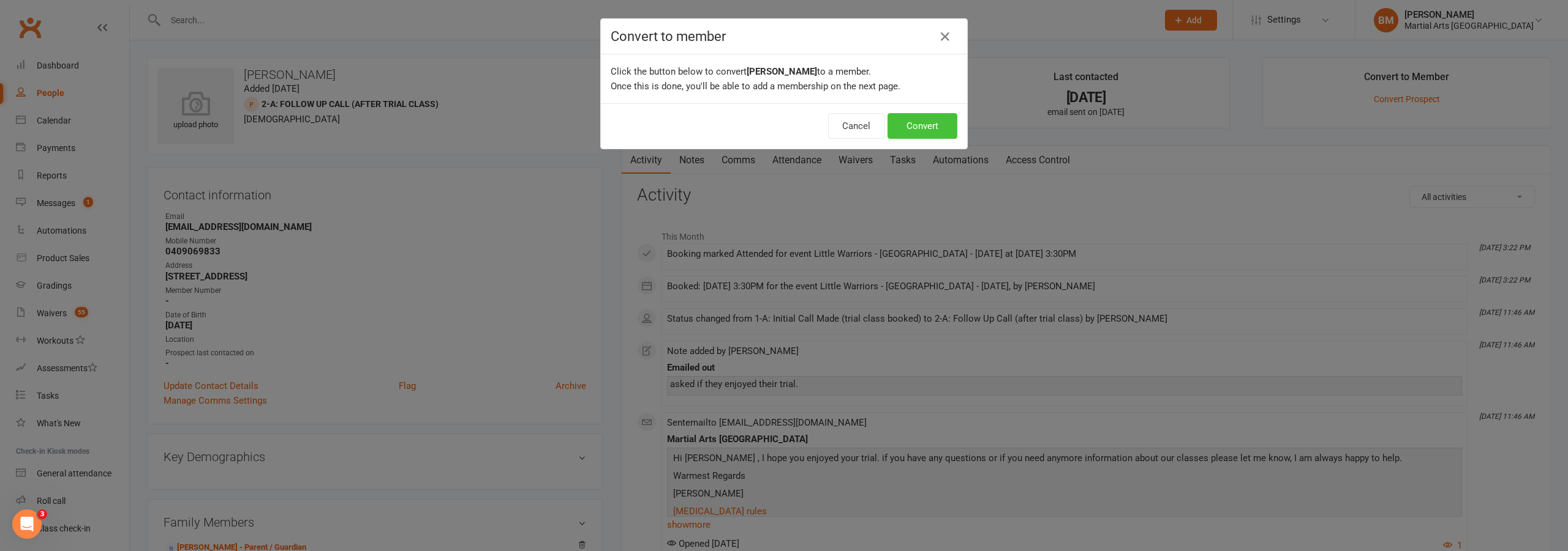
click at [897, 126] on button "Convert" at bounding box center [922, 126] width 70 height 25
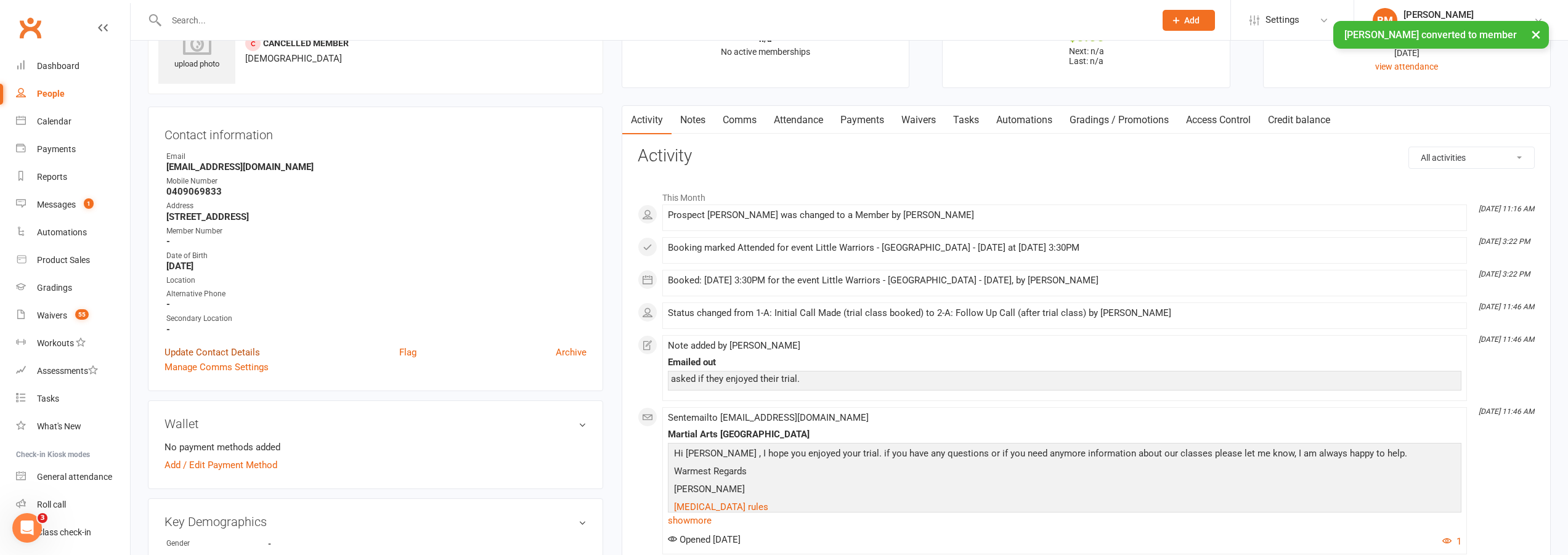
click at [216, 352] on link "Update Contact Details" at bounding box center [212, 352] width 96 height 15
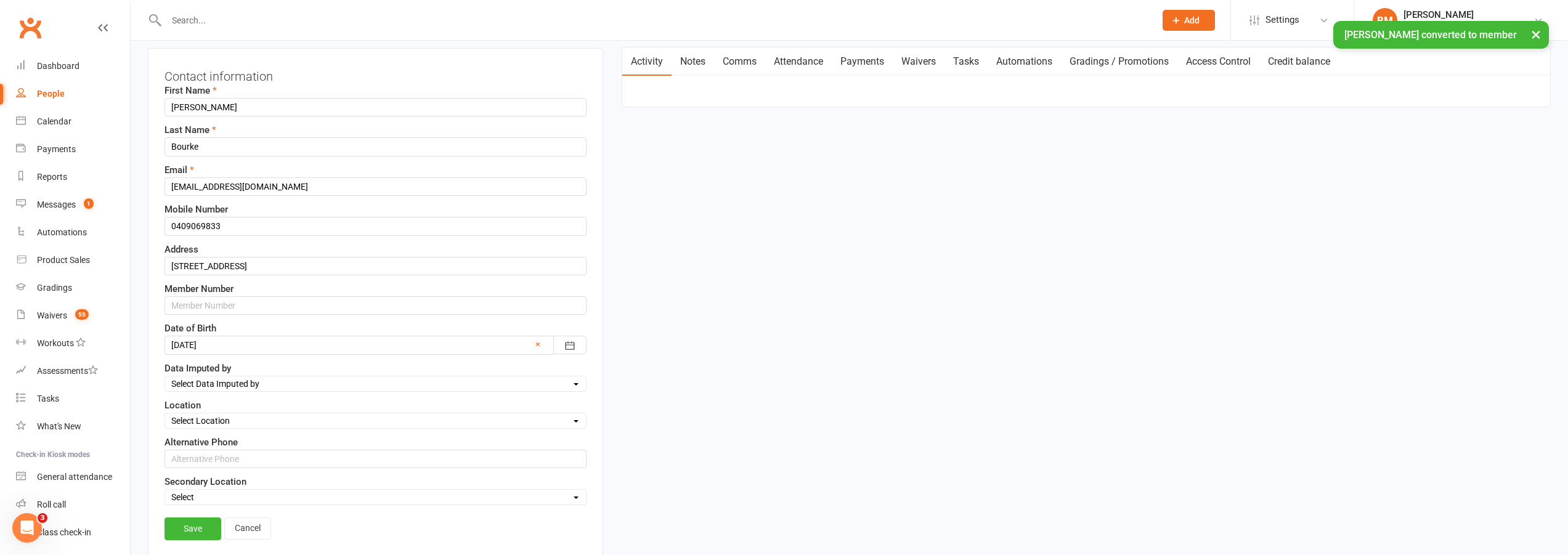
scroll to position [243, 0]
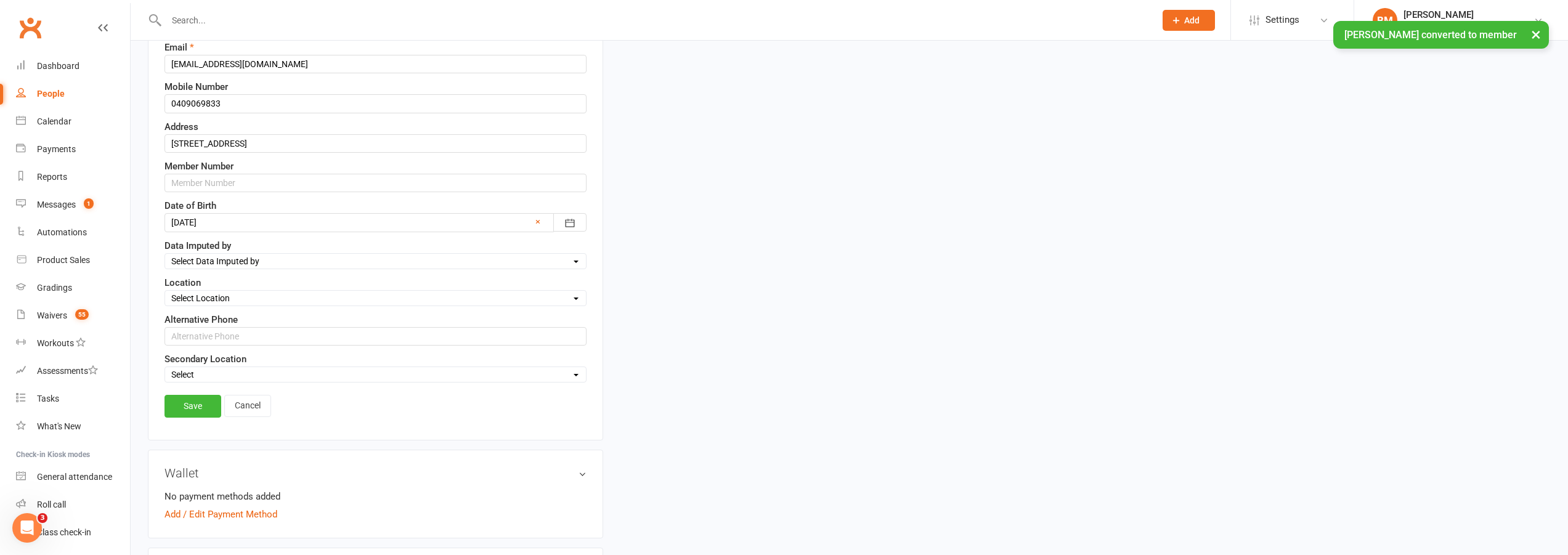
click at [229, 304] on select "Select Location Brookfield State School Jamboree Heights Academy ONLINE - Zoom …" at bounding box center [375, 299] width 421 height 14
select select "1"
click at [166, 292] on select "Select Location Brookfield State School Jamboree Heights Academy ONLINE - Zoom …" at bounding box center [375, 299] width 421 height 14
click at [186, 412] on link "Save" at bounding box center [193, 406] width 57 height 23
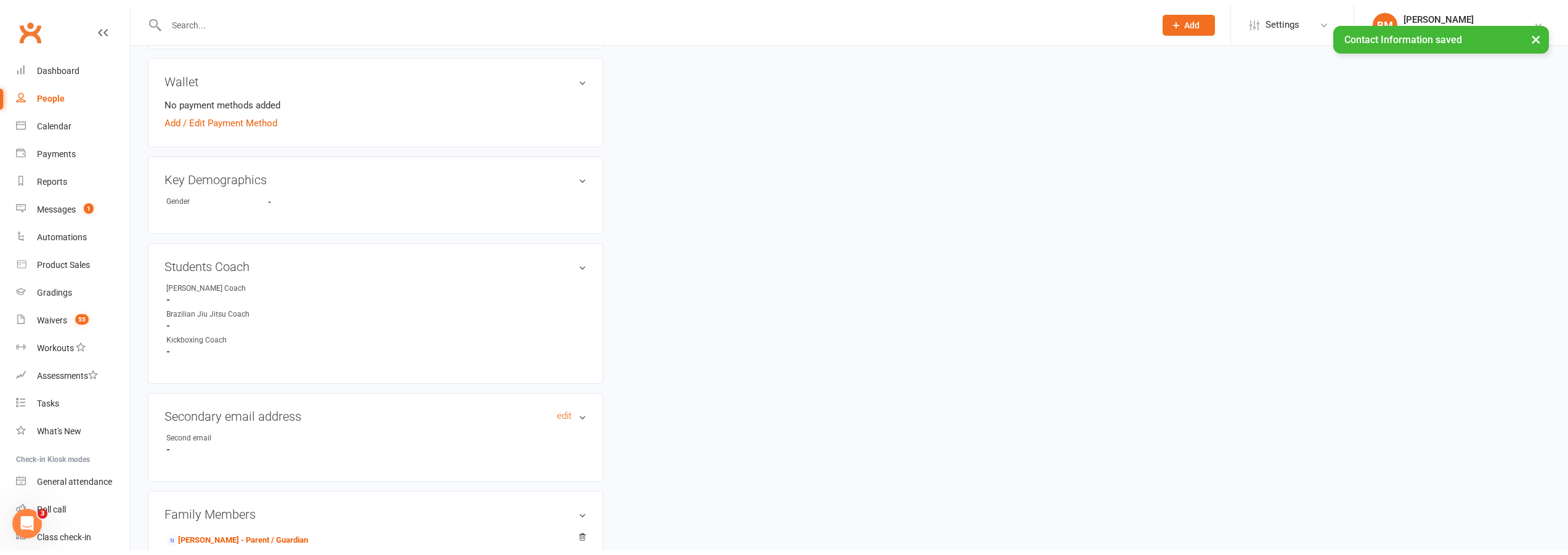
scroll to position [428, 0]
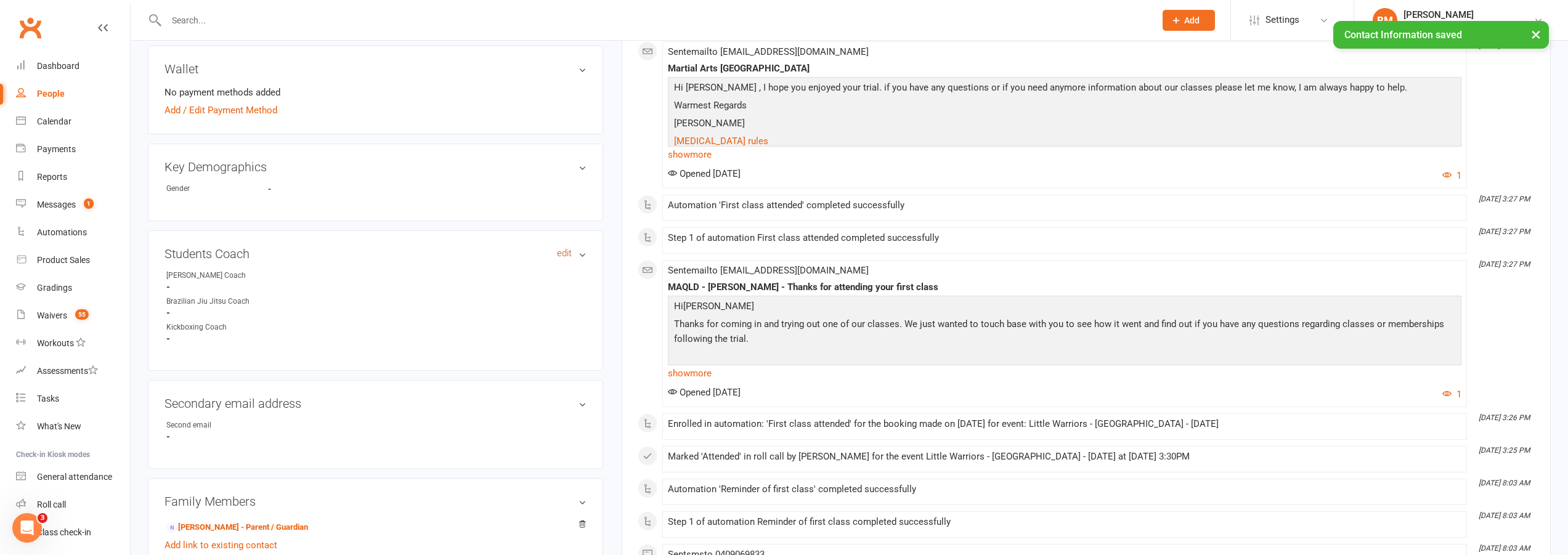
click at [561, 251] on link "edit" at bounding box center [564, 253] width 15 height 11
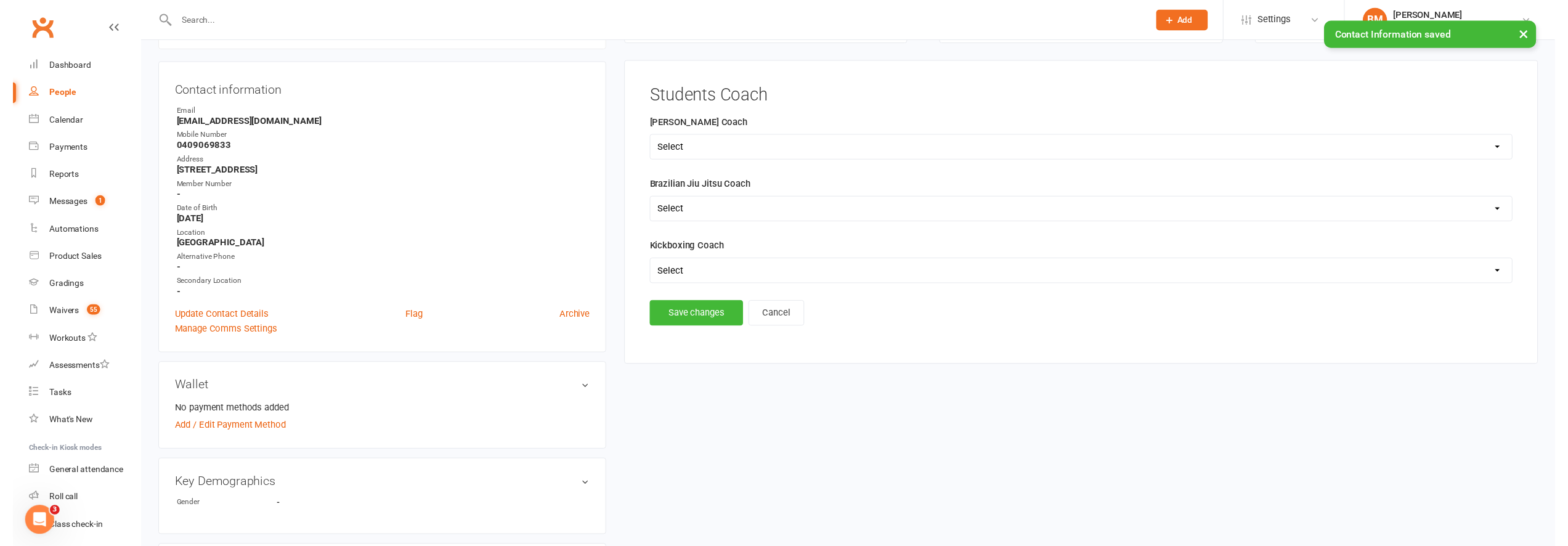
scroll to position [105, 0]
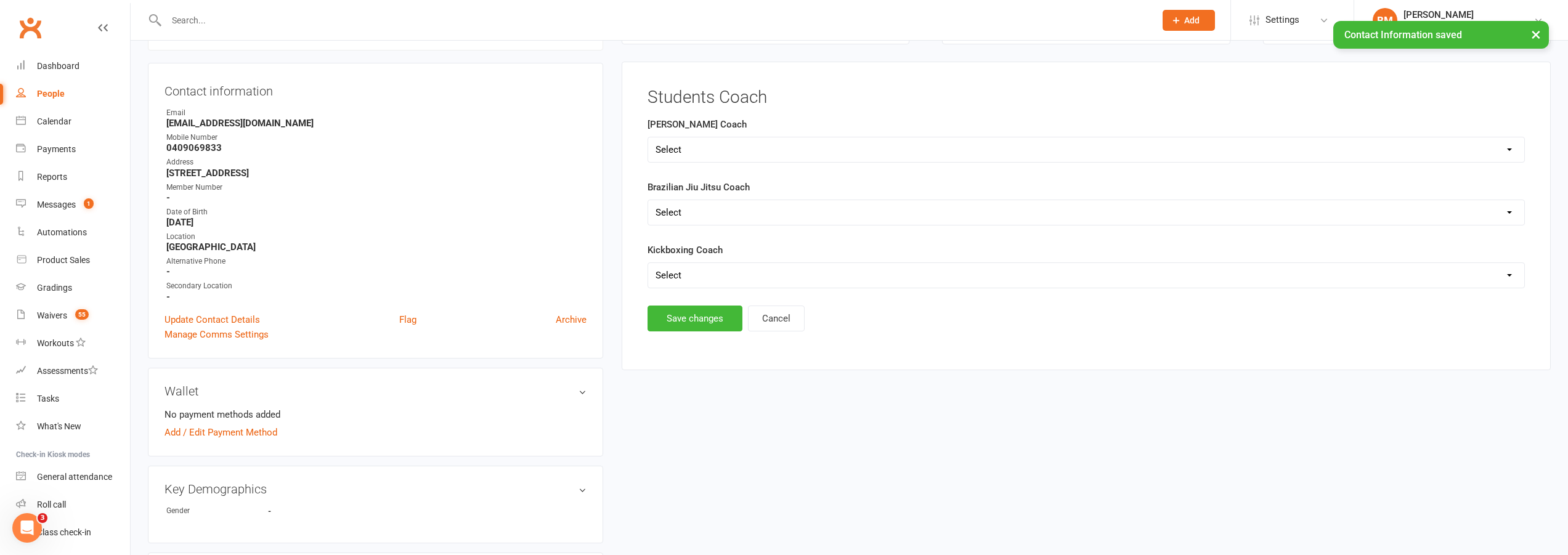
click at [775, 146] on select "Select Shane Rob Matthew Quinton Brandon Richard Andrew Dan Kyle" at bounding box center [1086, 149] width 876 height 25
select select "[PERSON_NAME]"
click at [648, 137] on select "Select Shane Rob Matthew Quinton Brandon Richard Andrew Dan Kyle" at bounding box center [1086, 149] width 876 height 25
click at [695, 321] on button "Save changes" at bounding box center [695, 318] width 95 height 26
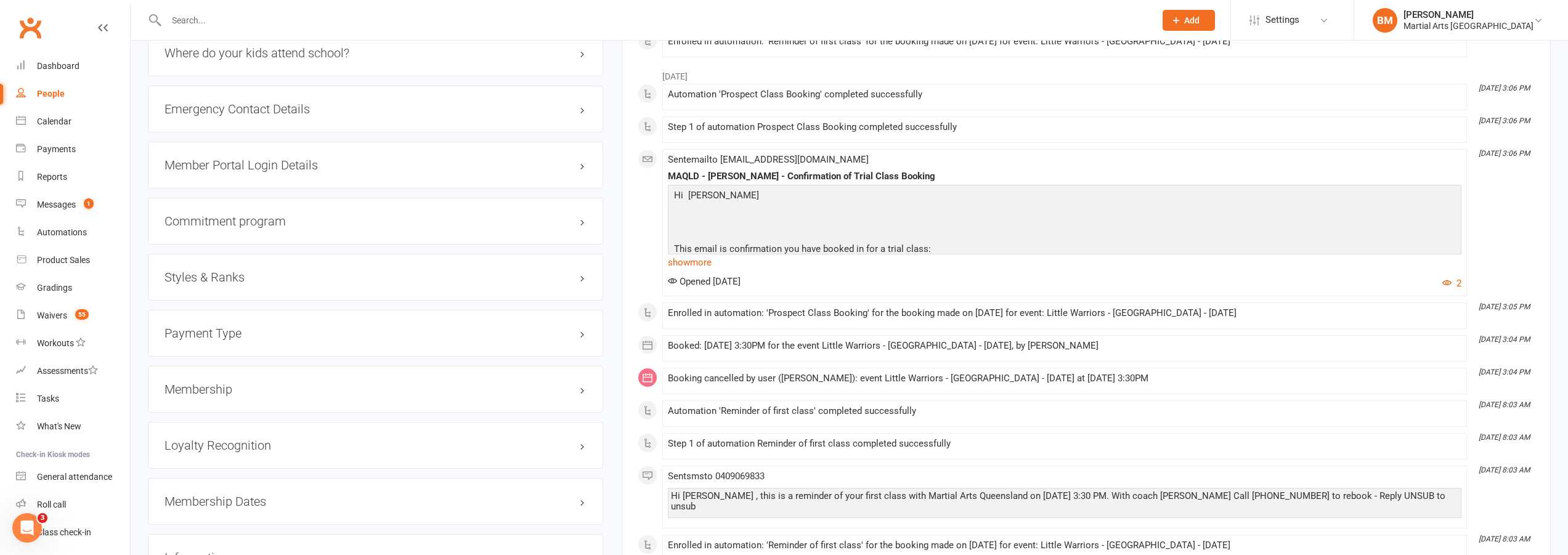
scroll to position [1030, 0]
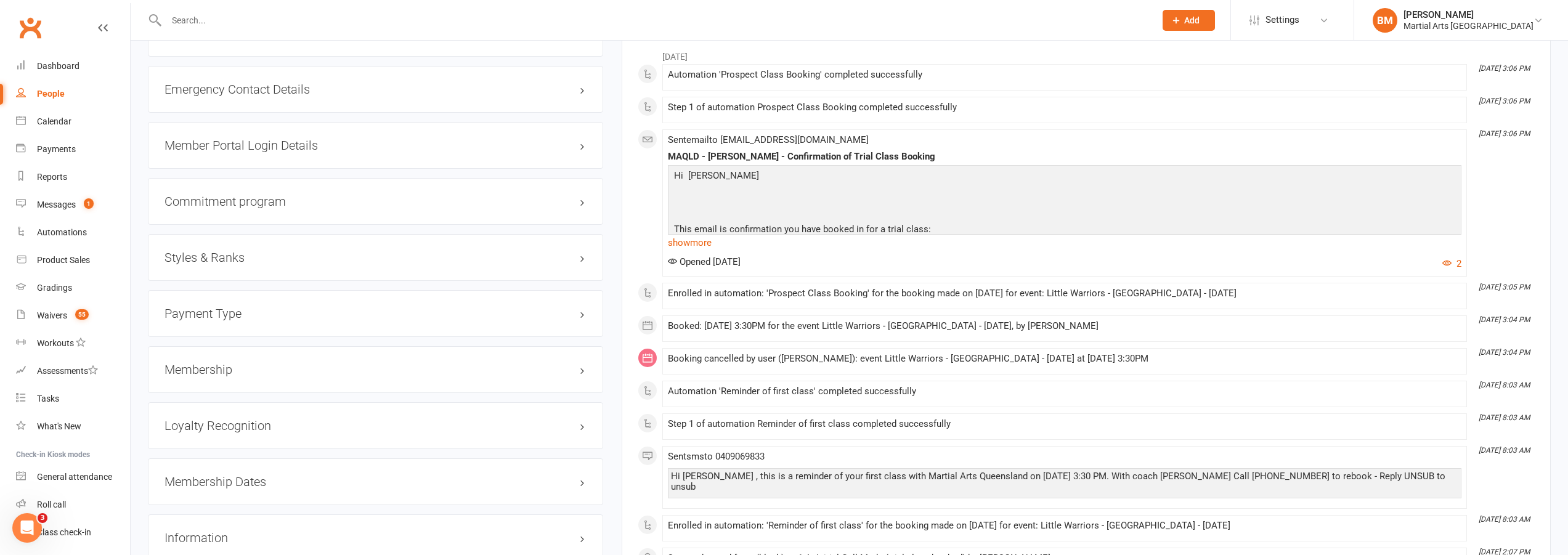
click at [233, 256] on h3 "Styles & Ranks" at bounding box center [375, 257] width 422 height 14
click at [218, 305] on link "Add new style" at bounding box center [193, 305] width 57 height 11
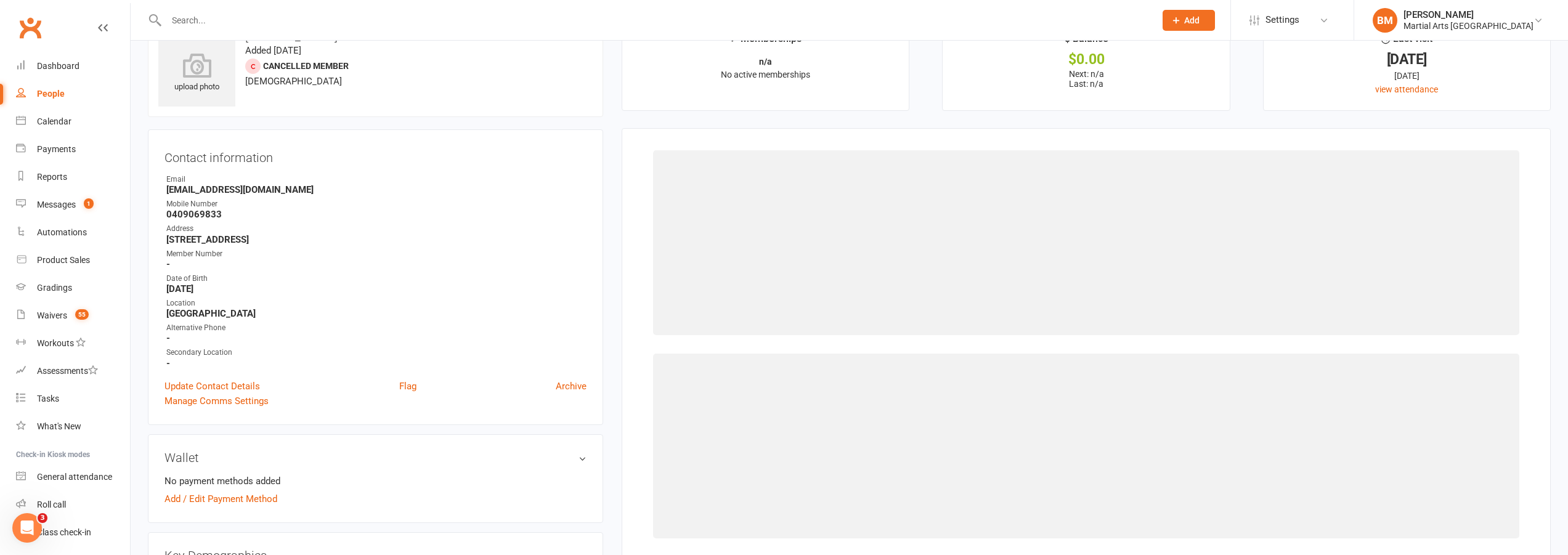
scroll to position [0, 0]
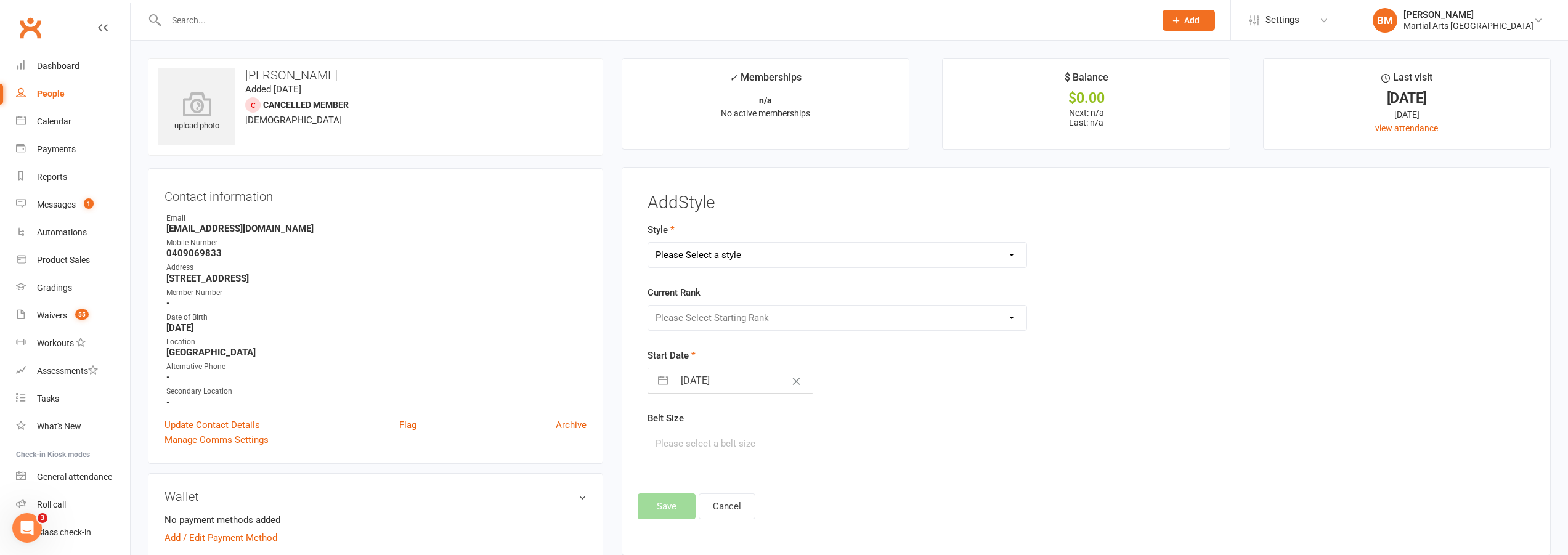
click at [750, 258] on select "Please Select a style Brazilian Jiu Jitsu PUMMA Kickboxing Kids Brazilian Jiu J…" at bounding box center [838, 254] width 378 height 25
select select "700"
click at [648, 243] on select "Please Select a style Brazilian Jiu Jitsu PUMMA Kickboxing Kids Brazilian Jiu J…" at bounding box center [838, 254] width 378 height 25
click at [679, 326] on select "Please Select Starting Rank White White and Yellow White and Orange White and G…" at bounding box center [838, 317] width 378 height 25
select select "6255"
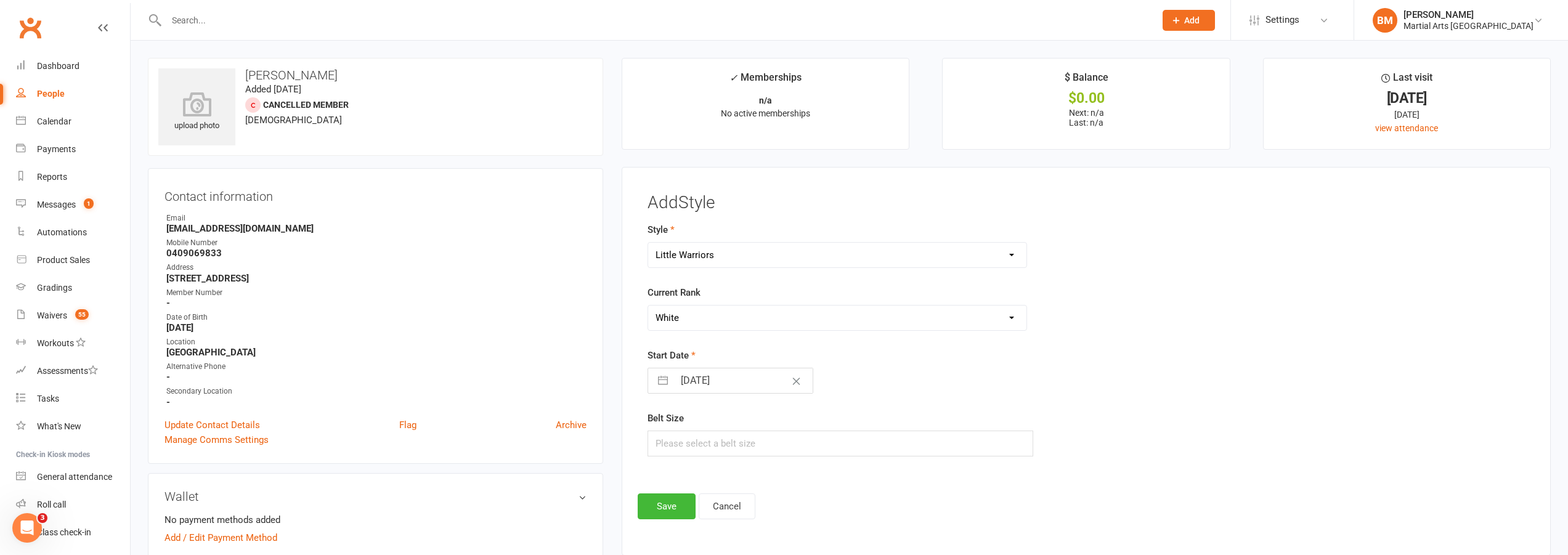
click at [648, 306] on select "Please Select Starting Rank White White and Yellow White and Orange White and G…" at bounding box center [838, 317] width 378 height 25
click at [692, 394] on form "Style Brazilian Jiu Jitsu PUMMA Kickboxing Kids Brazilian Jiu Jitsu Monkeys Kid…" at bounding box center [936, 340] width 579 height 235
select select "8"
select select "2025"
select select "9"
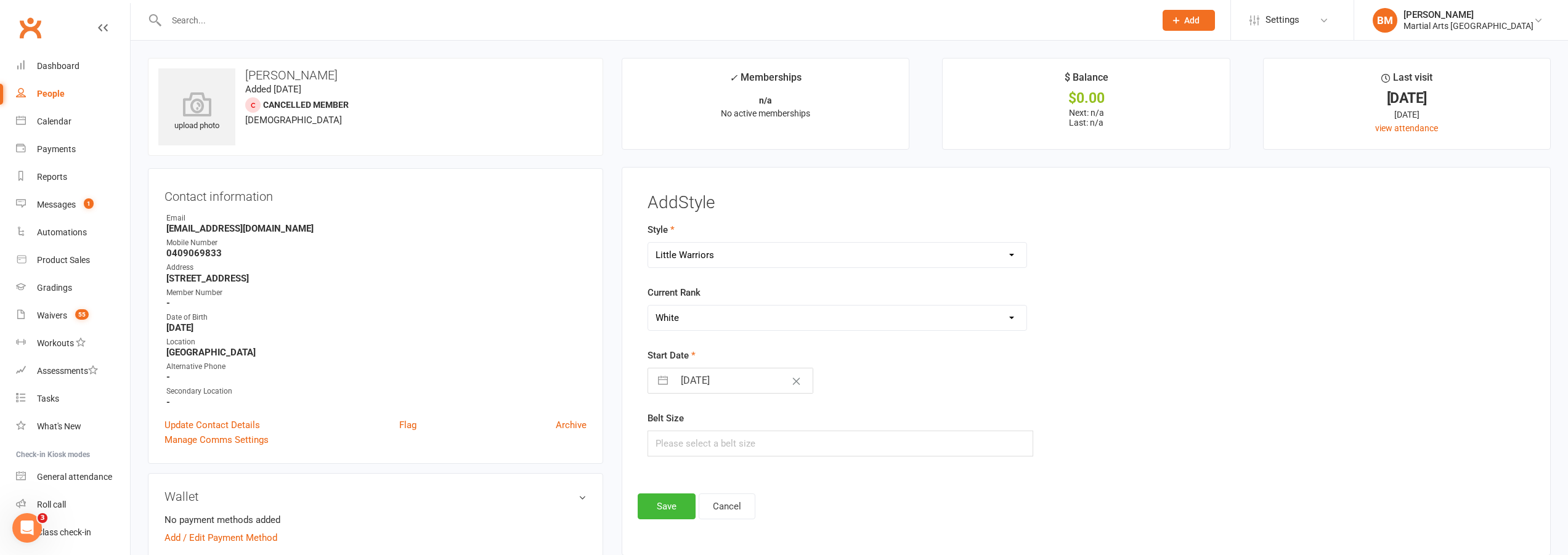
select select "2025"
select select "10"
select select "2025"
click at [695, 385] on input "13 Oct 2025" at bounding box center [743, 381] width 139 height 25
click at [699, 493] on td "6" at bounding box center [698, 498] width 24 height 24
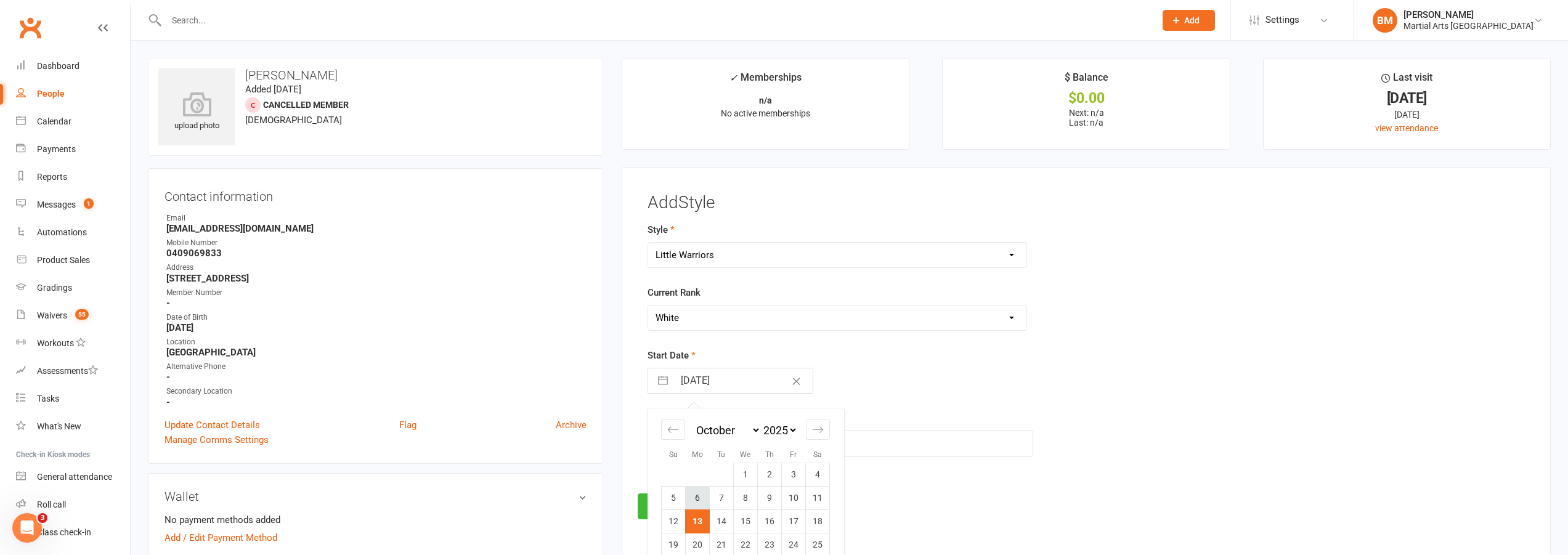
type input "06 Oct 2025"
click at [697, 437] on input "text" at bounding box center [840, 444] width 385 height 26
type input "1"
click at [669, 499] on button "Save" at bounding box center [666, 507] width 58 height 26
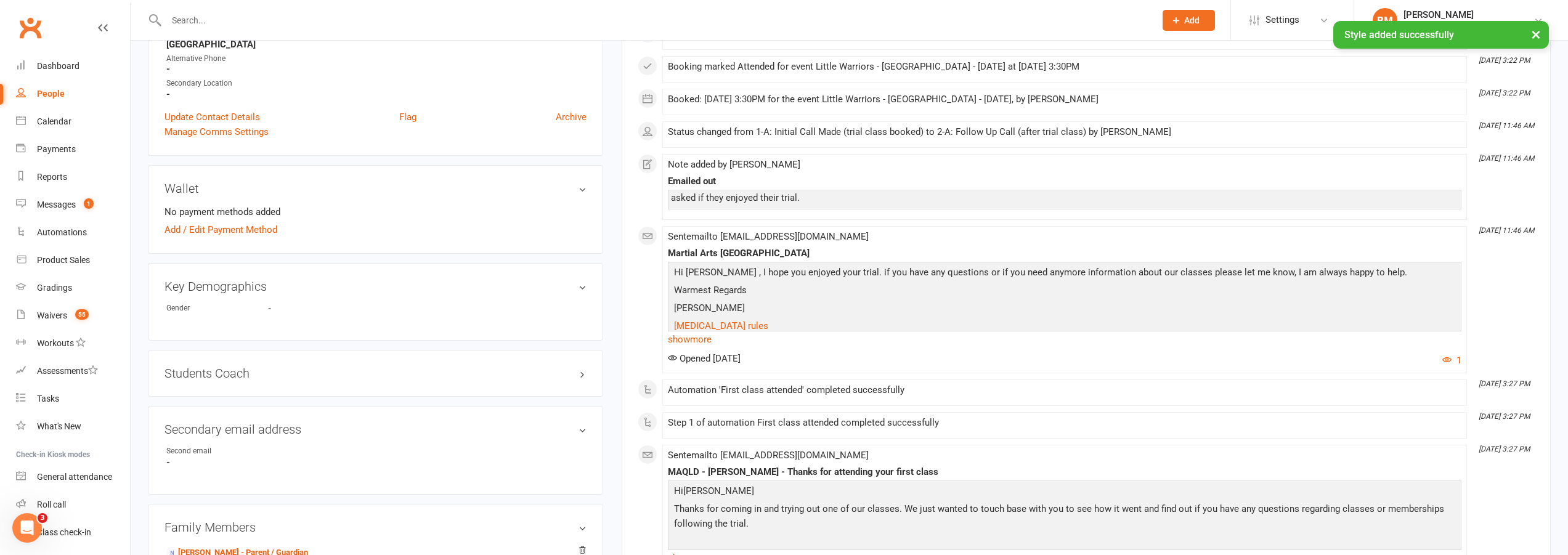
scroll to position [62, 0]
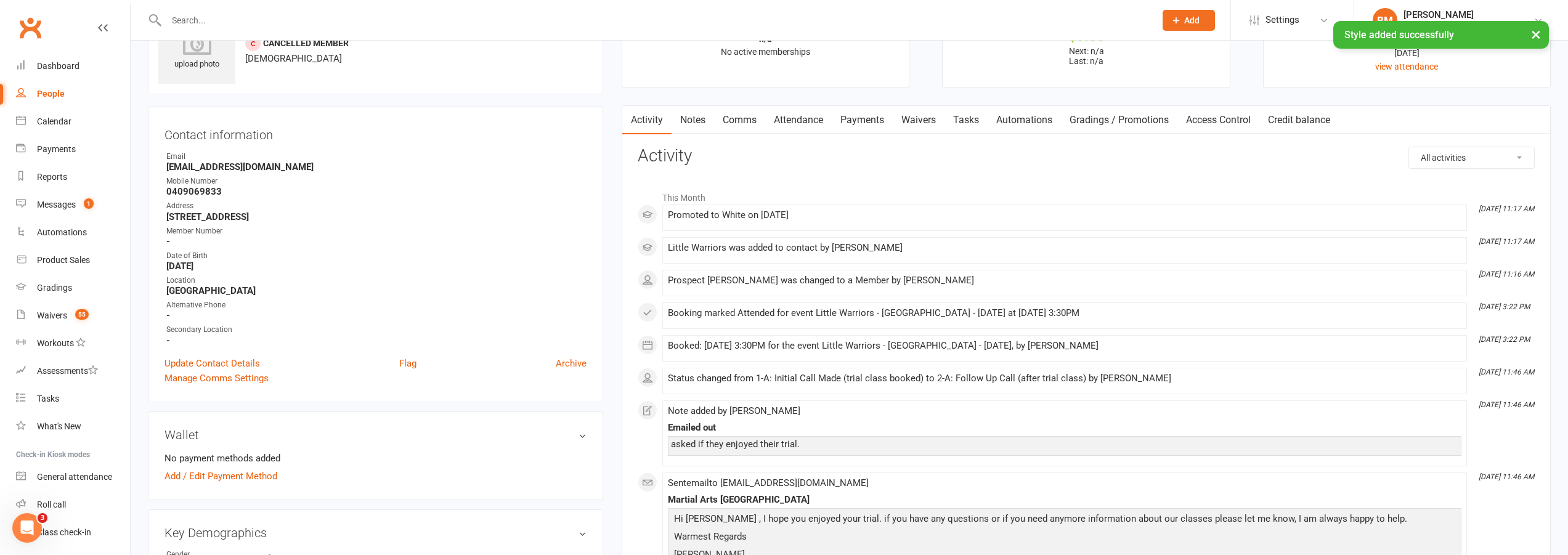
click at [804, 114] on link "Attendance" at bounding box center [799, 120] width 67 height 29
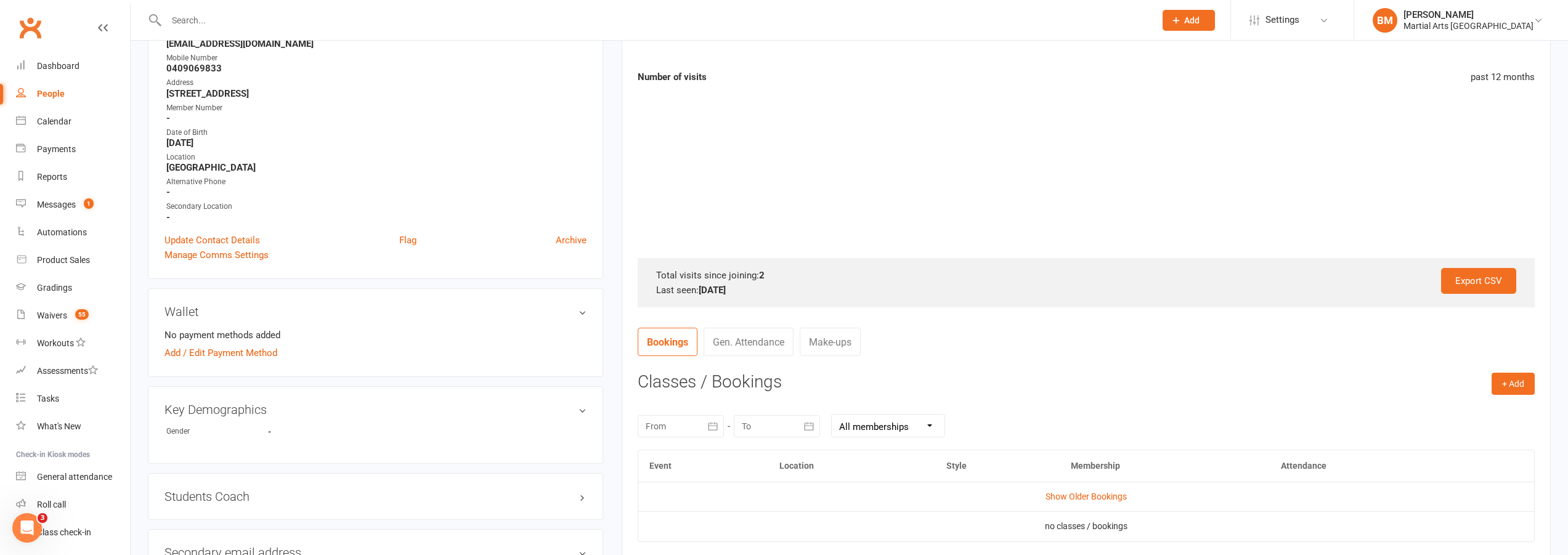
scroll to position [309, 0]
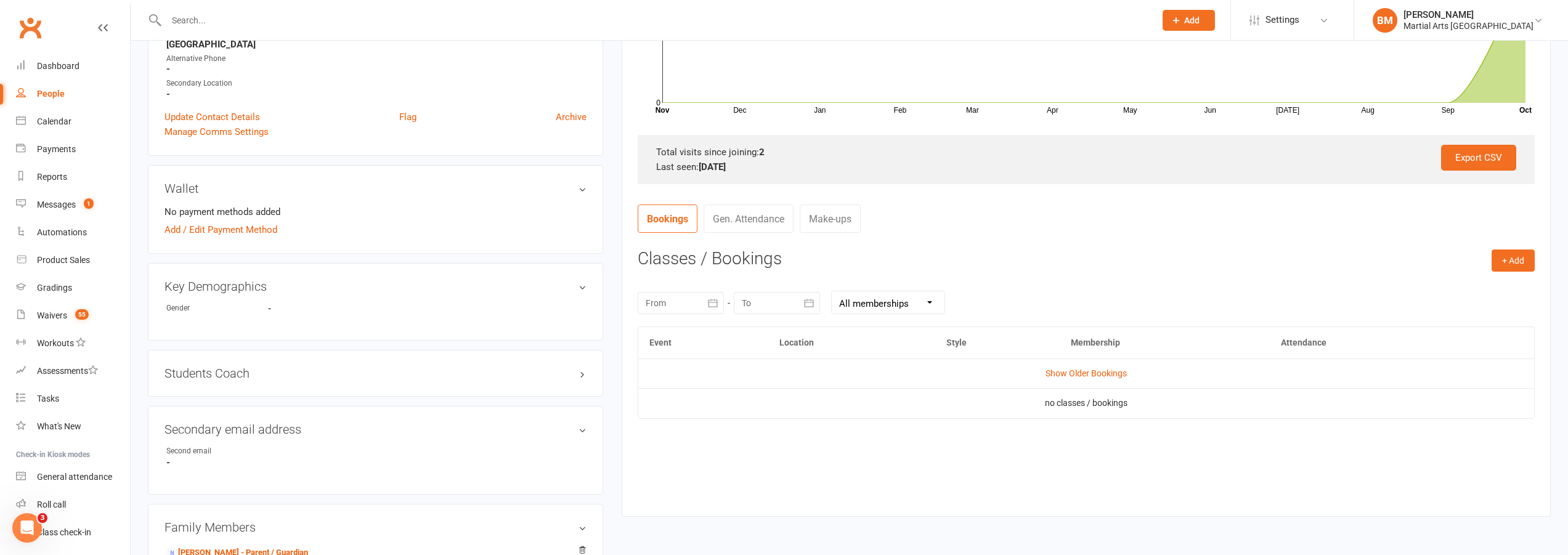
click at [1082, 365] on td "Show Older Bookings" at bounding box center [1086, 374] width 896 height 30
click at [1070, 378] on link "Show Older Bookings" at bounding box center [1086, 374] width 82 height 10
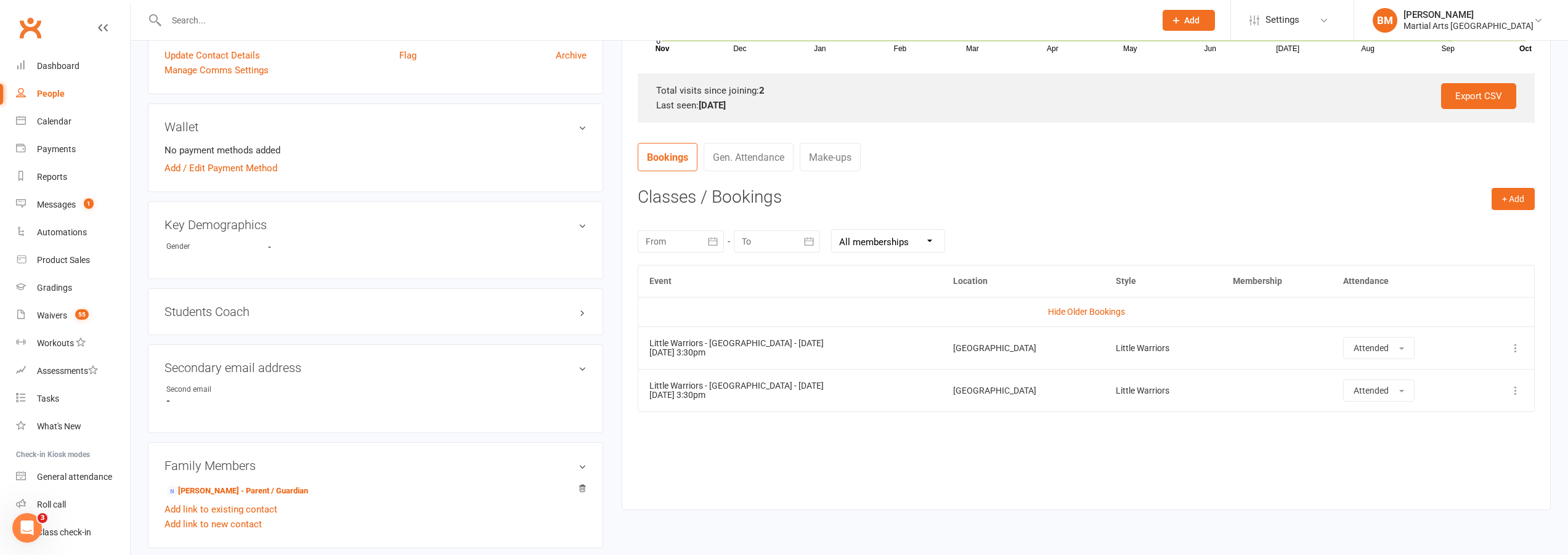
scroll to position [493, 0]
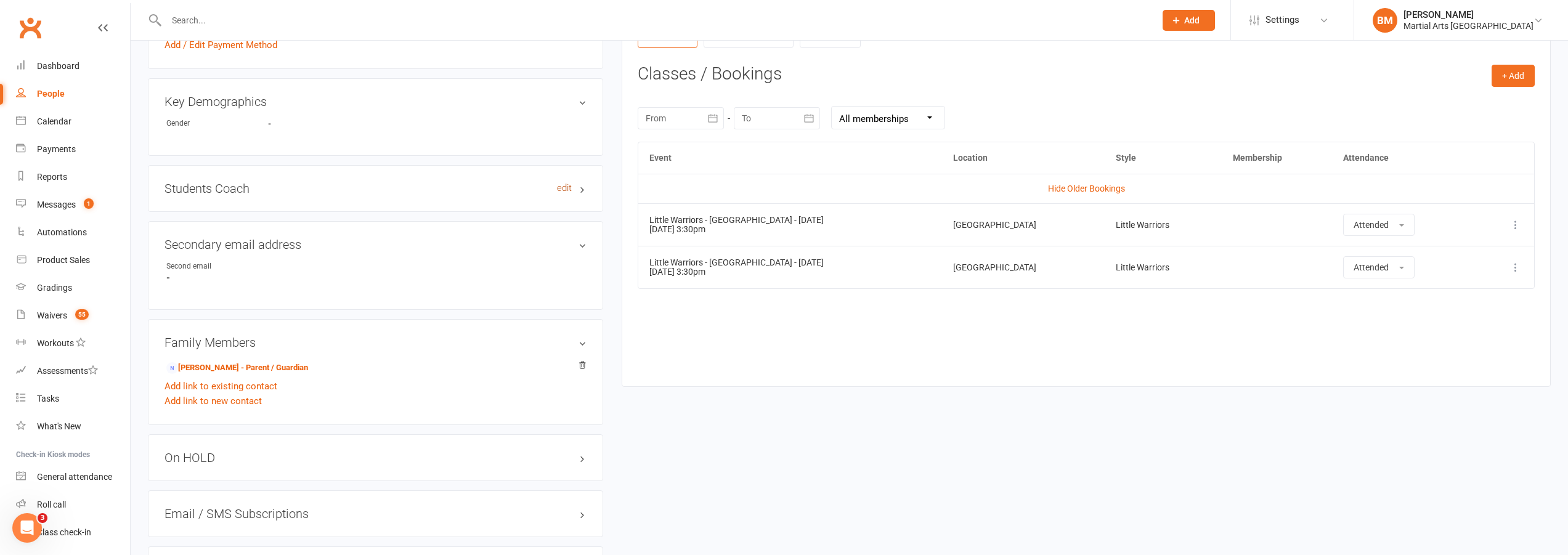
click at [562, 190] on link "edit" at bounding box center [564, 188] width 15 height 11
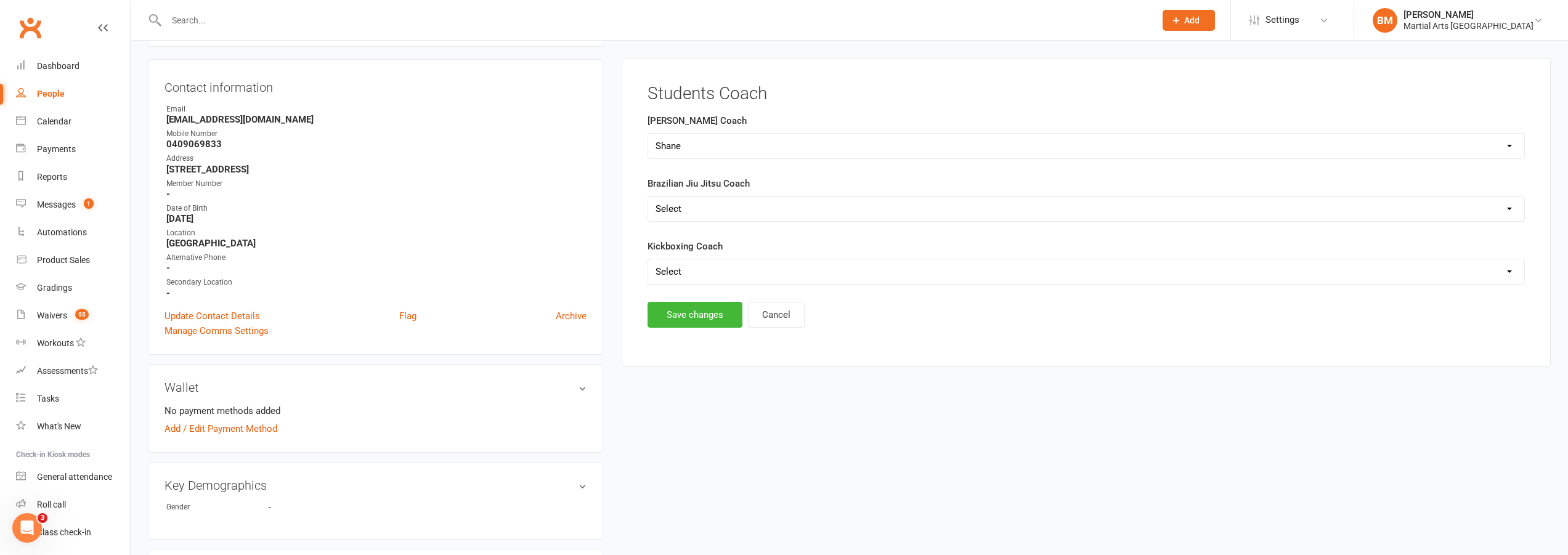
scroll to position [105, 0]
click at [734, 145] on select "Select Shane Rob Matthew Quinton Brandon Richard Andrew Dan Kyle" at bounding box center [1086, 149] width 876 height 25
select select "Quinton"
click at [648, 137] on select "Select Shane Rob Matthew Quinton Brandon Richard Andrew Dan Kyle" at bounding box center [1086, 149] width 876 height 25
click at [692, 313] on button "Save changes" at bounding box center [695, 318] width 95 height 26
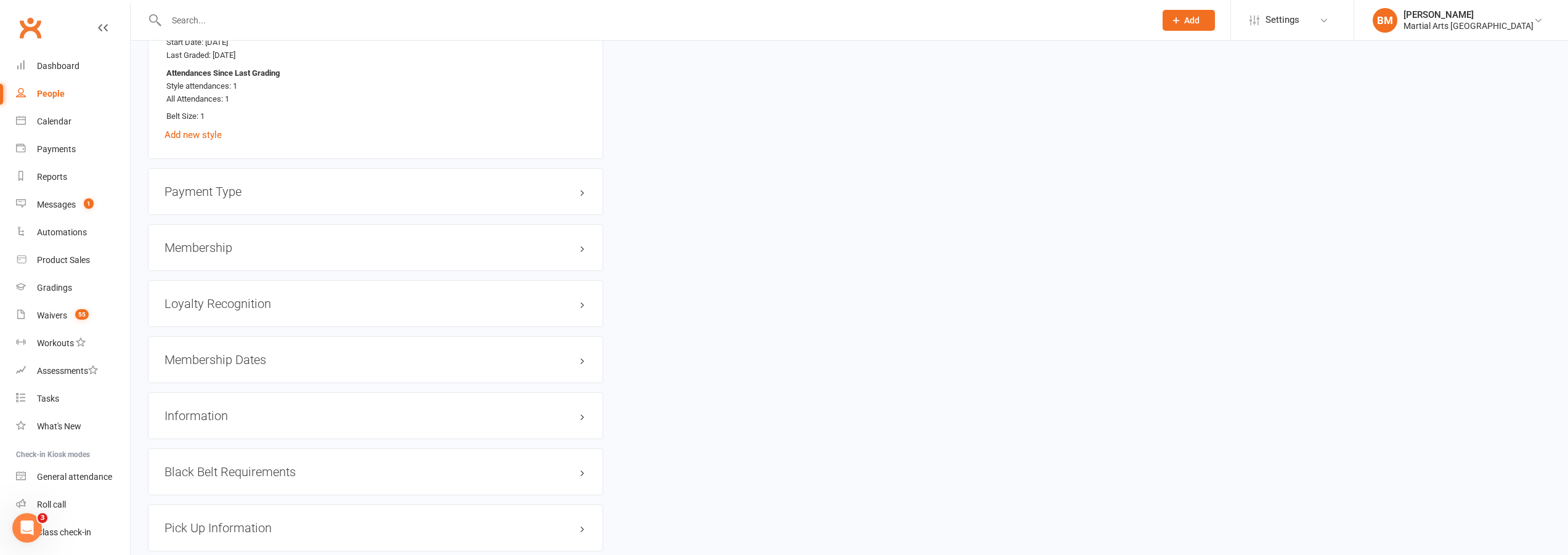
scroll to position [1461, 0]
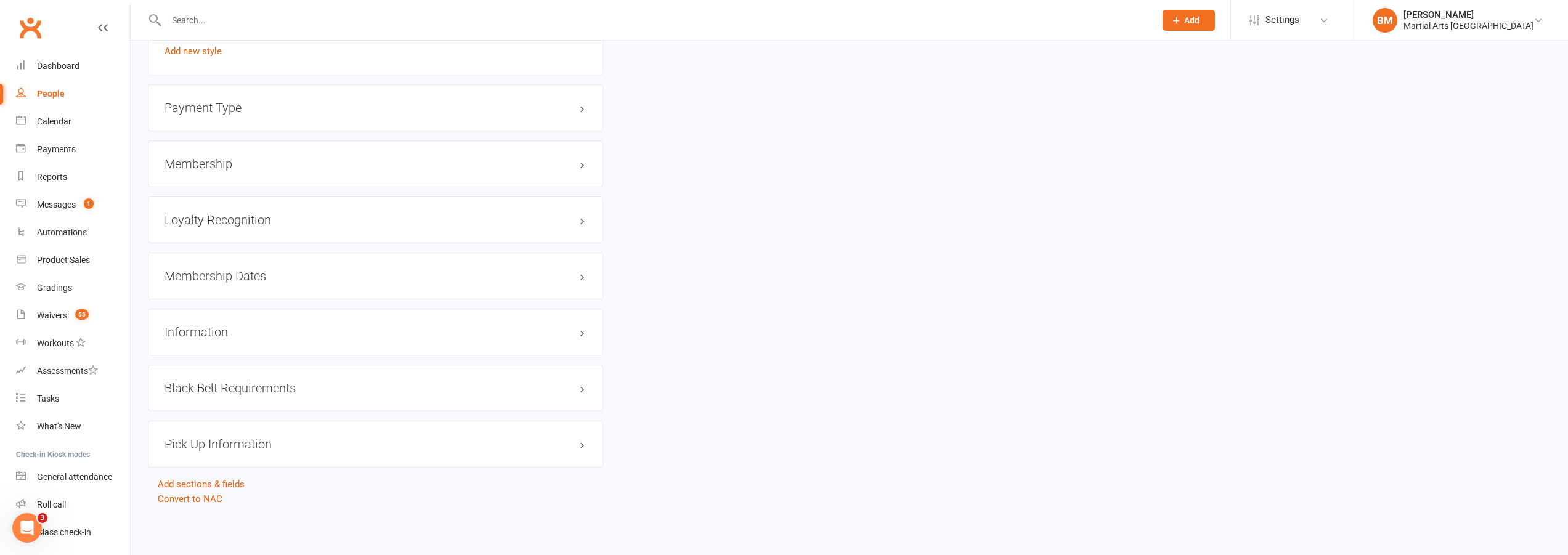
click at [242, 173] on div "Membership" at bounding box center [375, 165] width 455 height 47
click at [208, 162] on h3 "Membership" at bounding box center [375, 164] width 422 height 14
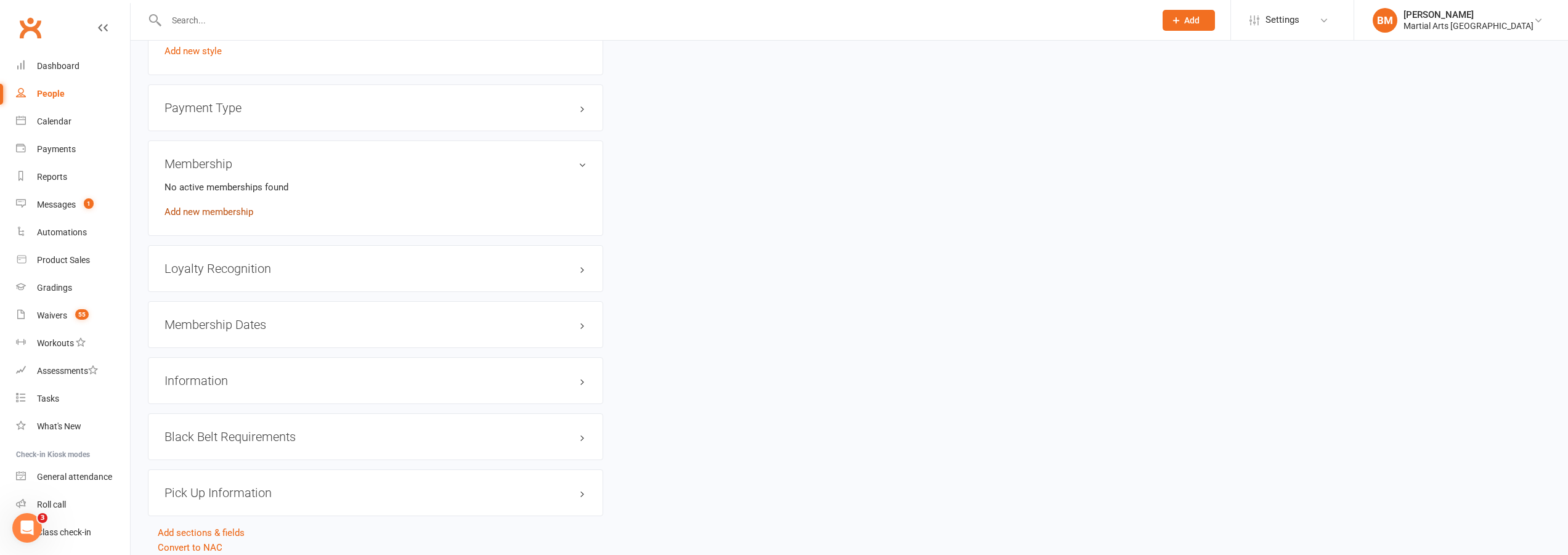
click at [213, 216] on link "Add new membership" at bounding box center [209, 211] width 89 height 11
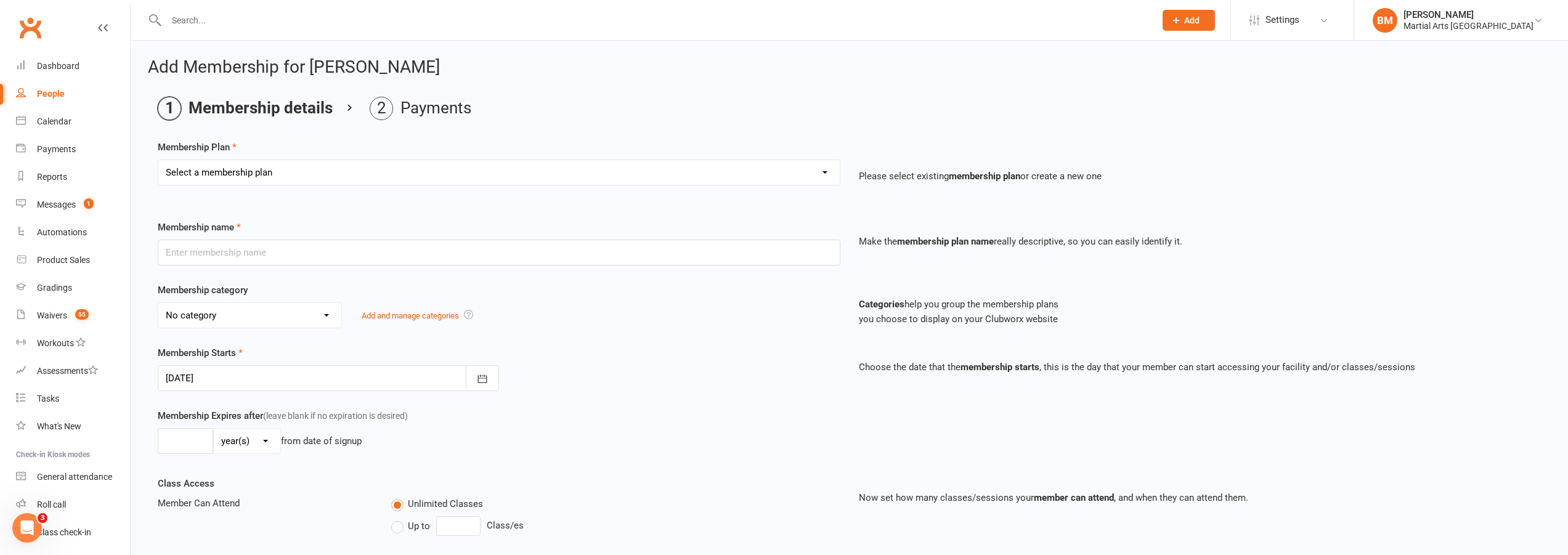
click at [212, 183] on select "Select a membership plan Create new Membership Plan 1 day per week 2 days per w…" at bounding box center [500, 173] width 682 height 25
select select "1"
click at [159, 161] on select "Select a membership plan Create new Membership Plan 1 day per week 2 days per w…" at bounding box center [500, 173] width 682 height 25
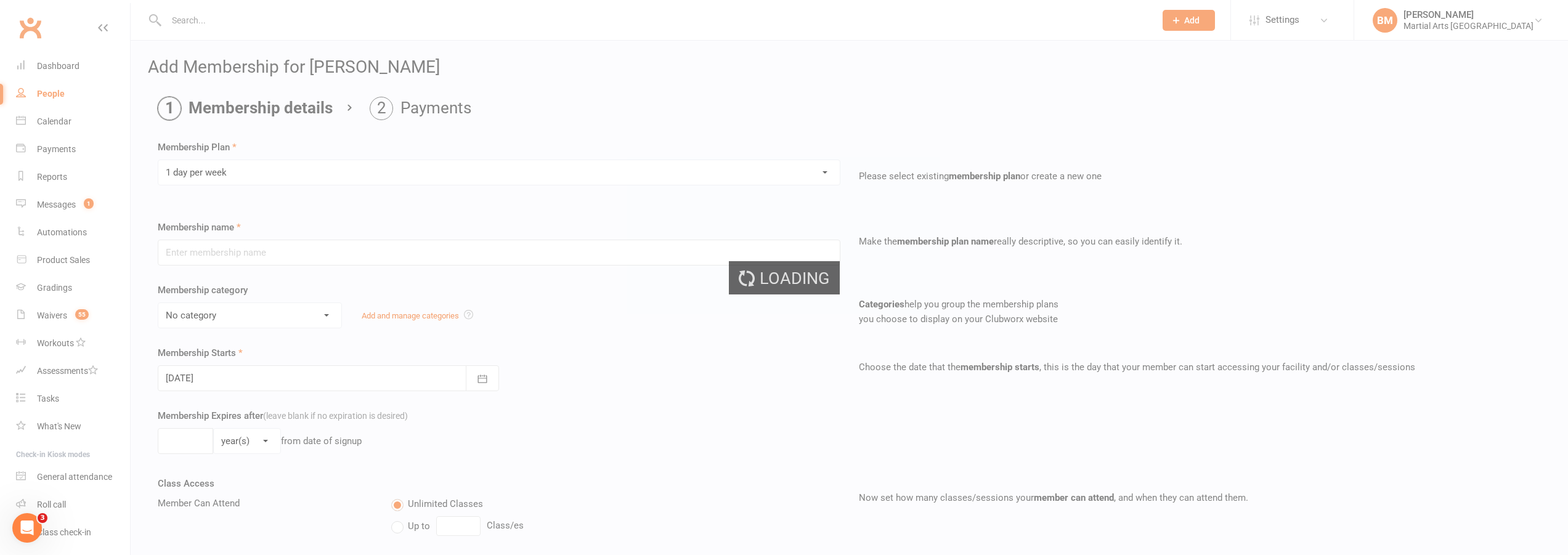
type input "1 day per week"
select select "3"
type input "0"
type input "1"
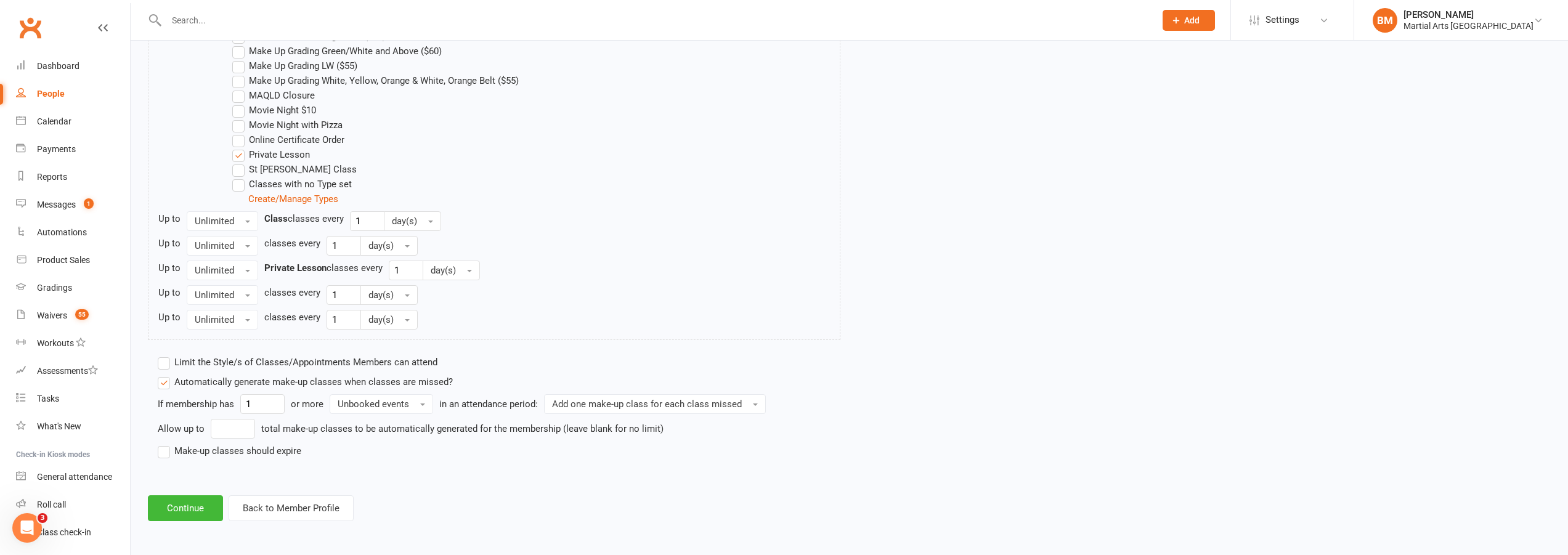
scroll to position [794, 0]
click at [183, 367] on label "Limit the Style/s of Classes/Appointments Members can attend" at bounding box center [298, 361] width 280 height 15
click at [166, 354] on input "Limit the Style/s of Classes/Appointments Members can attend" at bounding box center [162, 354] width 8 height 0
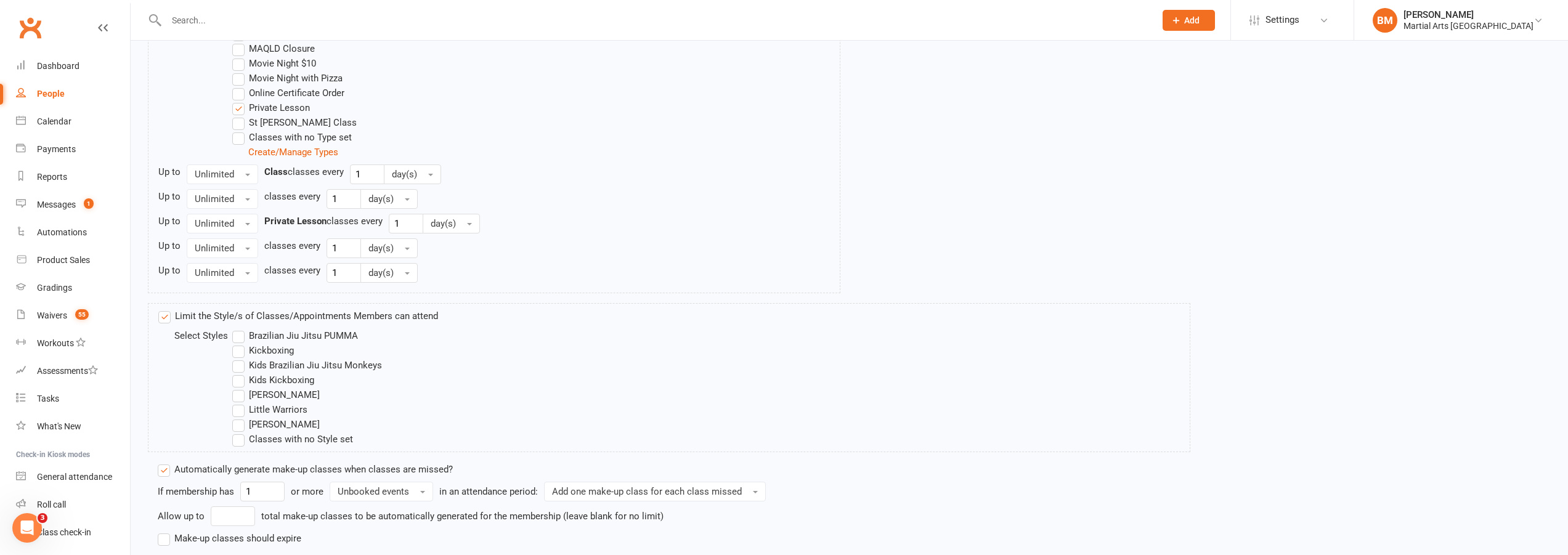
scroll to position [917, 0]
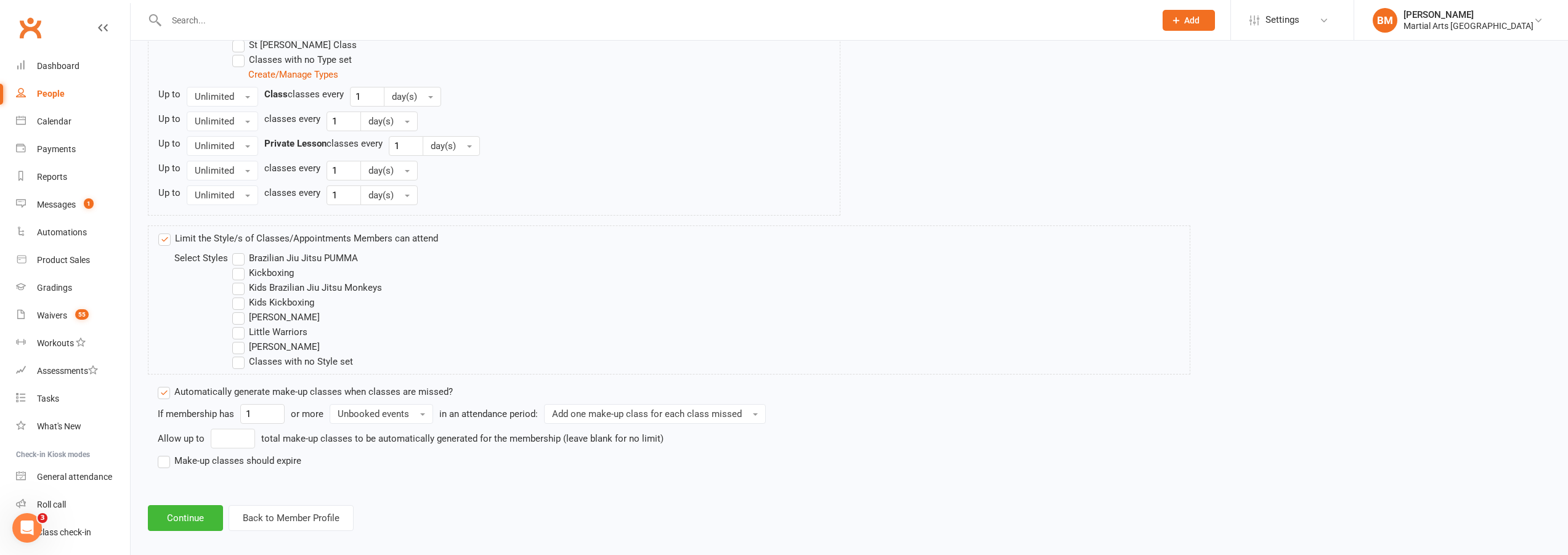
click at [238, 336] on label "Little Warriors" at bounding box center [270, 332] width 75 height 15
click at [238, 325] on input "Little Warriors" at bounding box center [237, 325] width 8 height 0
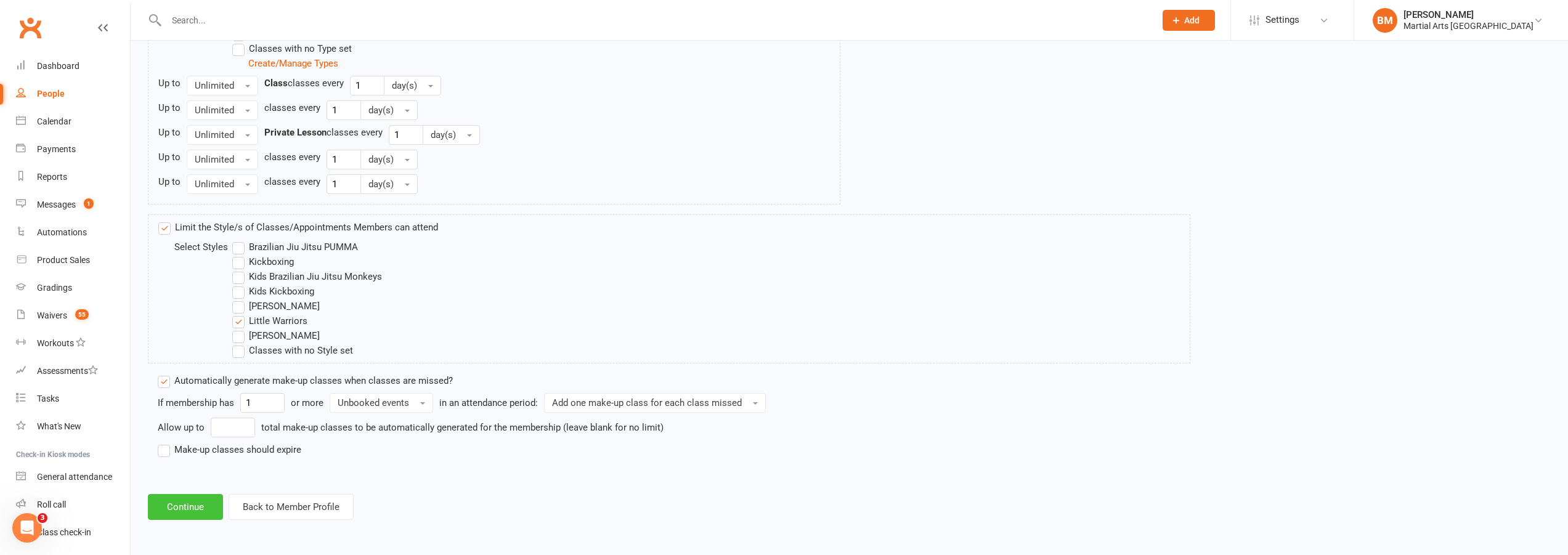
click at [193, 504] on button "Continue" at bounding box center [185, 507] width 75 height 26
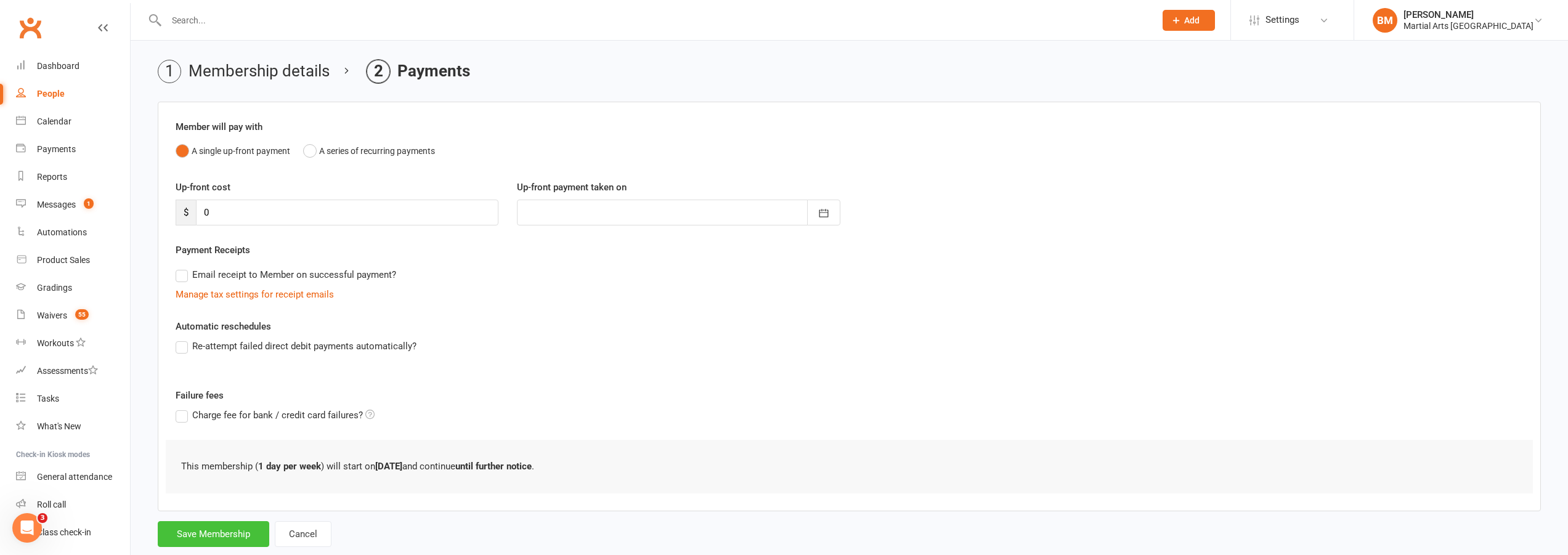
scroll to position [67, 0]
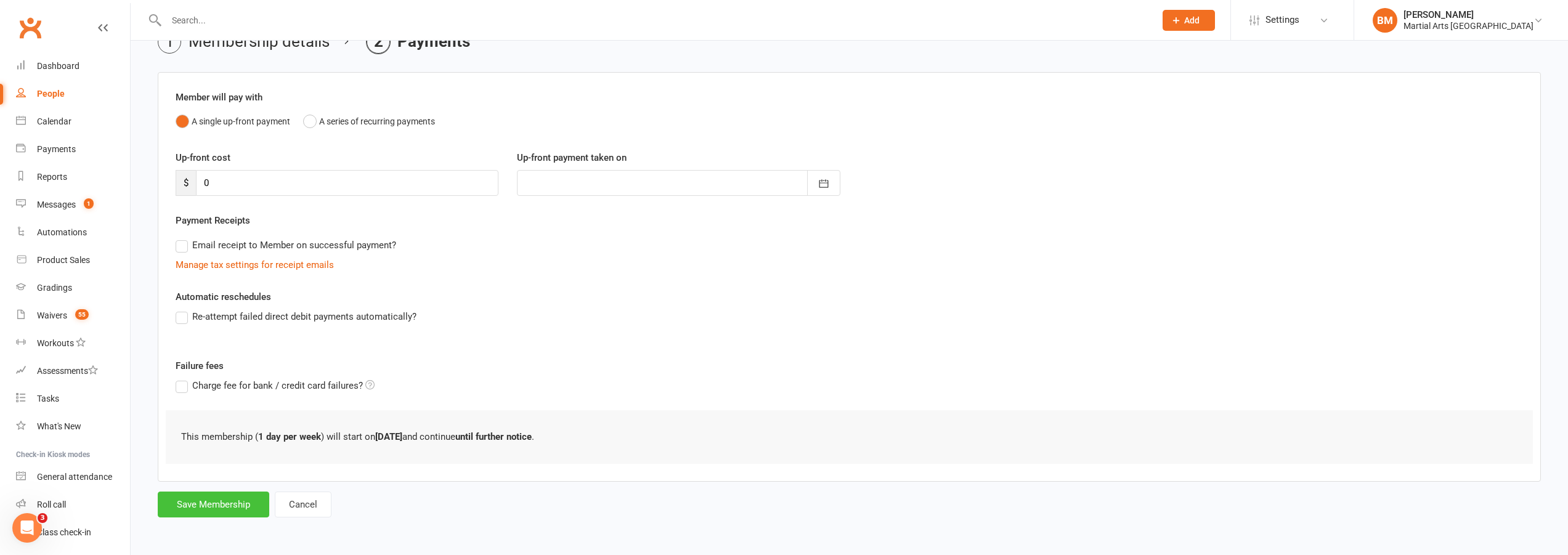
click at [196, 500] on button "Save Membership" at bounding box center [213, 505] width 111 height 26
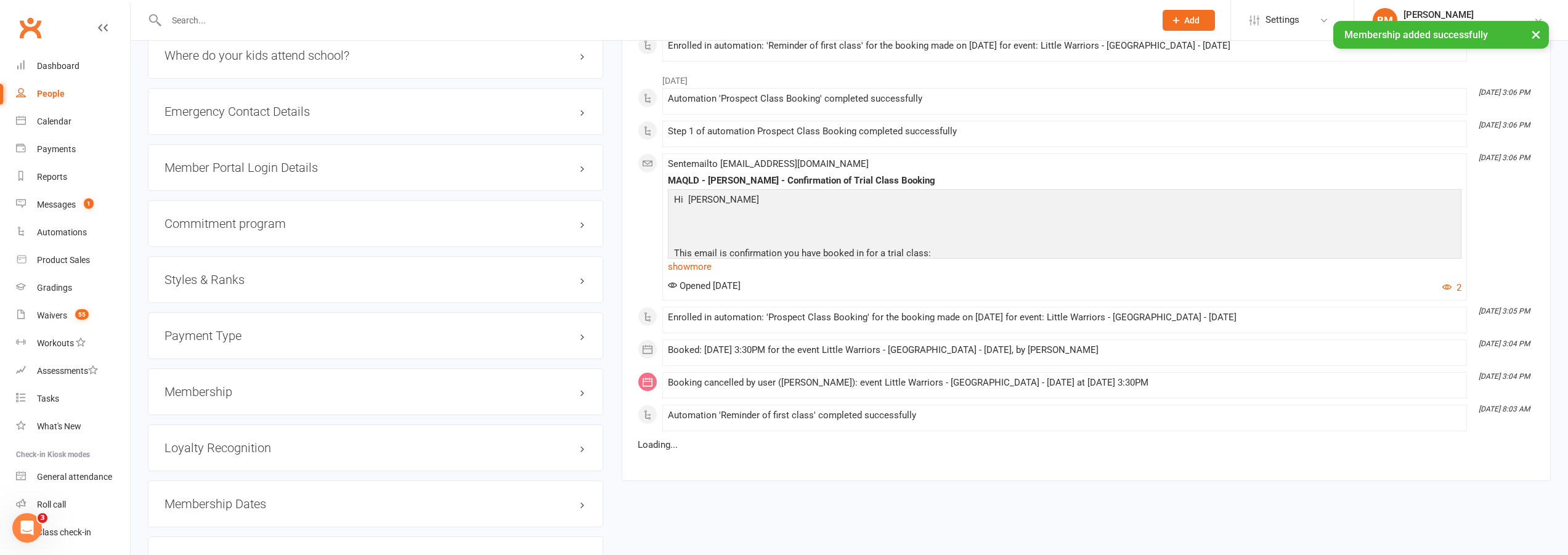
scroll to position [1332, 0]
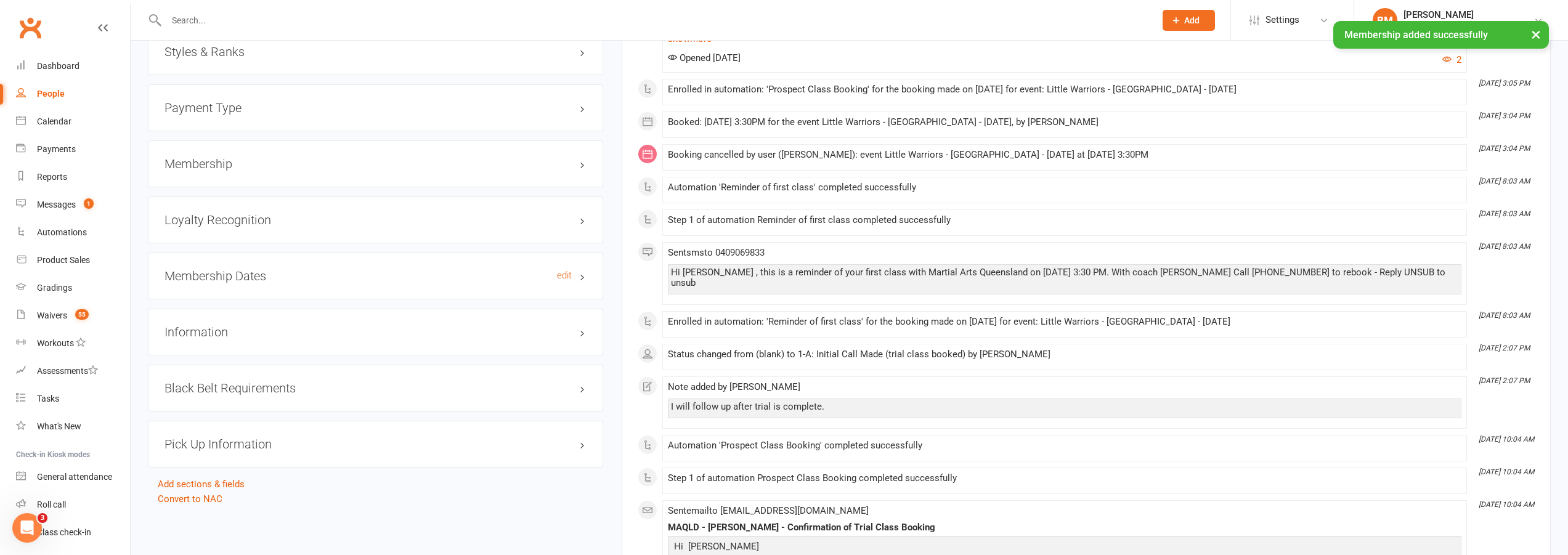
click at [225, 275] on h3 "Membership Dates edit" at bounding box center [375, 276] width 422 height 14
click at [232, 220] on h3 "Loyalty Recognition edit" at bounding box center [375, 220] width 422 height 14
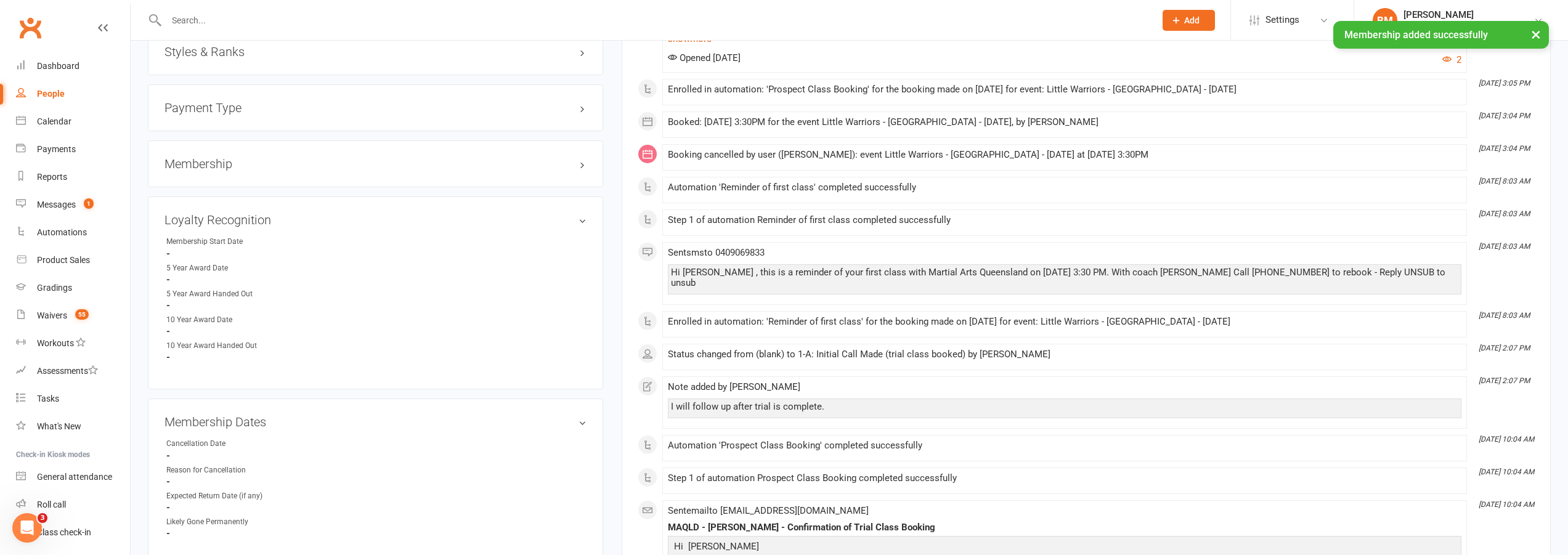
click at [225, 169] on h3 "Membership" at bounding box center [375, 164] width 422 height 14
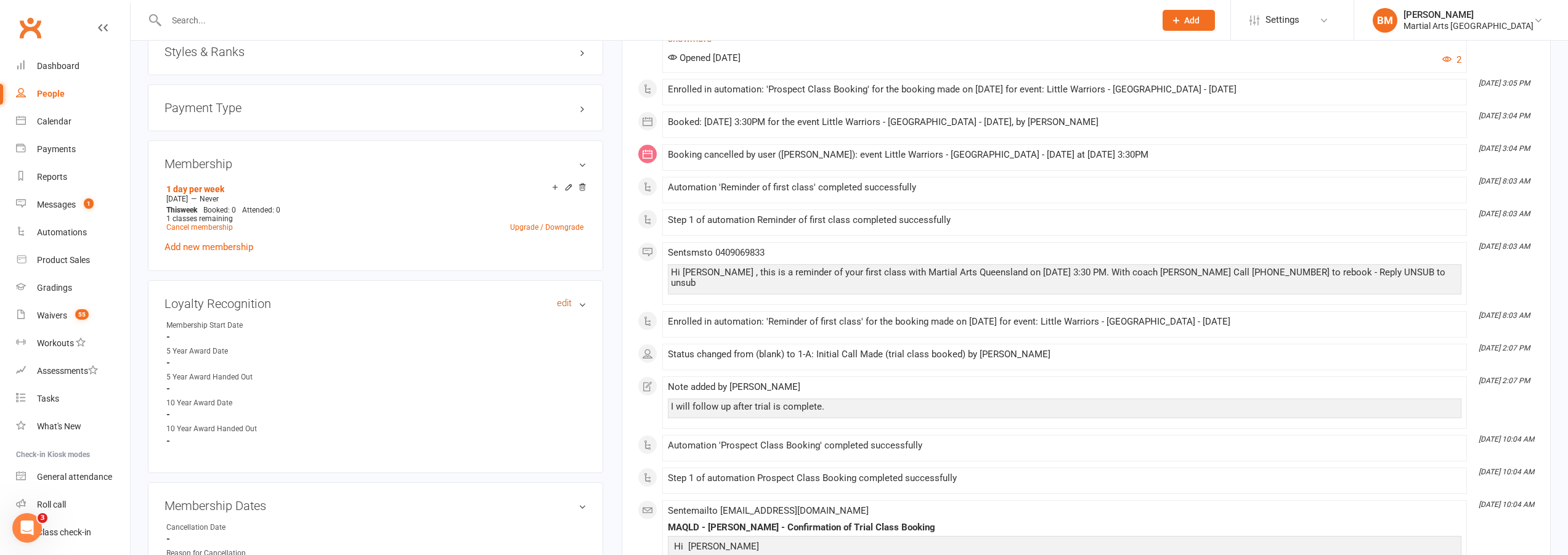
click at [563, 303] on link "edit" at bounding box center [564, 304] width 15 height 11
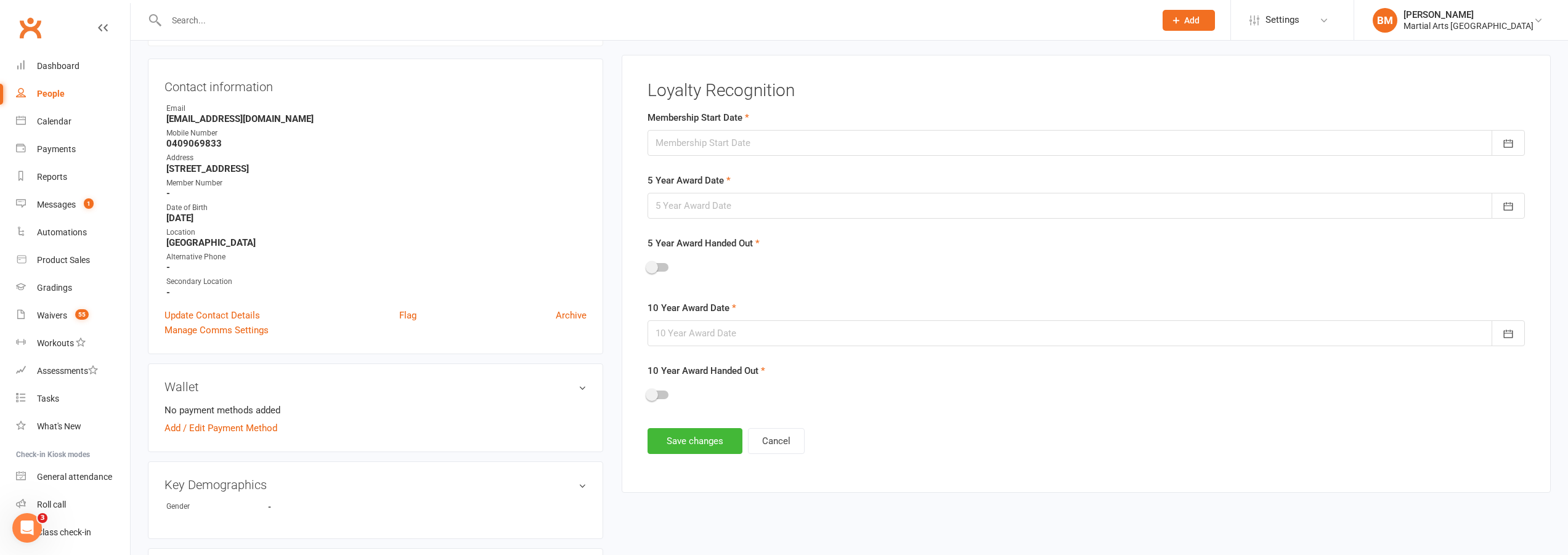
scroll to position [105, 0]
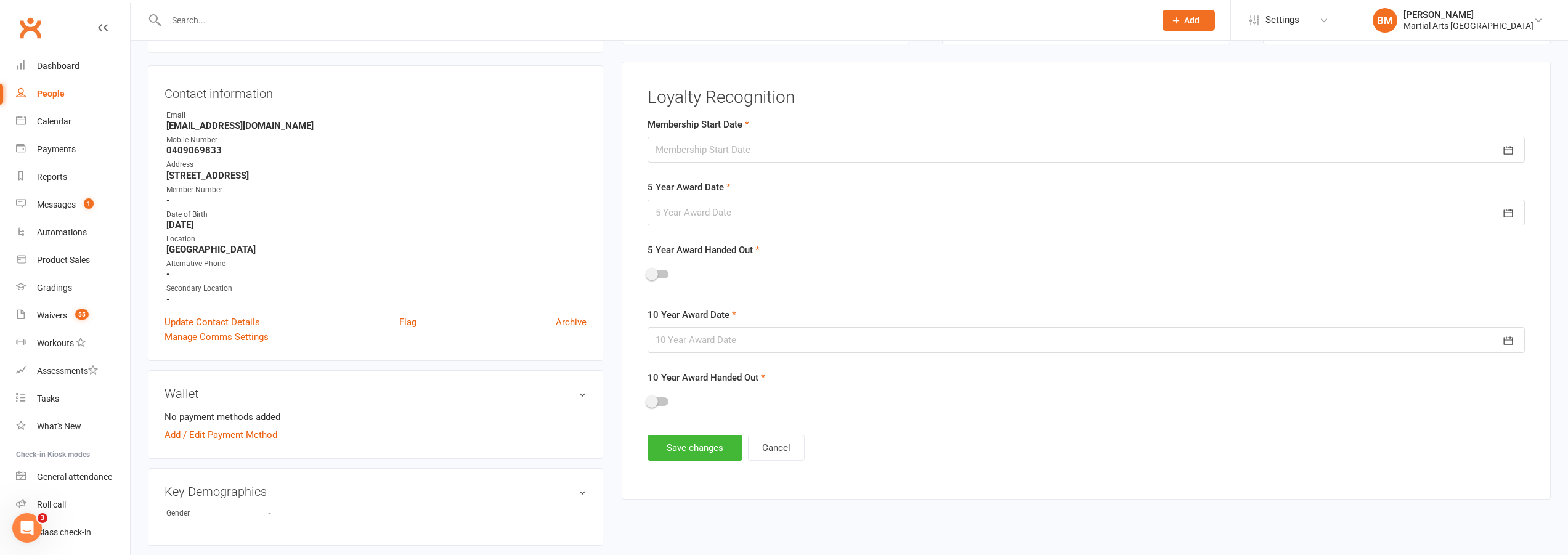
click at [700, 155] on div at bounding box center [1086, 150] width 877 height 26
click at [722, 248] on span "06" at bounding box center [724, 251] width 10 height 10
type input "06 Oct 2025"
click at [692, 213] on div at bounding box center [1086, 213] width 877 height 26
click at [755, 240] on strong "October 2025" at bounding box center [765, 244] width 26 height 10
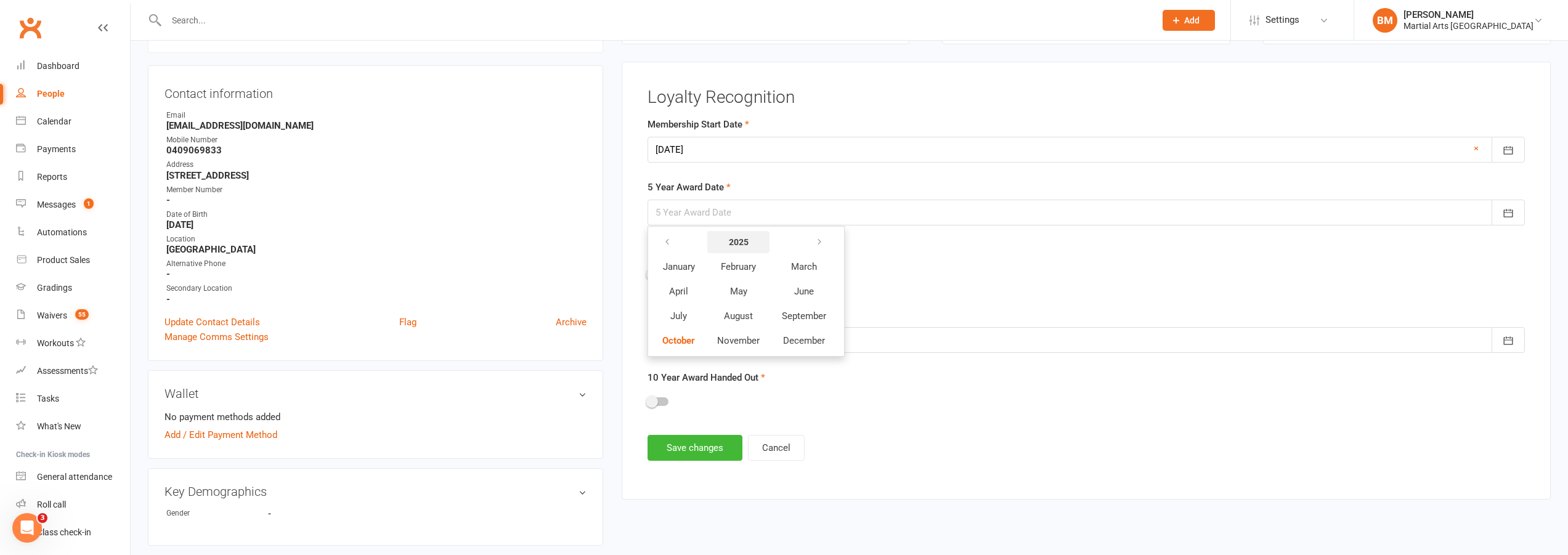
click at [754, 240] on button "2025" at bounding box center [738, 242] width 62 height 23
click at [831, 287] on button "2030" at bounding box center [842, 292] width 43 height 24
click at [665, 349] on button "October" at bounding box center [679, 341] width 53 height 24
click at [710, 317] on button "06" at bounding box center [698, 314] width 26 height 23
type input "06 Oct 2030"
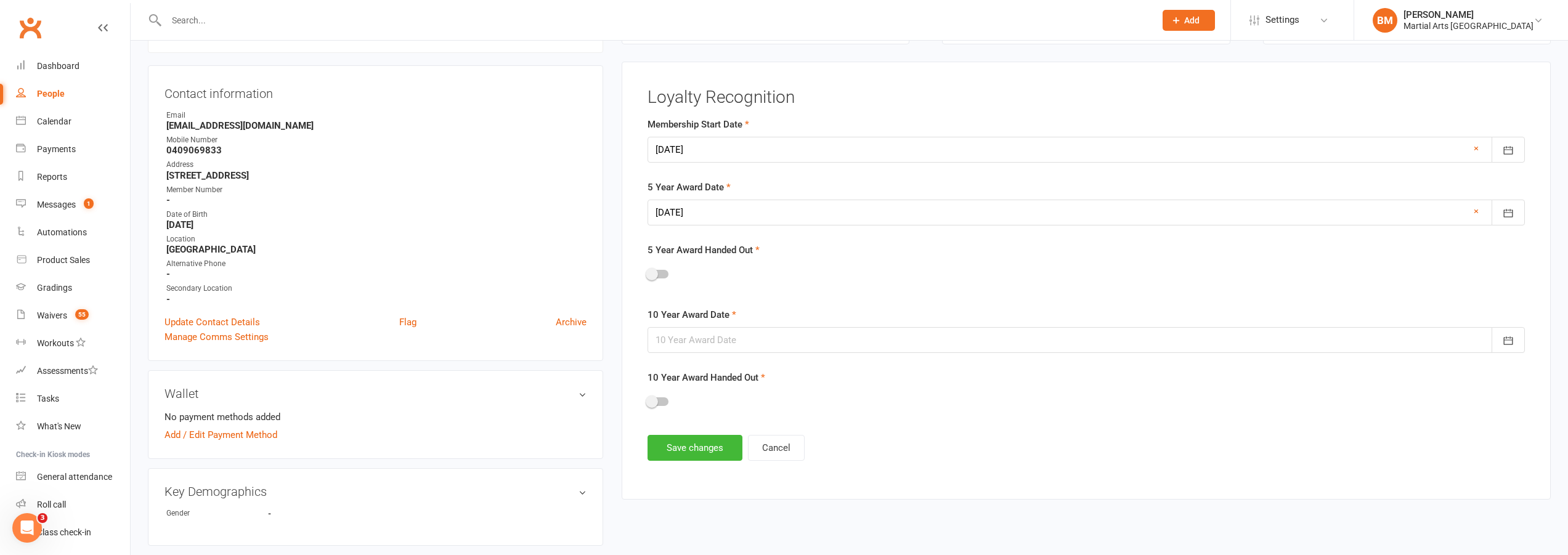
click at [708, 346] on div at bounding box center [1086, 340] width 877 height 26
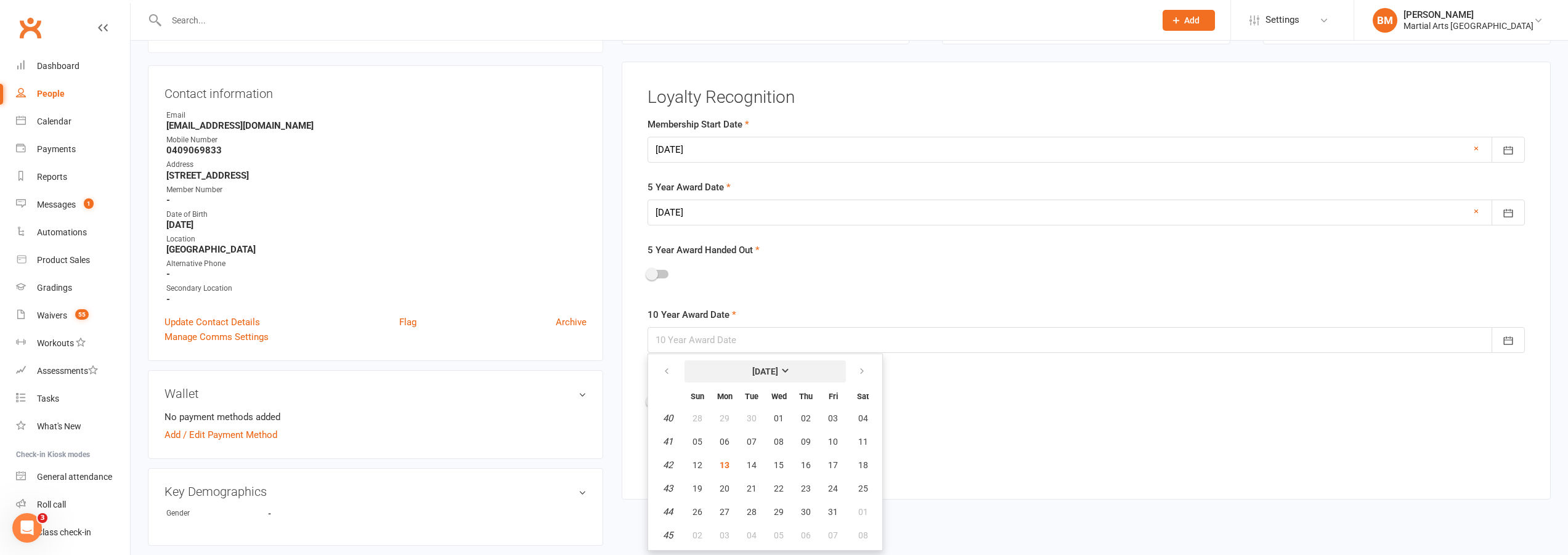
click at [756, 367] on strong "October 2025" at bounding box center [765, 372] width 26 height 10
click at [741, 365] on strong "2025" at bounding box center [739, 370] width 20 height 10
click at [838, 445] on span "2035" at bounding box center [841, 444] width 20 height 11
click at [668, 469] on span "October" at bounding box center [678, 468] width 33 height 11
click at [852, 419] on button "06" at bounding box center [863, 418] width 32 height 23
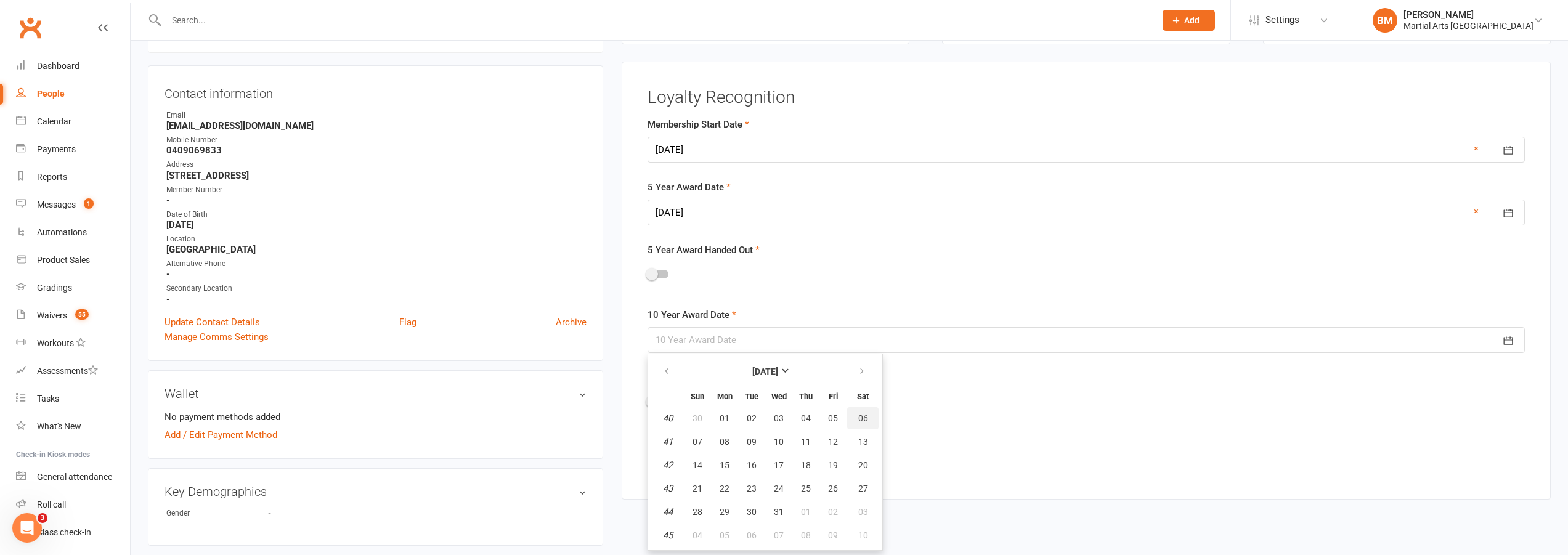
type input "06 Oct 2035"
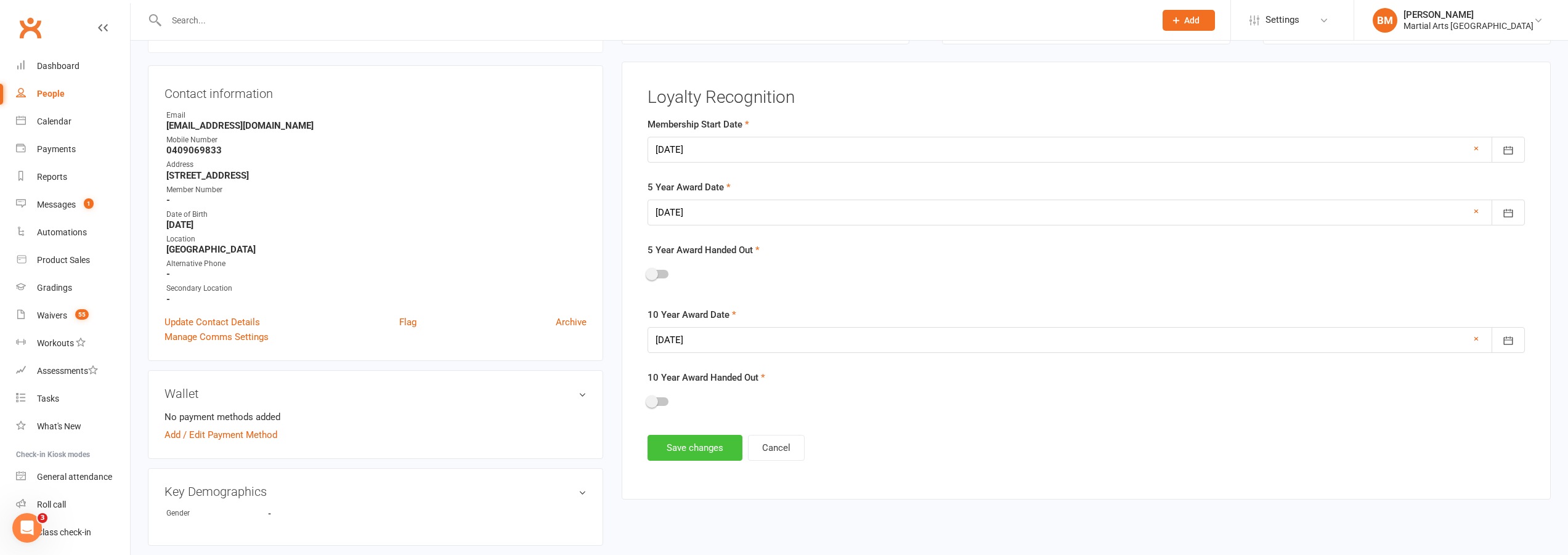
click at [678, 448] on button "Save changes" at bounding box center [695, 448] width 95 height 26
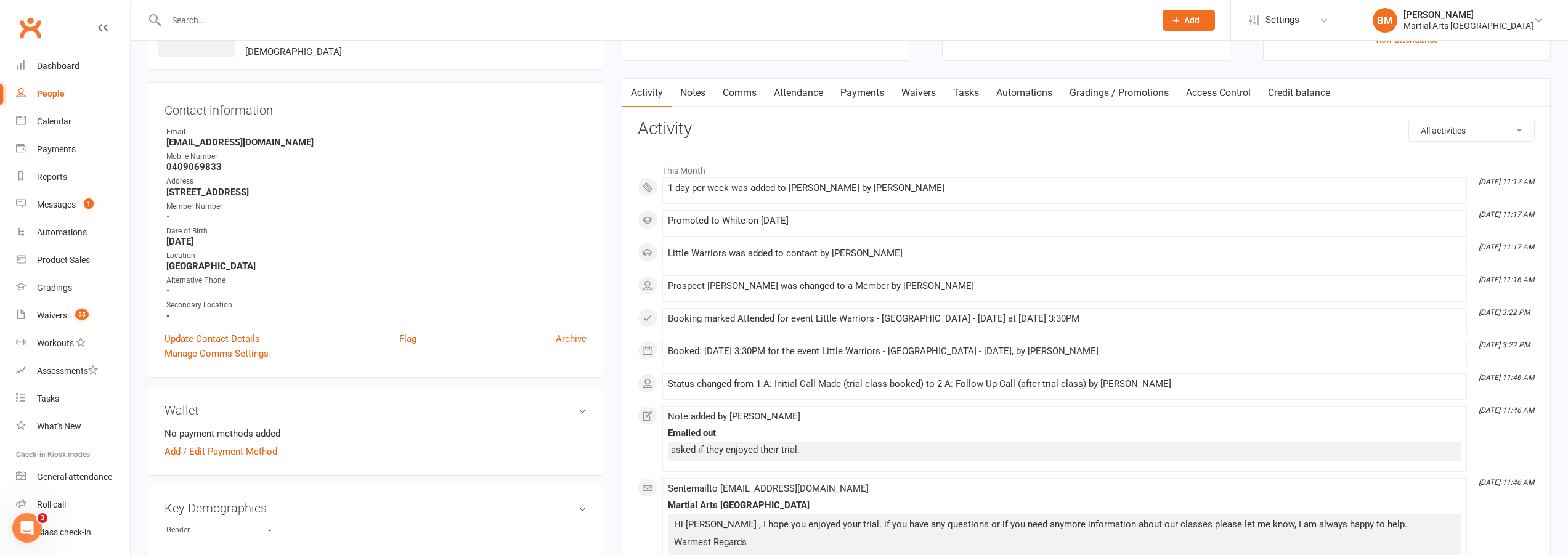
scroll to position [0, 0]
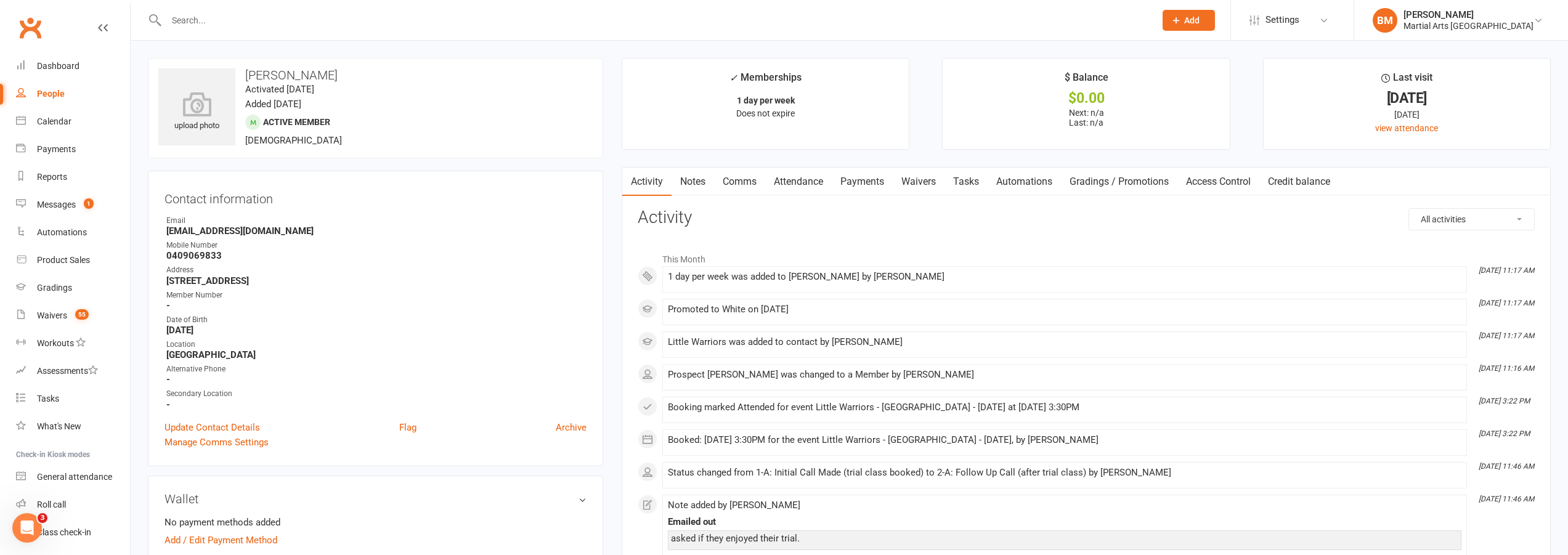
click at [238, 279] on strong "5 Kaboora Cres Westlake QLD 4074" at bounding box center [376, 280] width 420 height 11
copy render-form-field "5 Kaboora Cres Westlake QLD 4074"
click at [47, 129] on link "Calendar" at bounding box center [73, 121] width 114 height 28
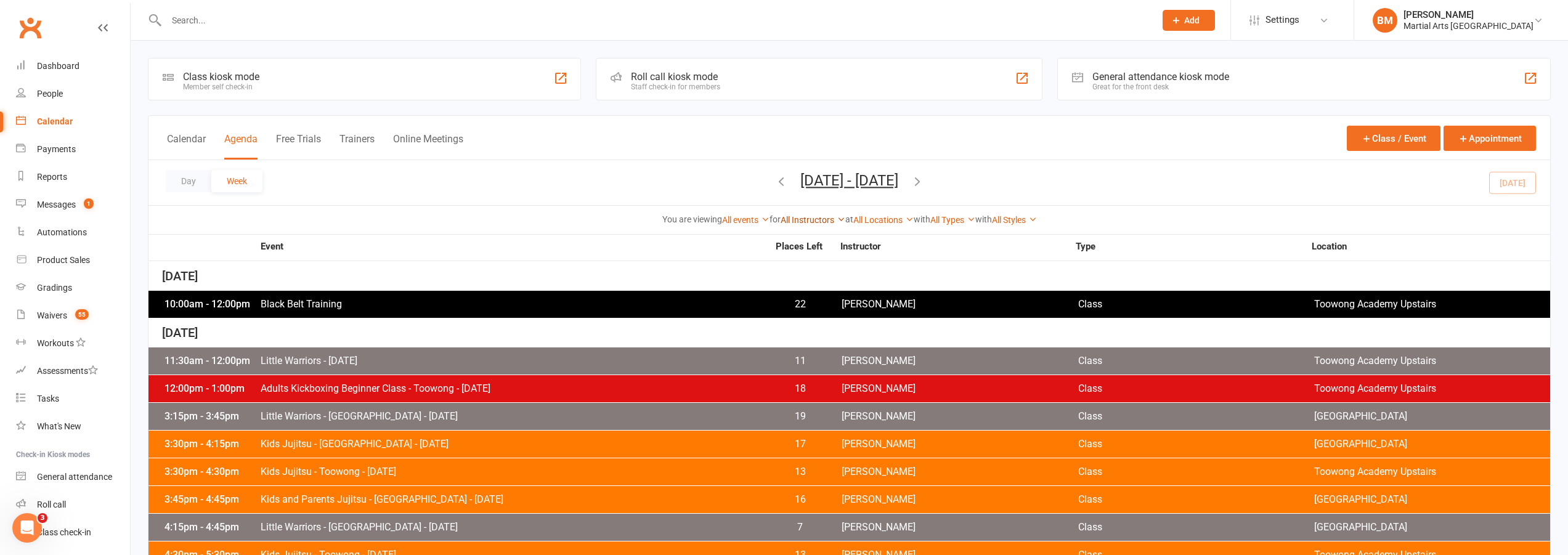
click at [786, 224] on link "All Instructors" at bounding box center [813, 220] width 65 height 10
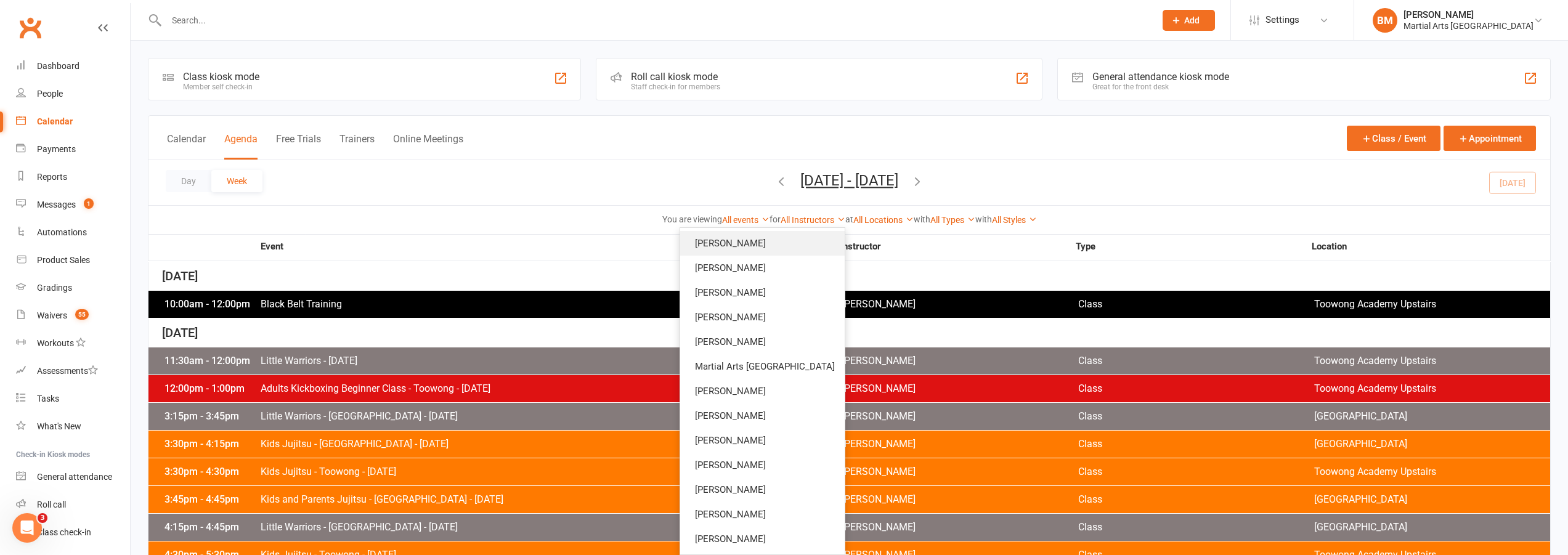
click at [772, 241] on link "[PERSON_NAME]" at bounding box center [762, 243] width 165 height 25
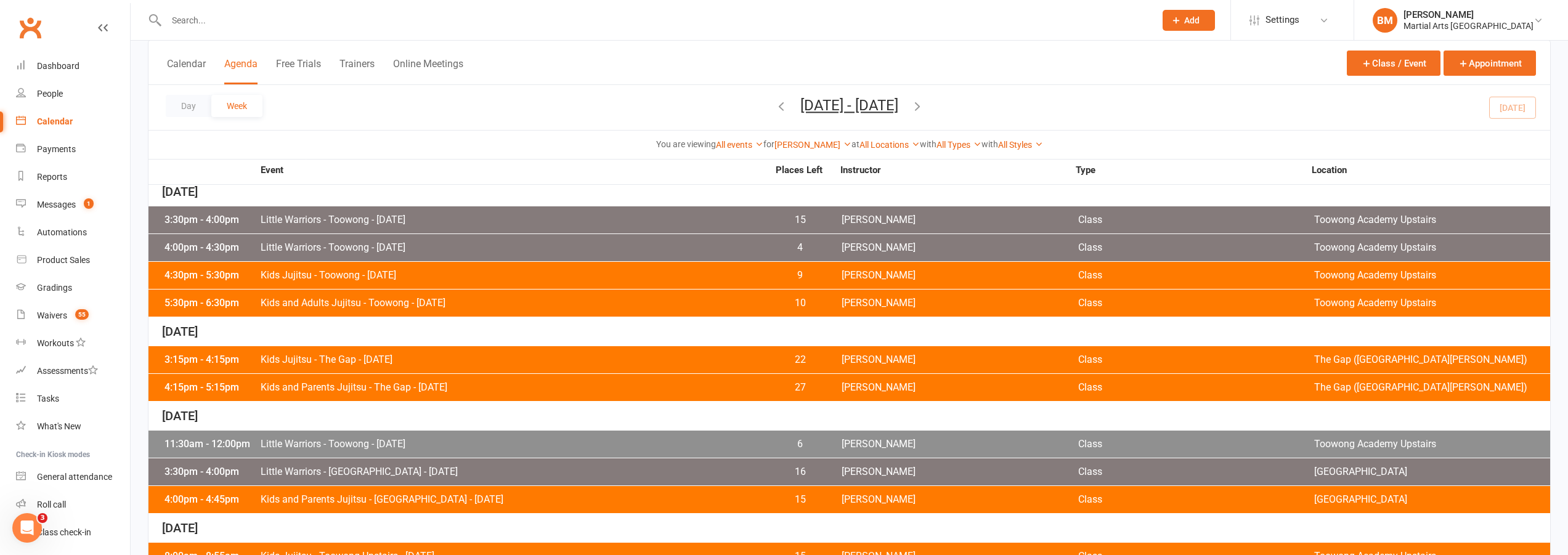
scroll to position [313, 0]
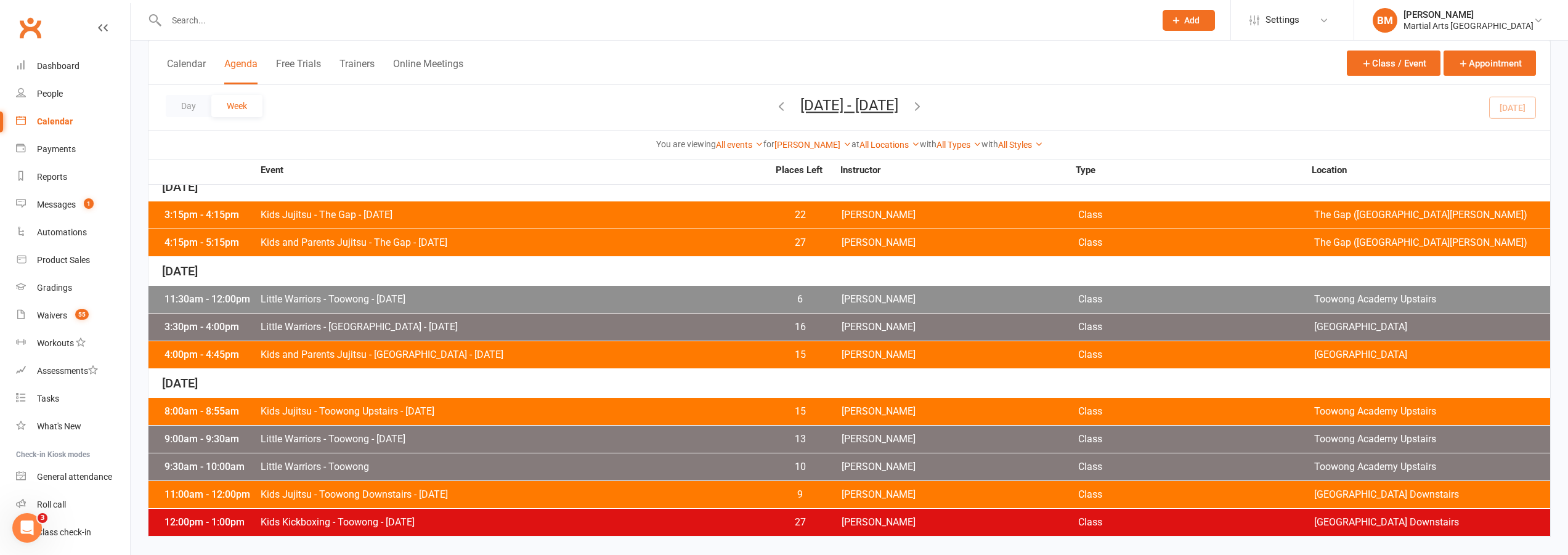
click at [358, 322] on span "Little Warriors - Jamboree Heights - Friday" at bounding box center [513, 327] width 508 height 10
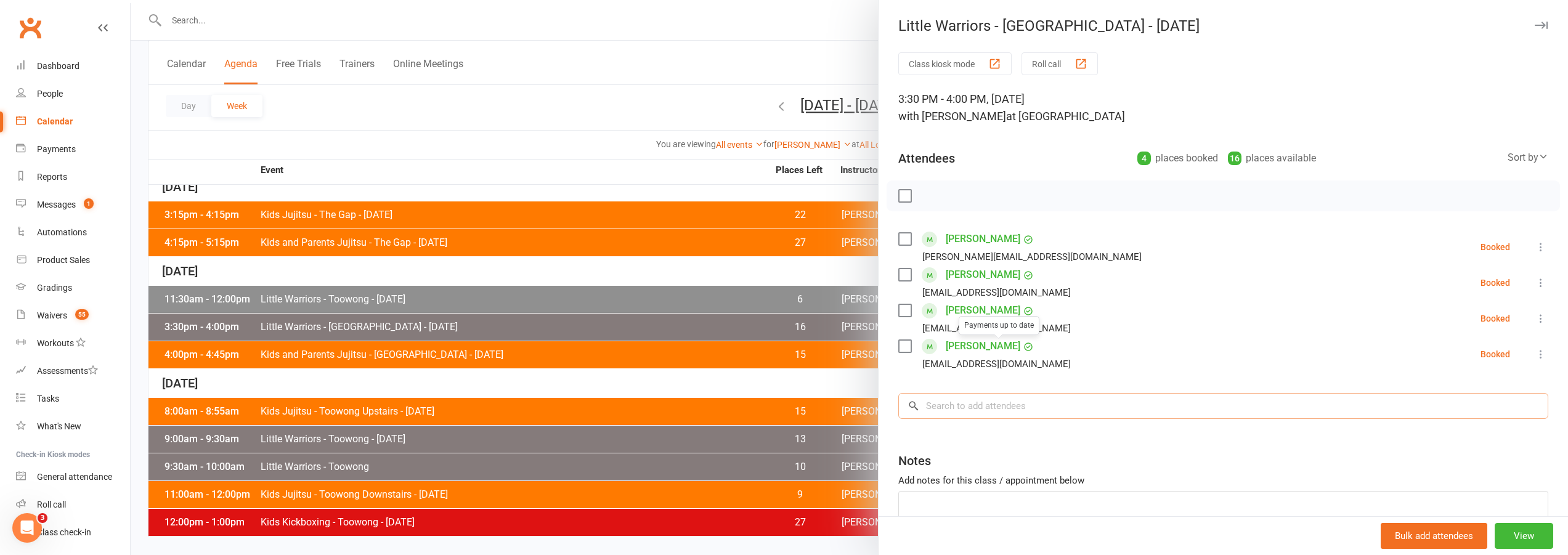
click at [972, 399] on input "search" at bounding box center [1224, 406] width 650 height 26
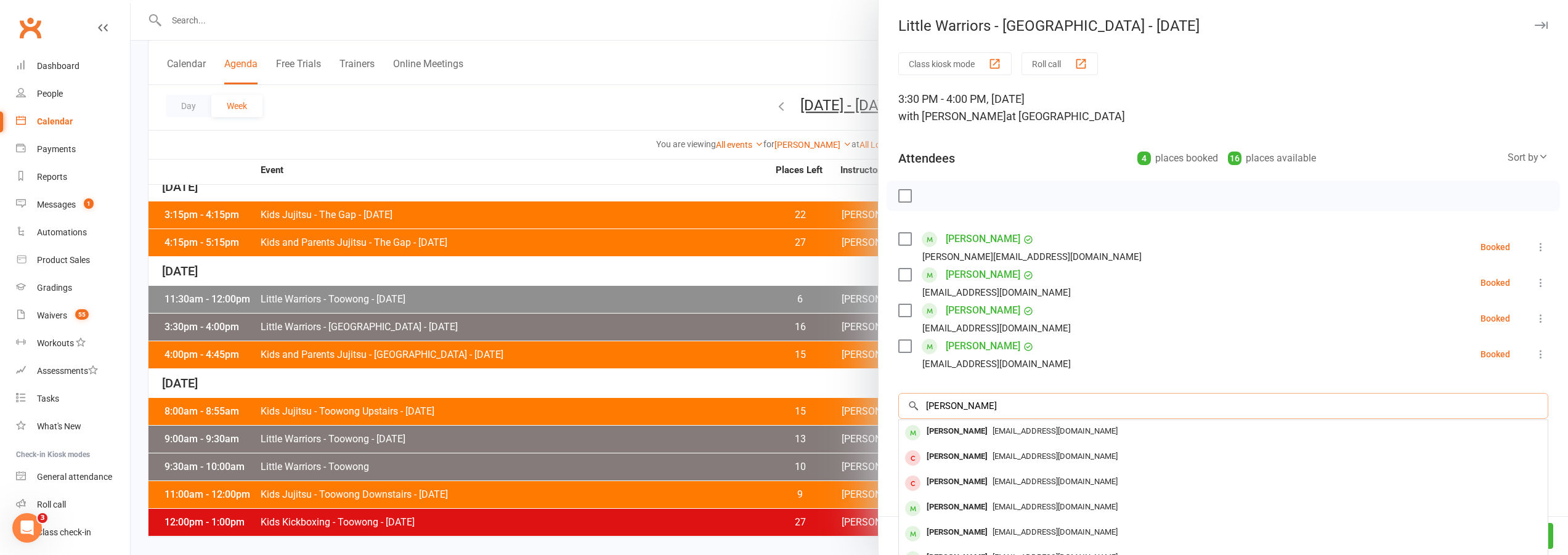
click at [936, 405] on input "Ashley bourke" at bounding box center [1224, 406] width 650 height 26
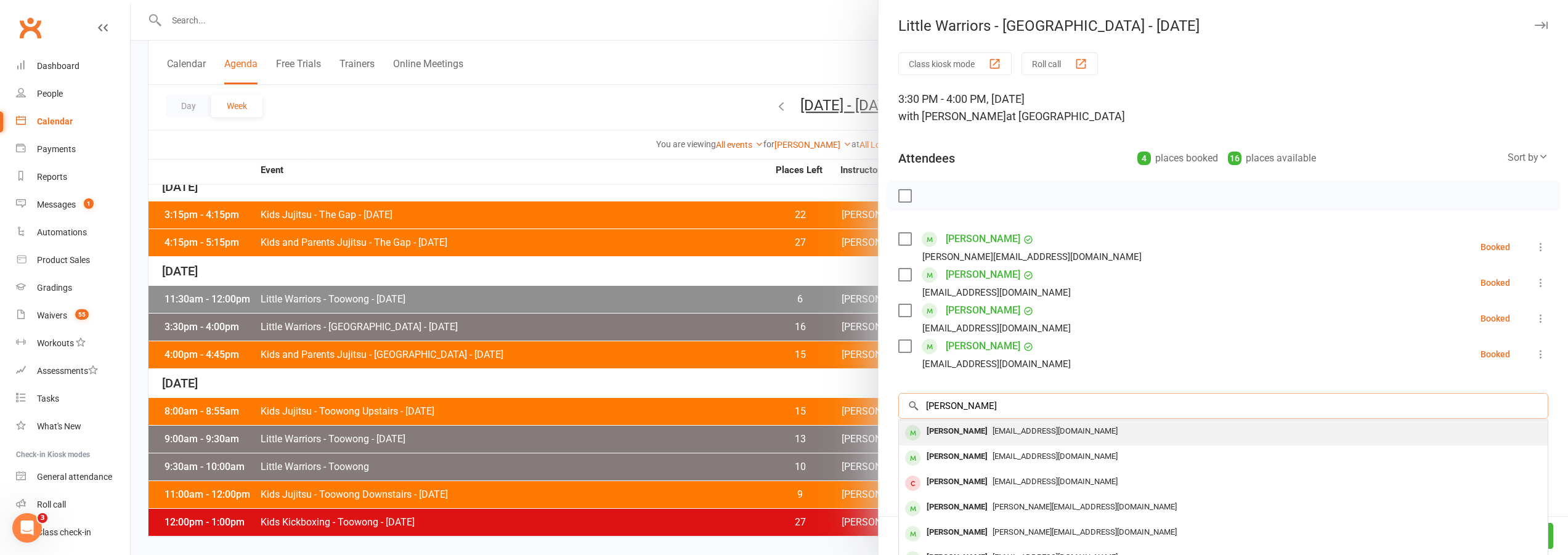
type input "Oliver bourke"
click at [951, 433] on div "Oliver Bourke" at bounding box center [957, 432] width 71 height 18
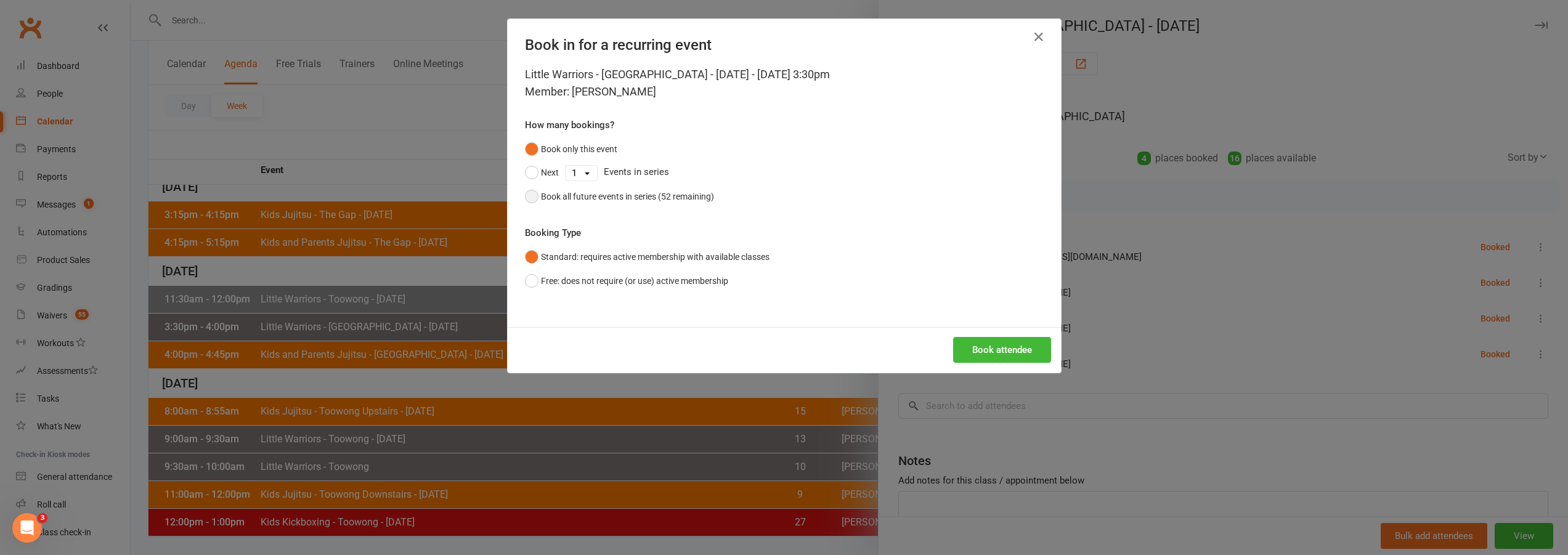
click at [565, 202] on div "Book all future events in series (52 remaining)" at bounding box center [628, 197] width 173 height 14
click at [977, 346] on button "Book attendee" at bounding box center [1001, 350] width 98 height 26
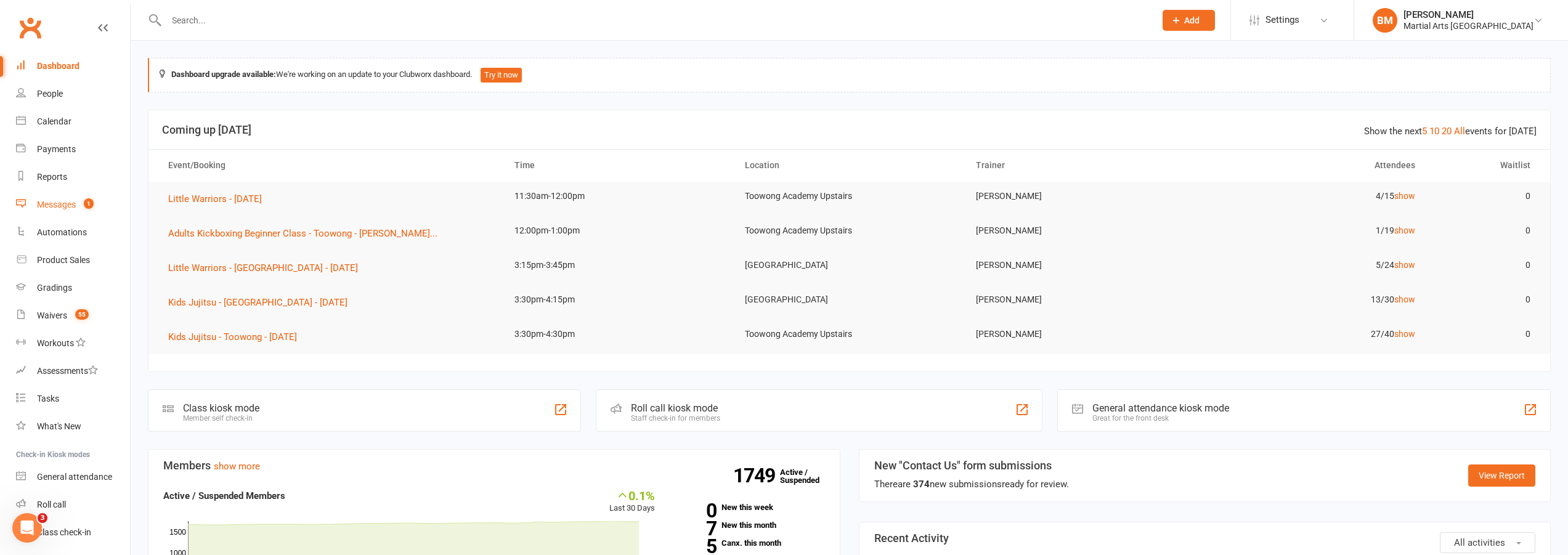
click at [55, 205] on div "Messages" at bounding box center [56, 205] width 38 height 10
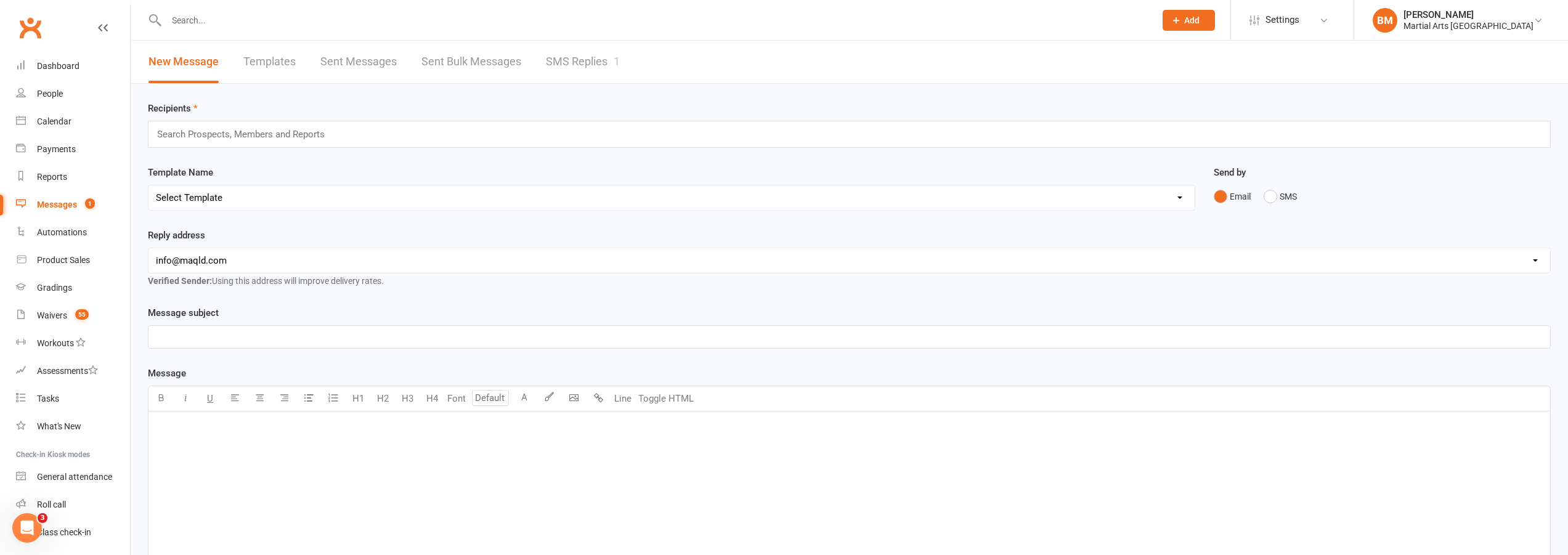
click at [249, 58] on link "Templates" at bounding box center [269, 61] width 52 height 42
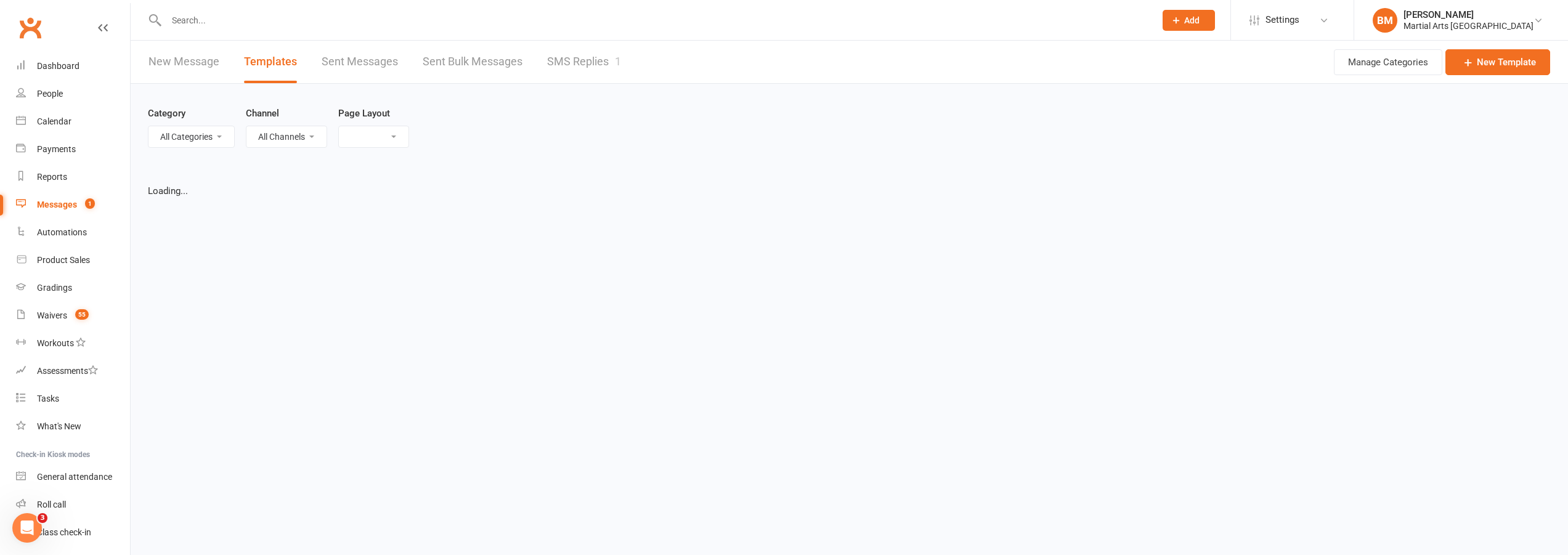
select select "grid"
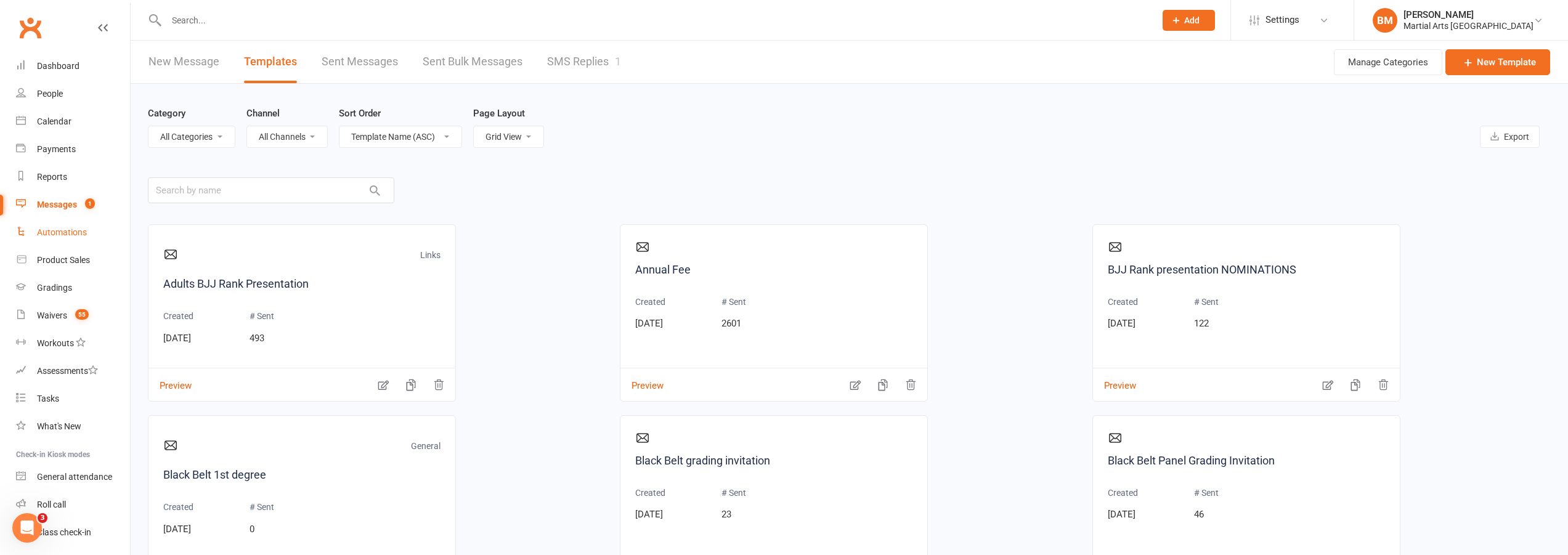
click at [62, 240] on link "Automations" at bounding box center [73, 233] width 114 height 28
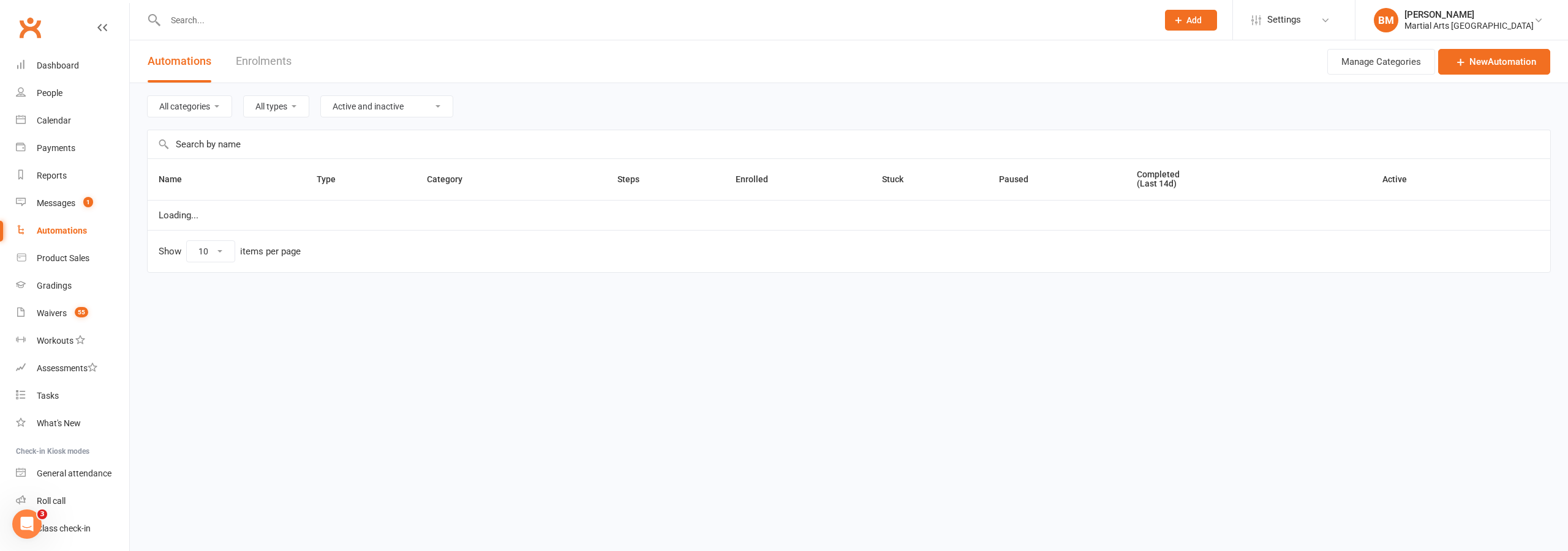
select select "50"
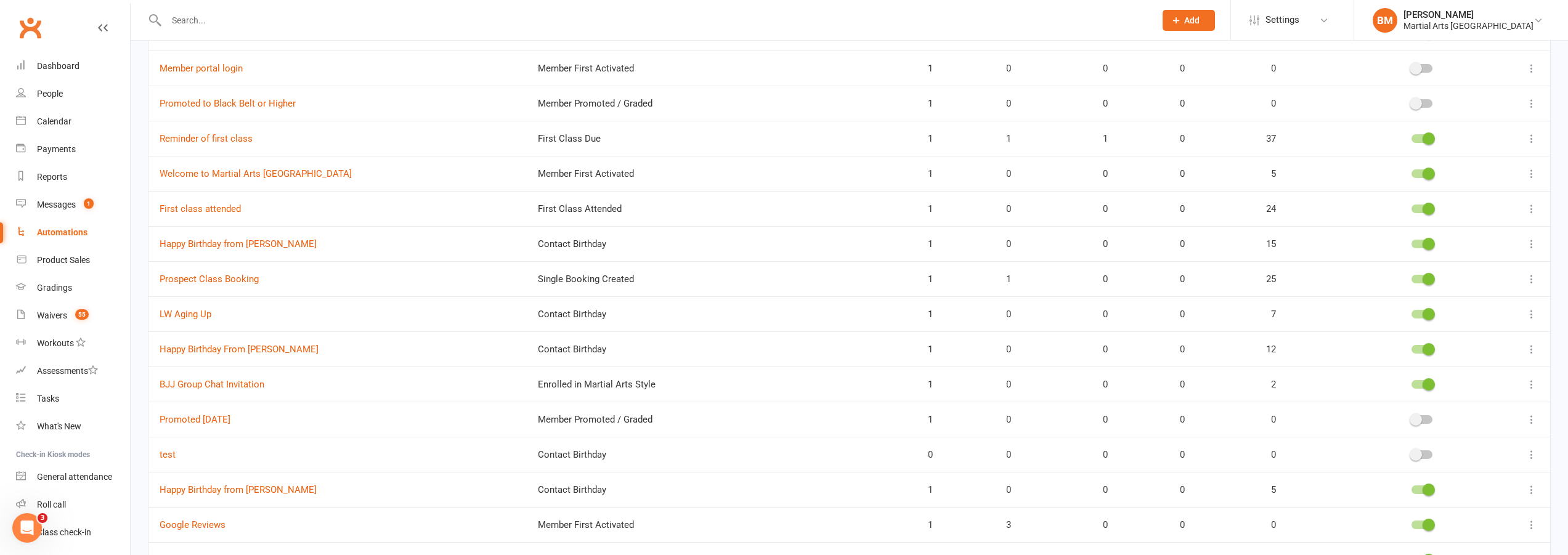
scroll to position [321, 0]
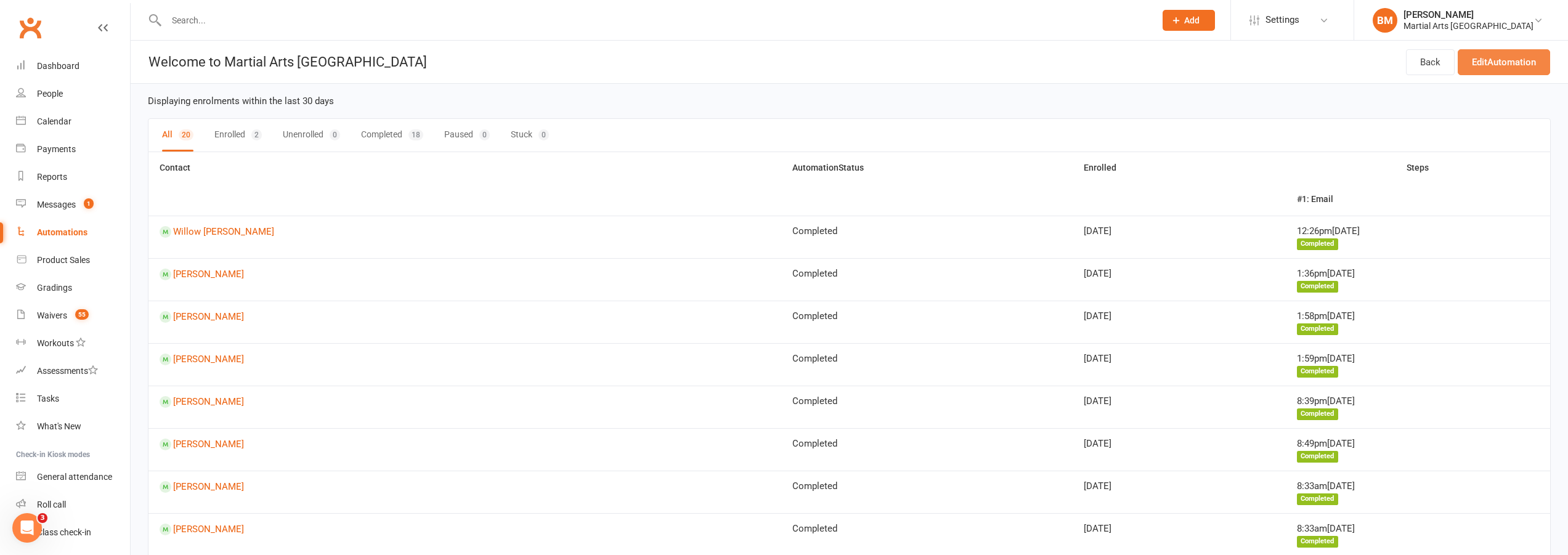
click at [1512, 65] on link "Edit Automation" at bounding box center [1504, 62] width 93 height 26
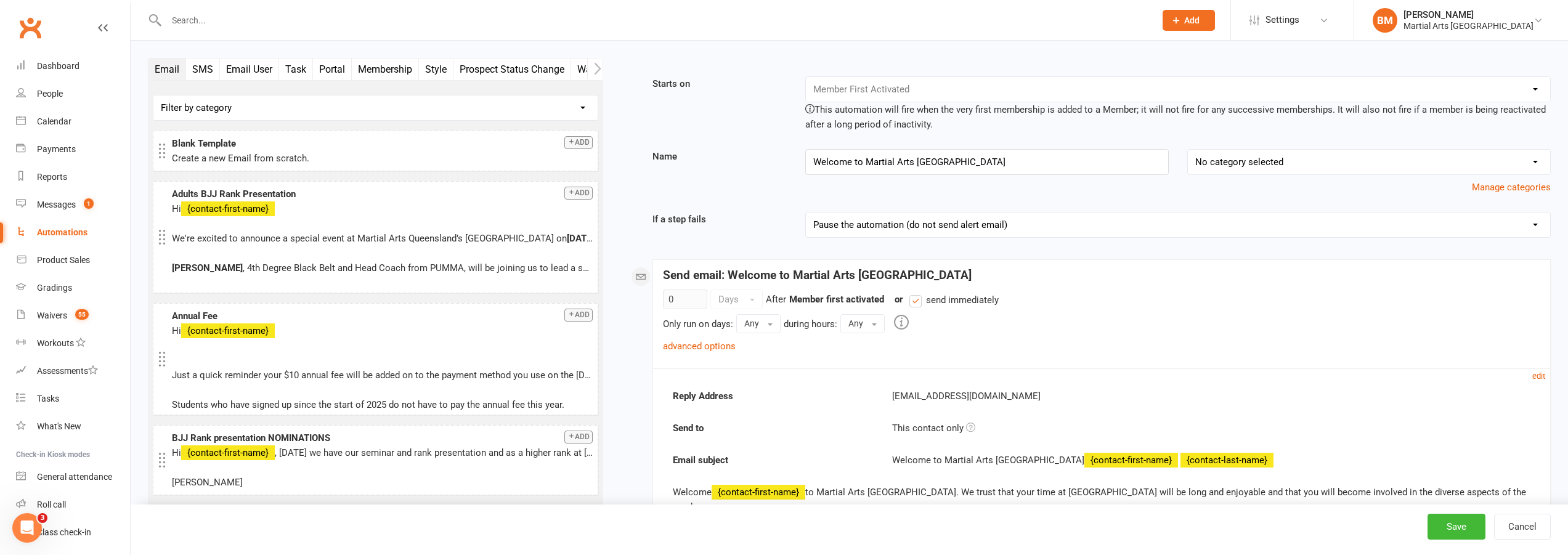
scroll to position [185, 0]
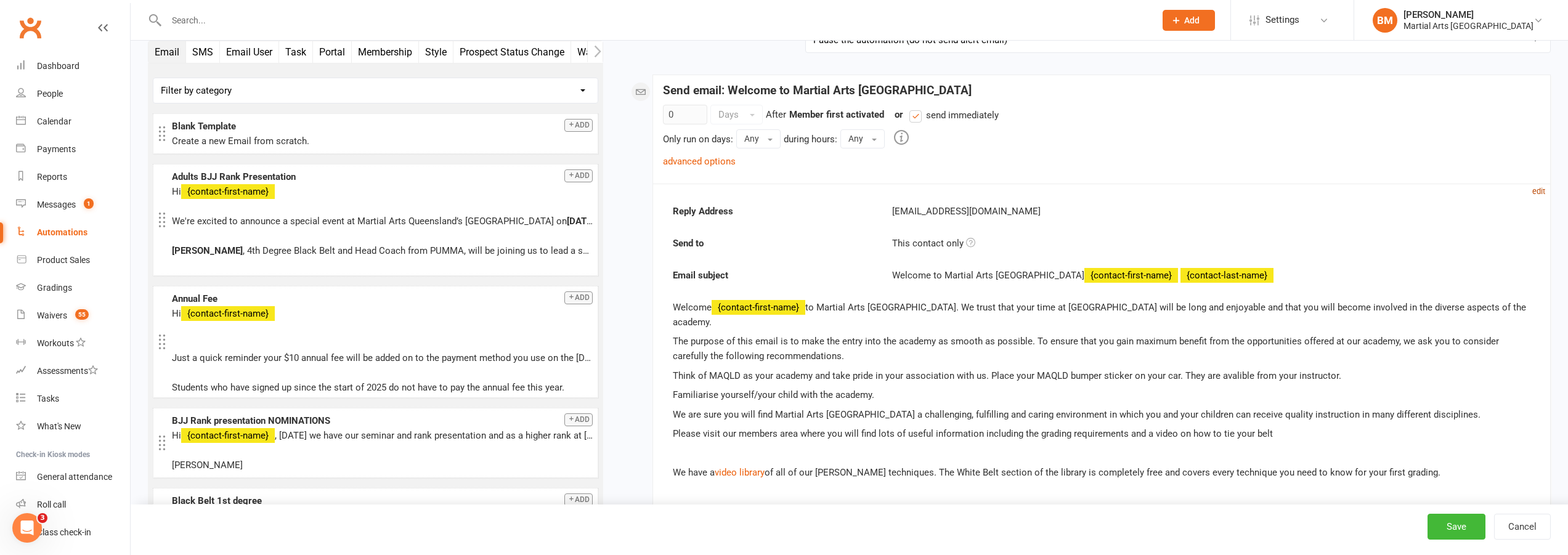
click at [1541, 191] on small "edit" at bounding box center [1538, 190] width 13 height 9
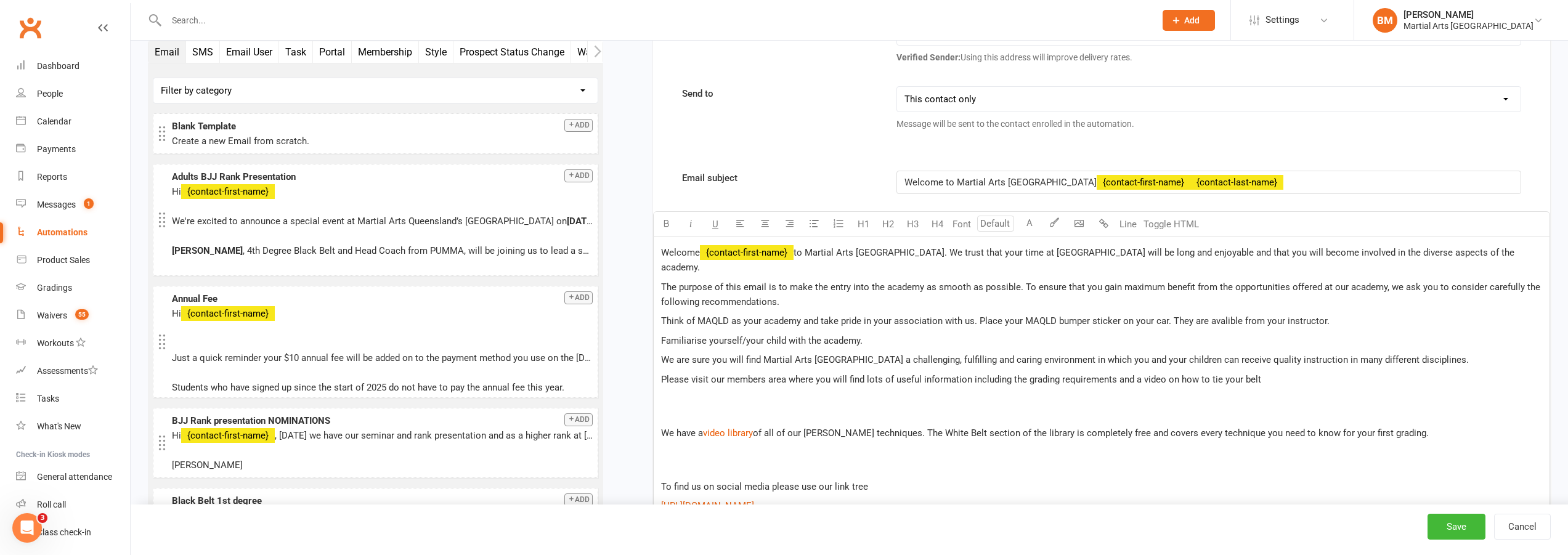
scroll to position [370, 0]
click at [1497, 254] on p "Welcome ﻿ {contact-first-name} to Martial Arts [GEOGRAPHIC_DATA]. We trust that…" at bounding box center [1102, 259] width 881 height 30
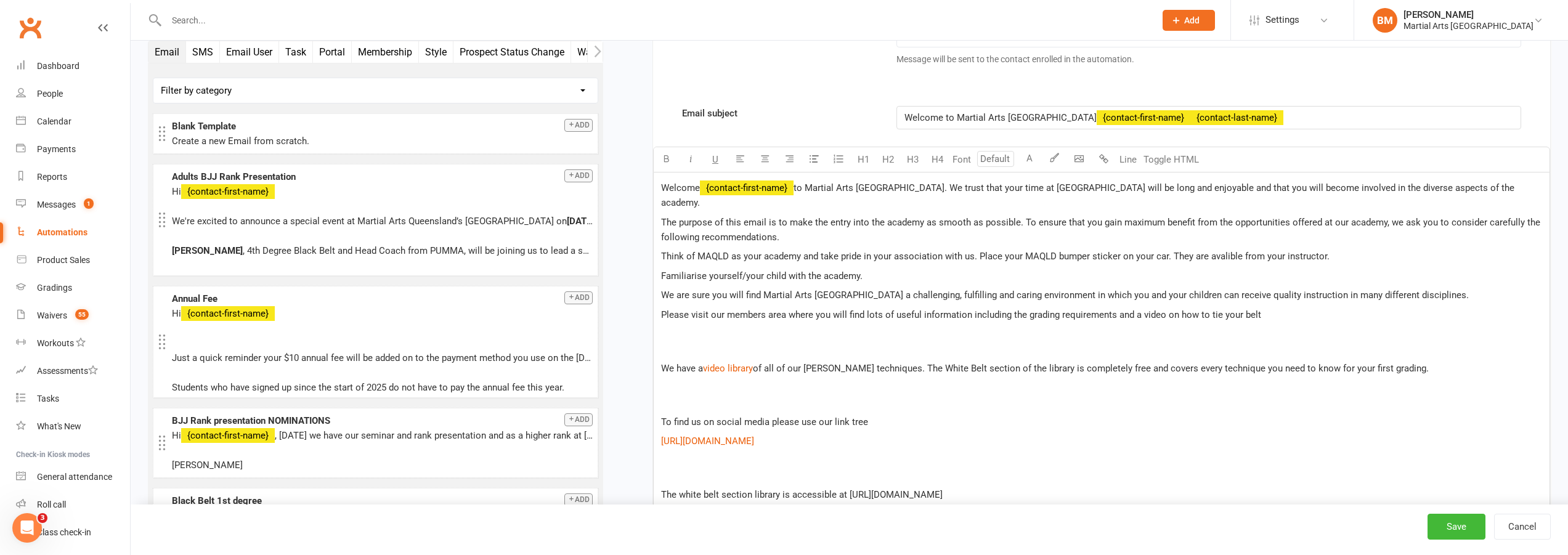
scroll to position [493, 0]
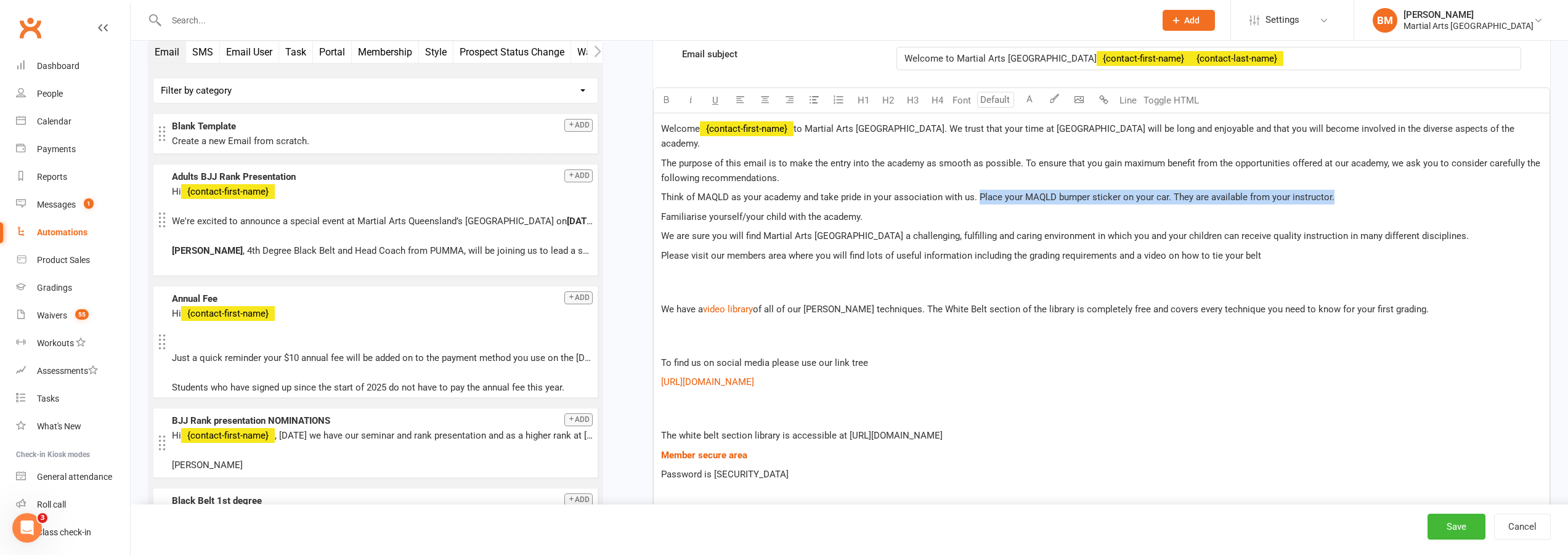
drag, startPoint x: 978, startPoint y: 182, endPoint x: 1331, endPoint y: 186, distance: 353.0
click at [1331, 190] on p "Think of MAQLD as your academy and take pride in your association with us. Plac…" at bounding box center [1102, 197] width 881 height 15
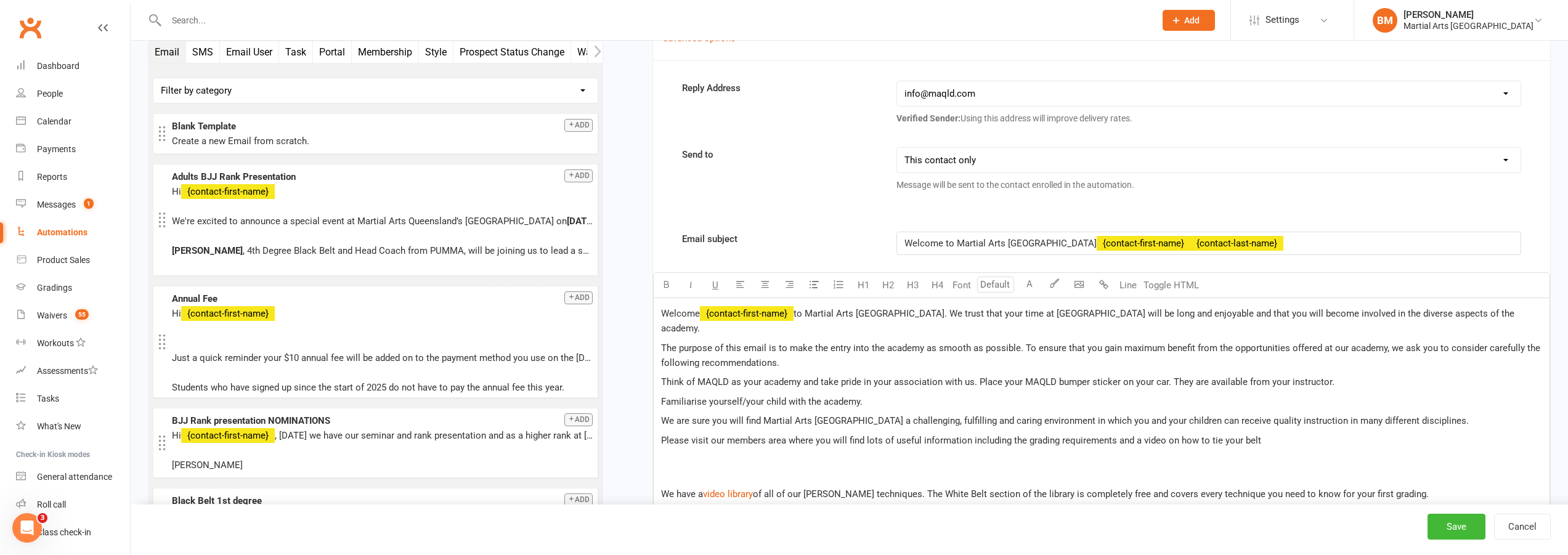
scroll to position [370, 0]
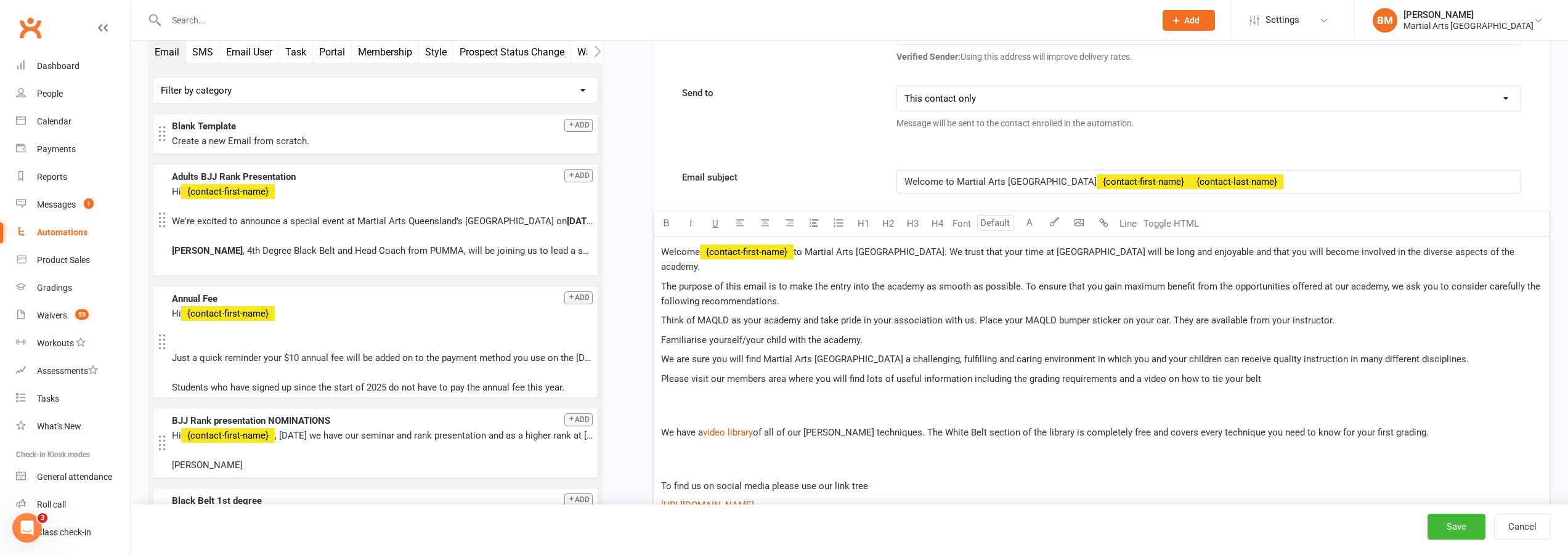
click at [816, 288] on p "The purpose of this email is to make the entry into the academy as smooth as po…" at bounding box center [1102, 294] width 881 height 30
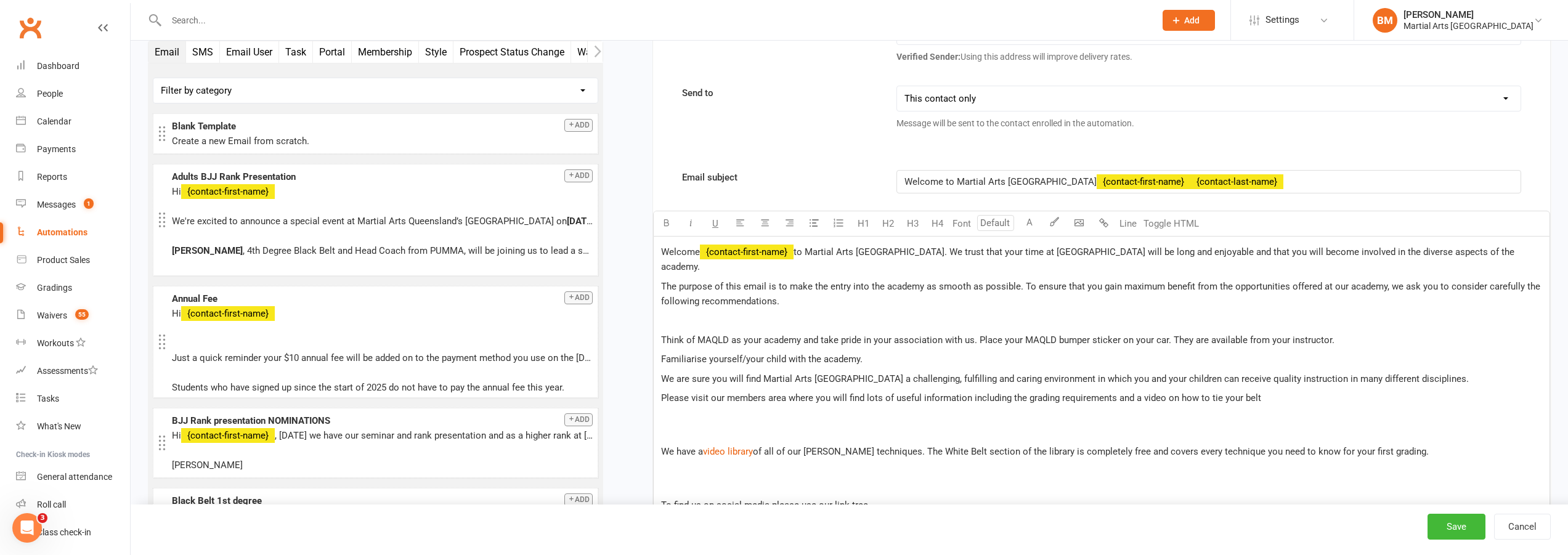
click at [1479, 248] on p "Welcome ﻿ {contact-first-name} to Martial Arts [GEOGRAPHIC_DATA]. We trust that…" at bounding box center [1102, 259] width 881 height 30
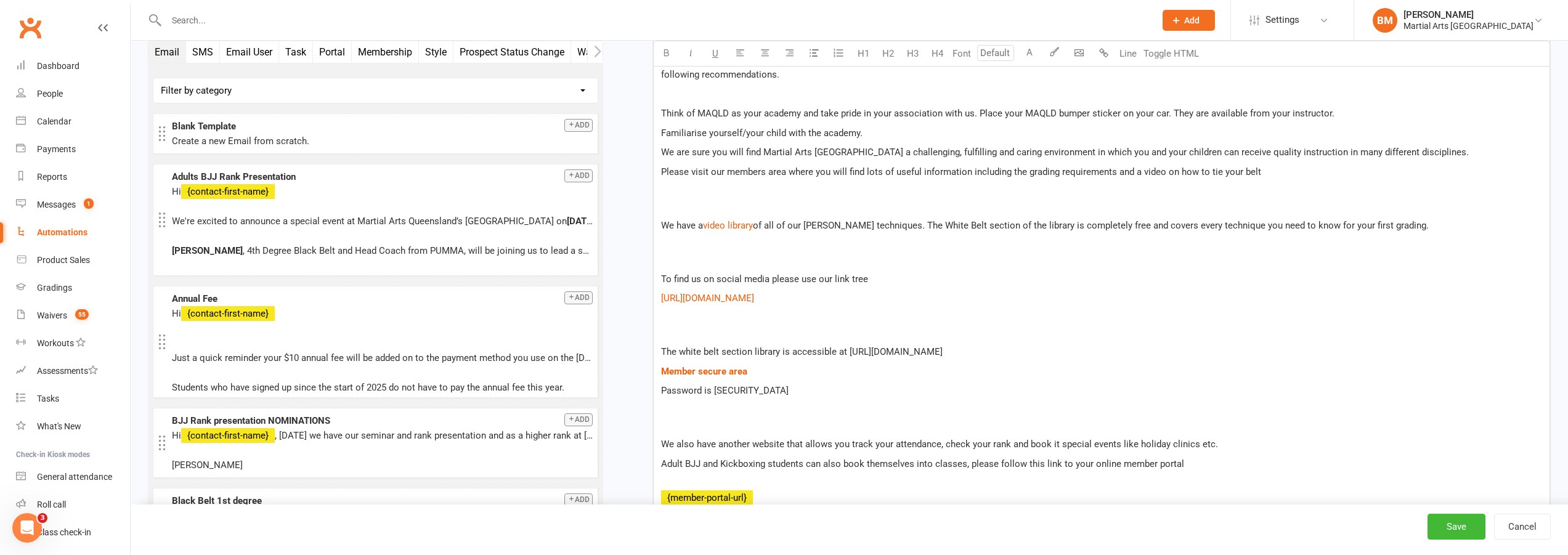
scroll to position [616, 0]
click at [733, 241] on p at bounding box center [1102, 251] width 881 height 30
drag, startPoint x: 845, startPoint y: 281, endPoint x: 648, endPoint y: 262, distance: 197.9
click at [648, 262] on div "Starts on Booking Cancelled Booking Due Booking Late-Cancelled Booking Marked A…" at bounding box center [1086, 375] width 929 height 1830
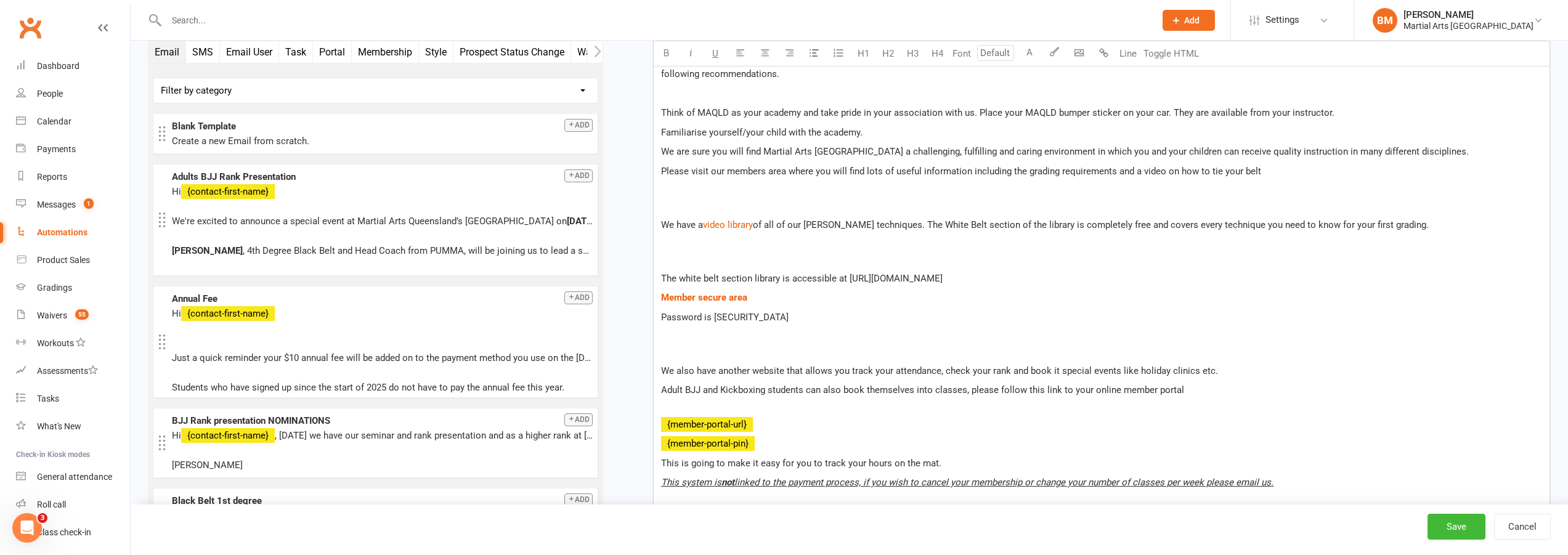
click at [680, 239] on p at bounding box center [1102, 251] width 881 height 30
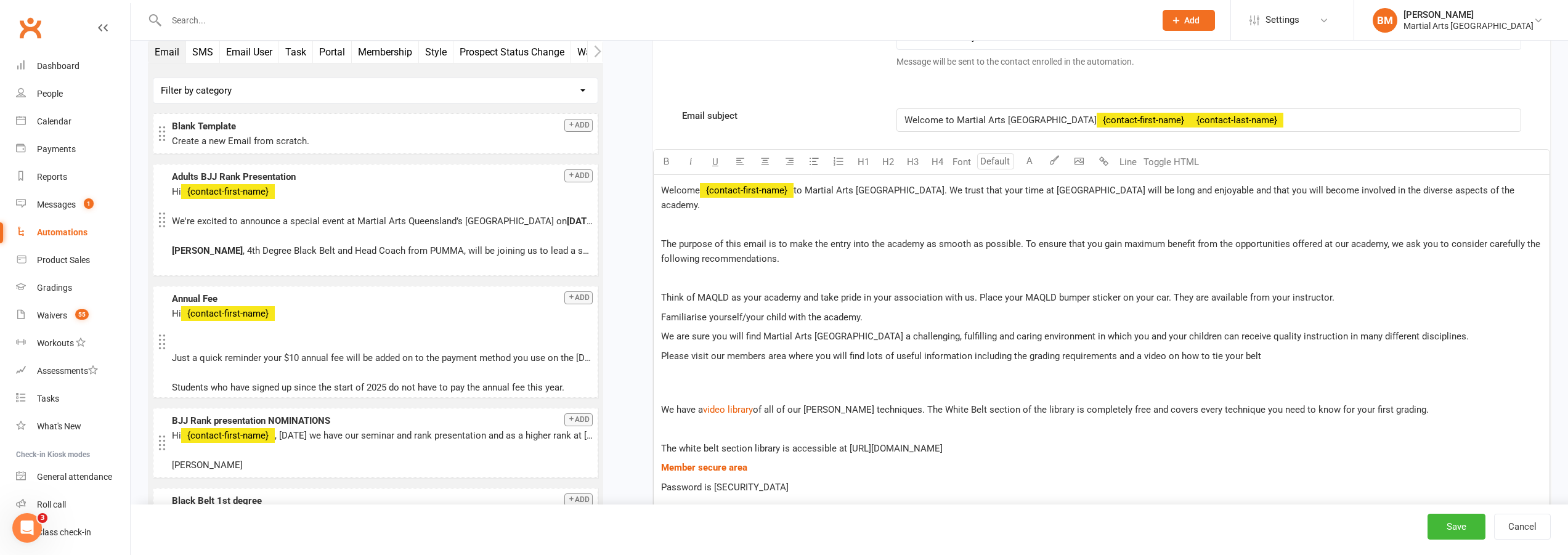
scroll to position [309, 0]
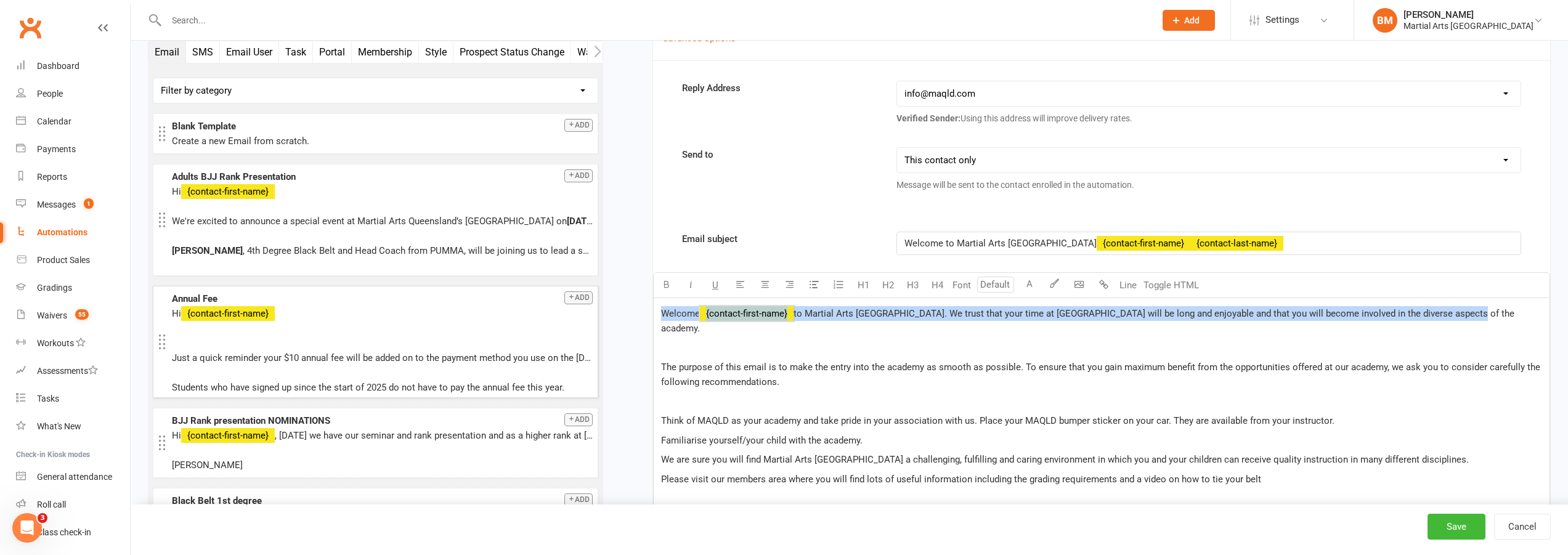
drag, startPoint x: 1493, startPoint y: 317, endPoint x: 530, endPoint y: 309, distance: 963.0
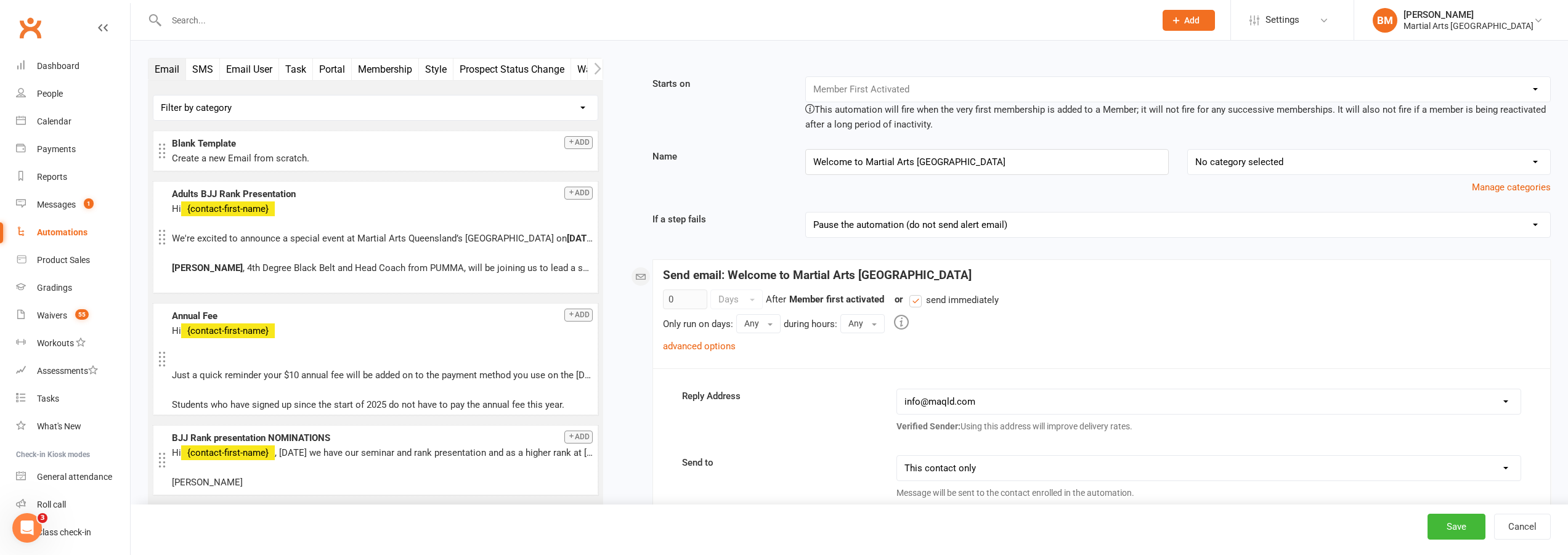
scroll to position [246, 0]
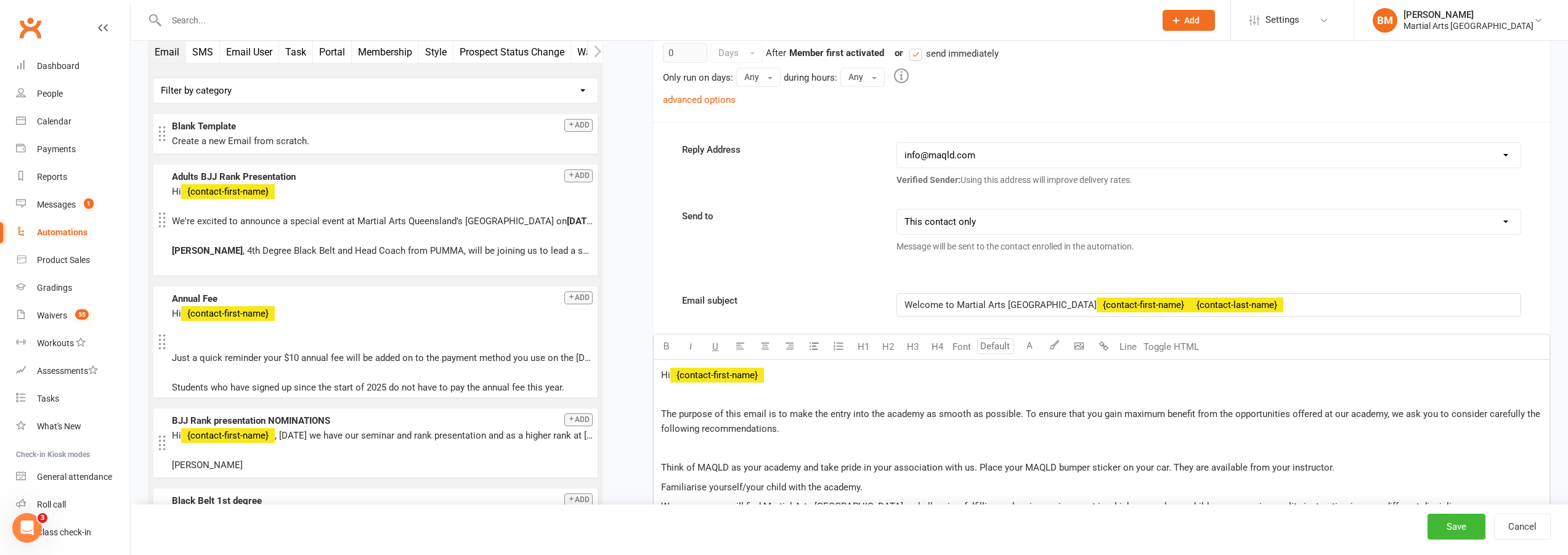
click at [785, 371] on p "Hi ﻿ {contact-first-name}" at bounding box center [1102, 375] width 881 height 15
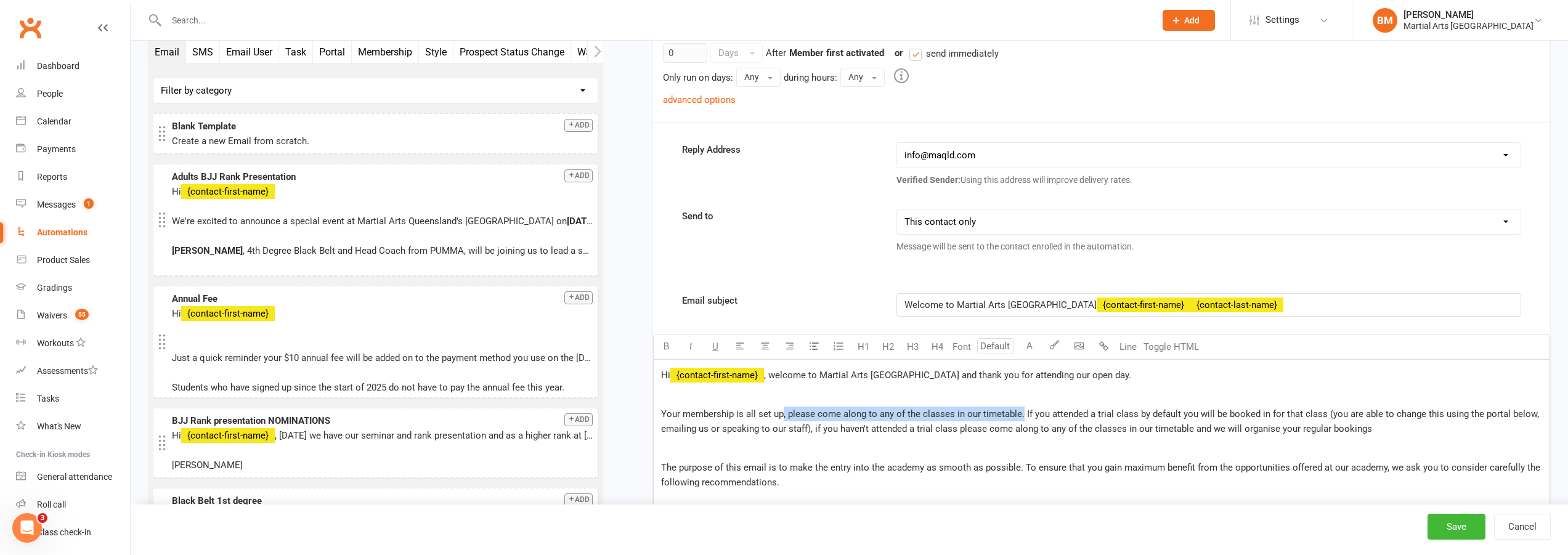
drag, startPoint x: 782, startPoint y: 415, endPoint x: 1020, endPoint y: 410, distance: 238.1
click at [1020, 410] on span "Your membership is all set up, please come along to any of the classes in our t…" at bounding box center [1101, 422] width 880 height 26
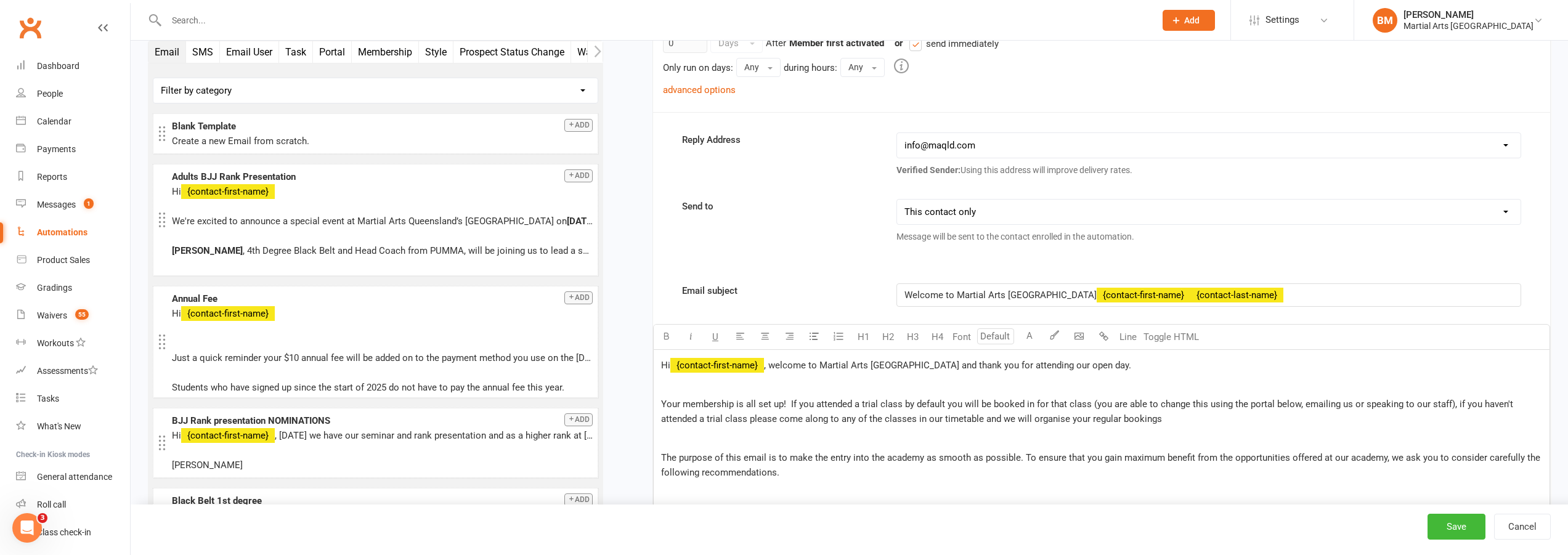
scroll to position [309, 0]
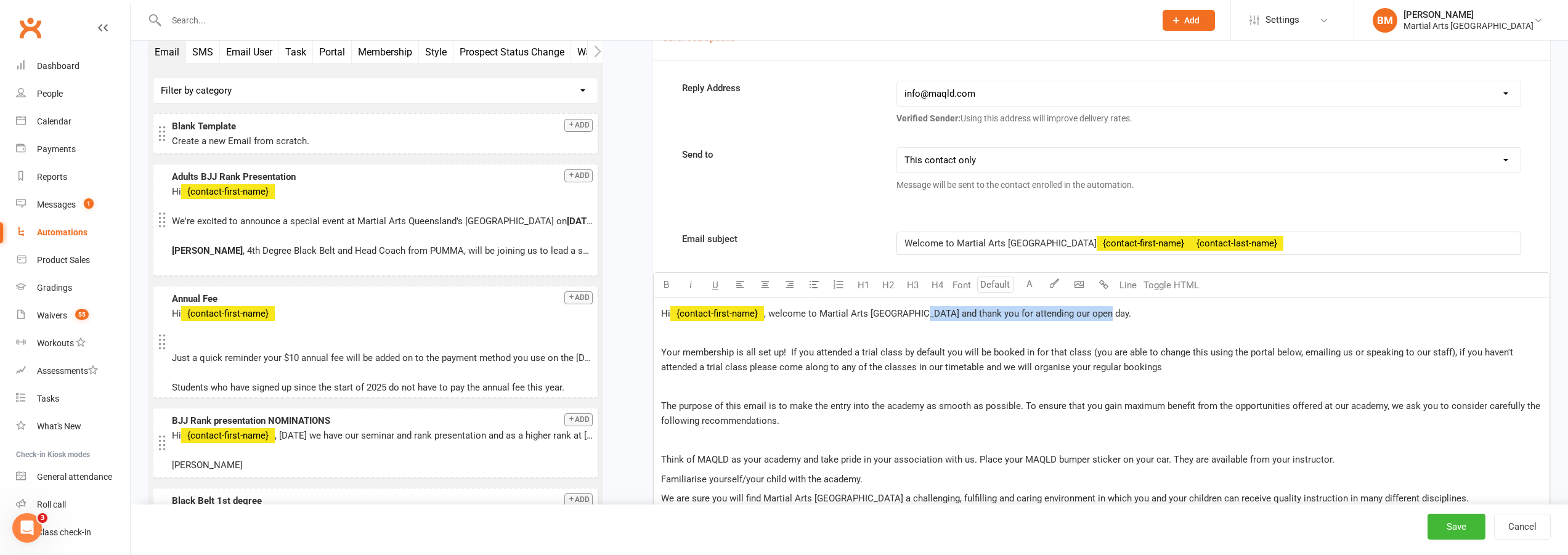
drag, startPoint x: 1122, startPoint y: 312, endPoint x: 921, endPoint y: 312, distance: 201.0
click at [921, 312] on p "Hi ﻿ {contact-first-name} , welcome to Martial Arts [GEOGRAPHIC_DATA] and thank…" at bounding box center [1102, 313] width 881 height 15
drag, startPoint x: 947, startPoint y: 370, endPoint x: 981, endPoint y: 368, distance: 34.1
click at [981, 368] on span "Your membership is all set up! If you attended a trial class by default you wil…" at bounding box center [1088, 360] width 854 height 26
click at [1069, 411] on span "The purpose of this email is to make the entry into the academy as smooth as po…" at bounding box center [1102, 413] width 882 height 26
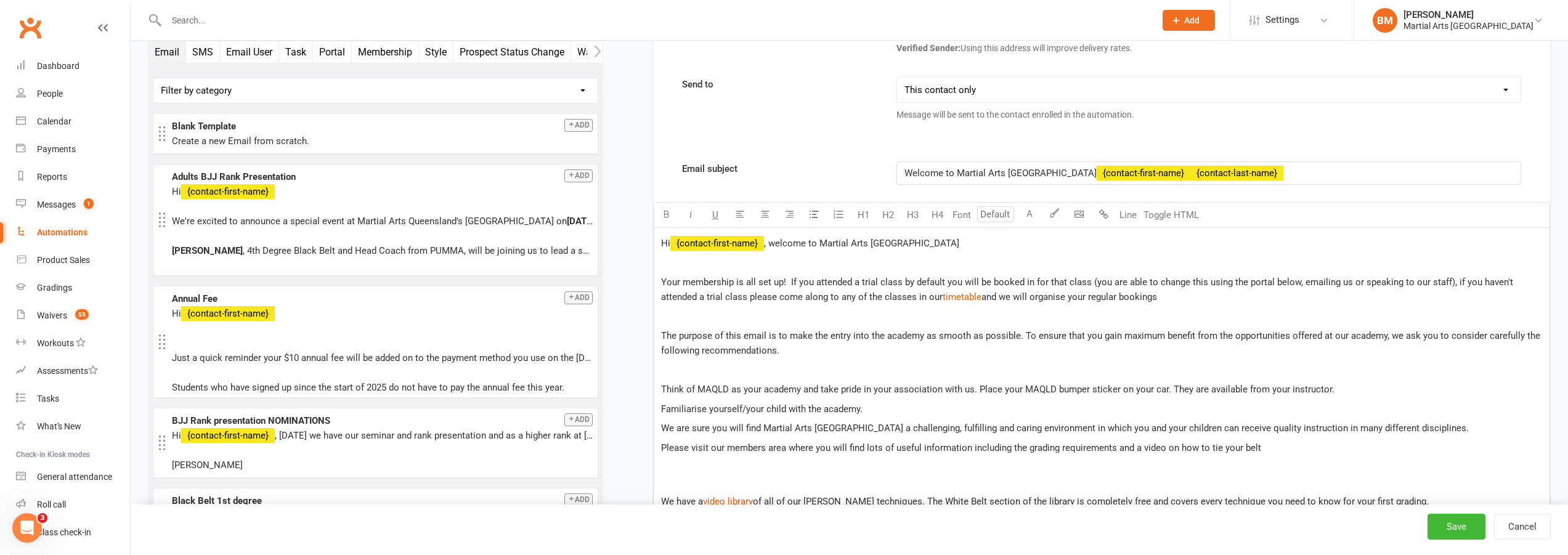
scroll to position [493, 0]
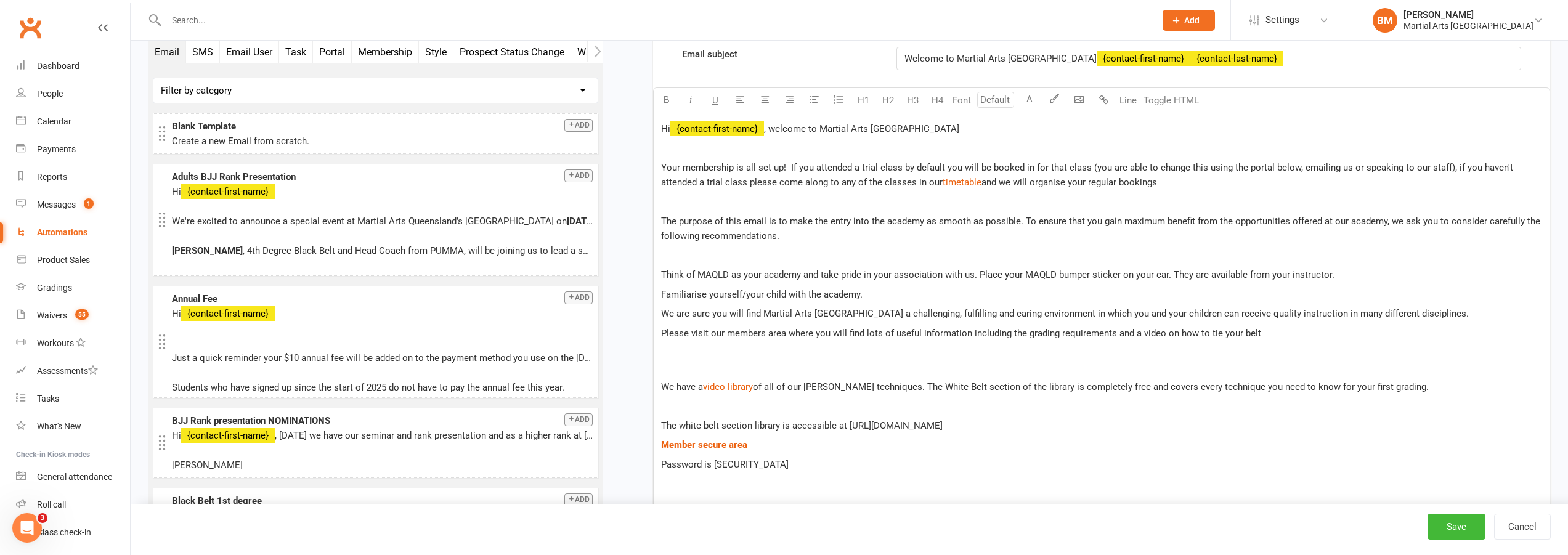
click at [884, 295] on p "Familiarise yourself/your child with the academy." at bounding box center [1102, 294] width 881 height 15
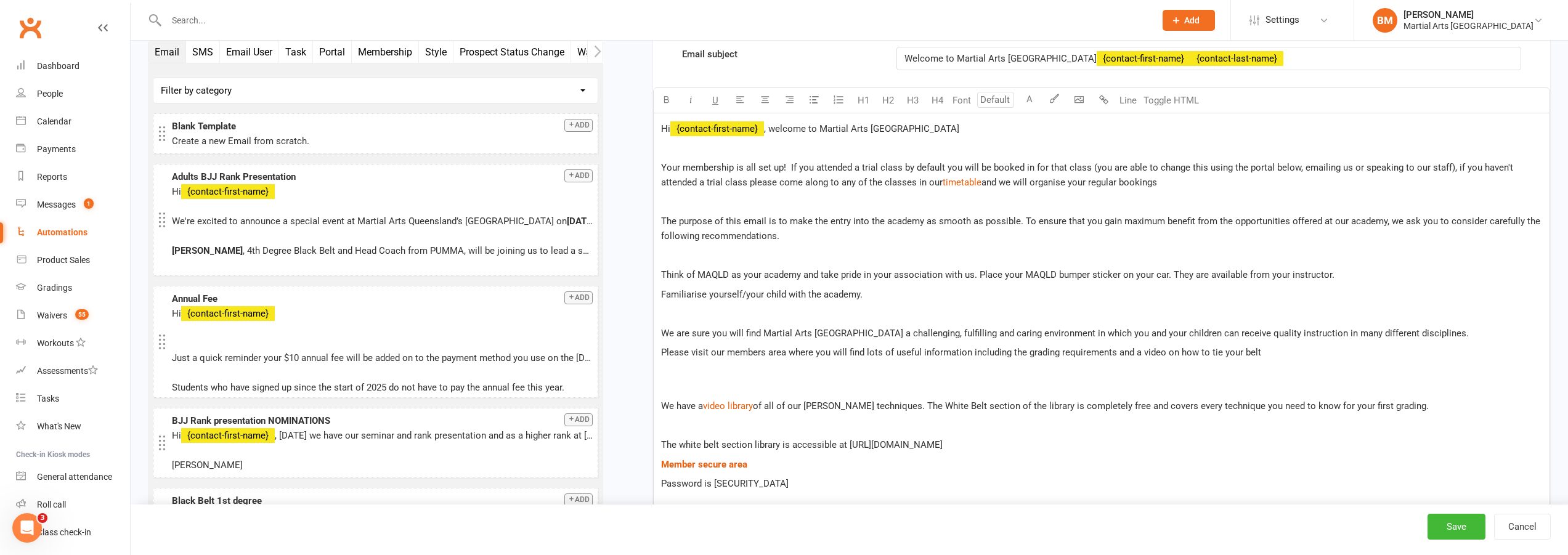
click at [892, 297] on p "Familiarise yourself/your child with the academy." at bounding box center [1102, 294] width 881 height 15
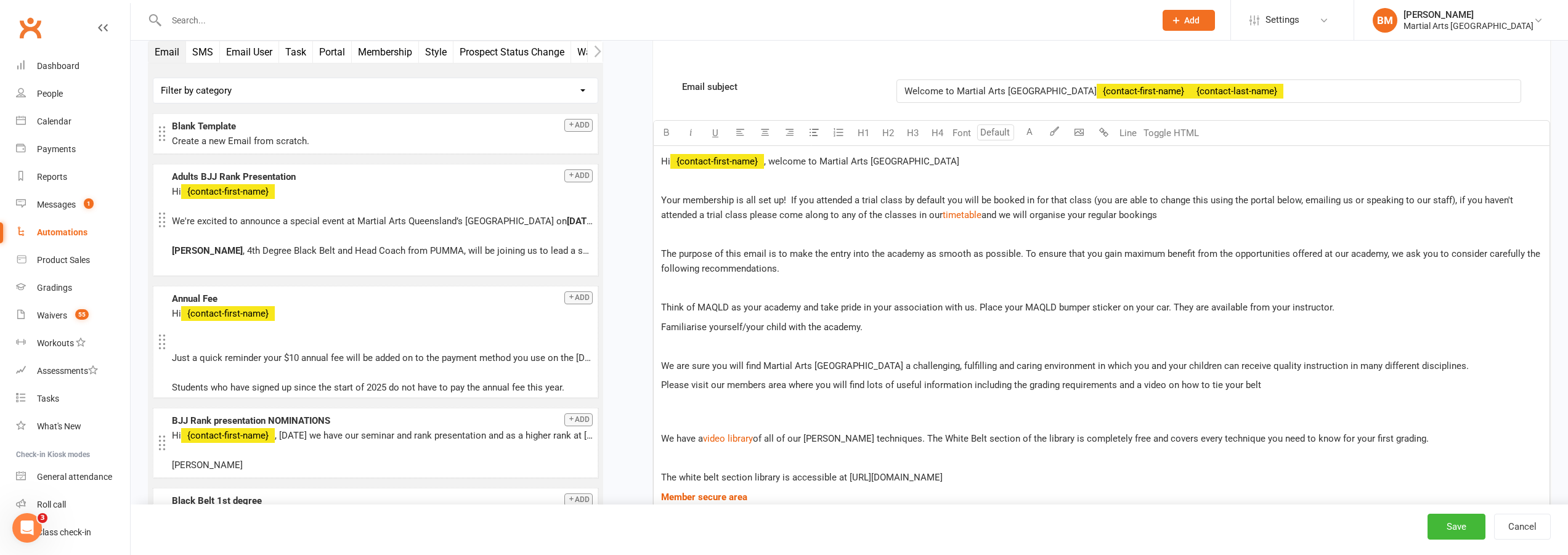
scroll to position [555, 0]
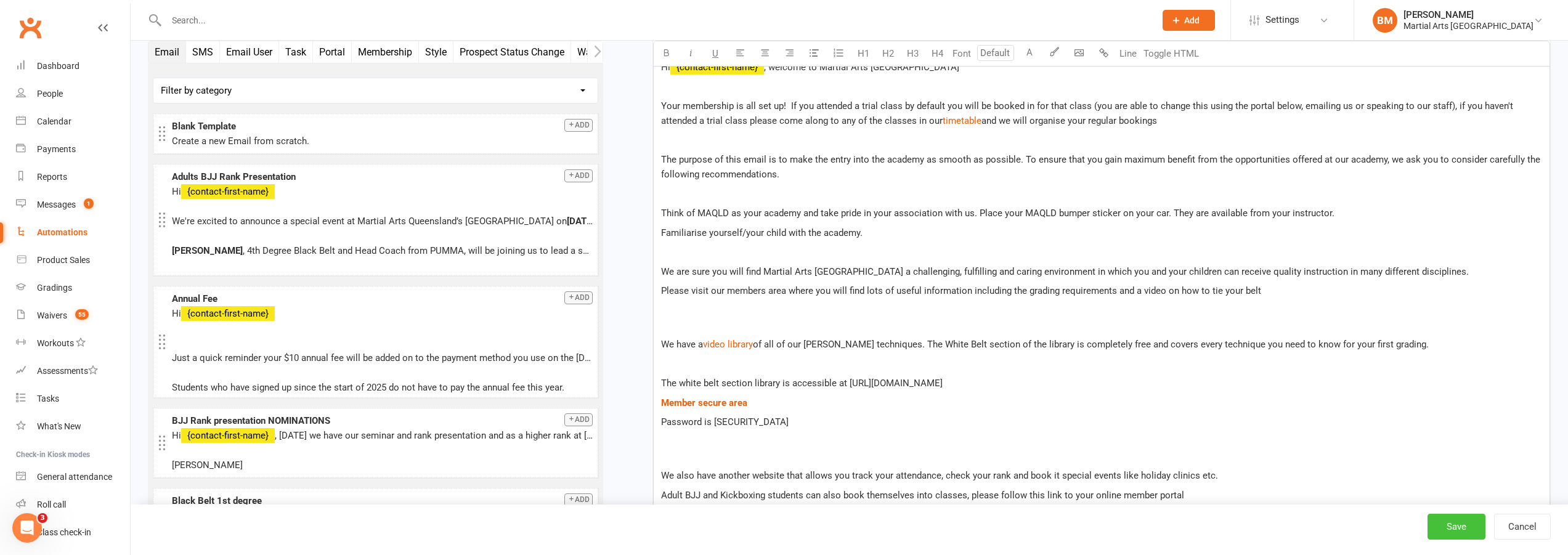
click at [1453, 534] on button "Save" at bounding box center [1457, 526] width 58 height 26
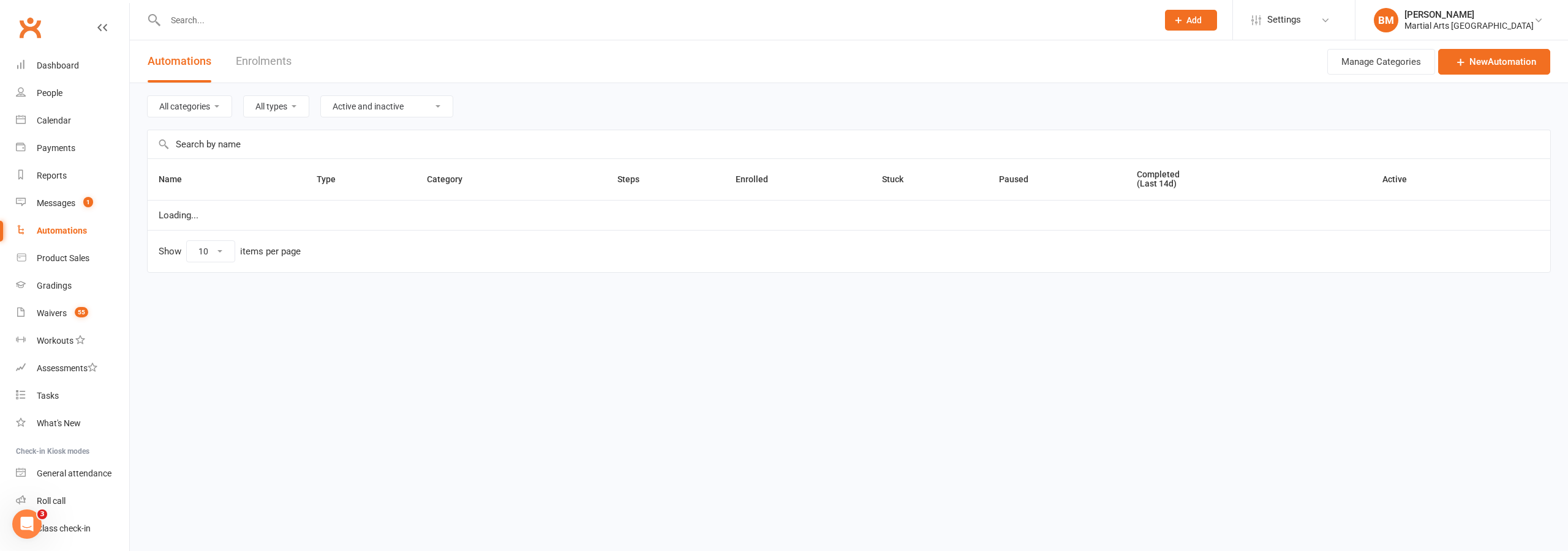
select select "50"
